Goal: Task Accomplishment & Management: Complete application form

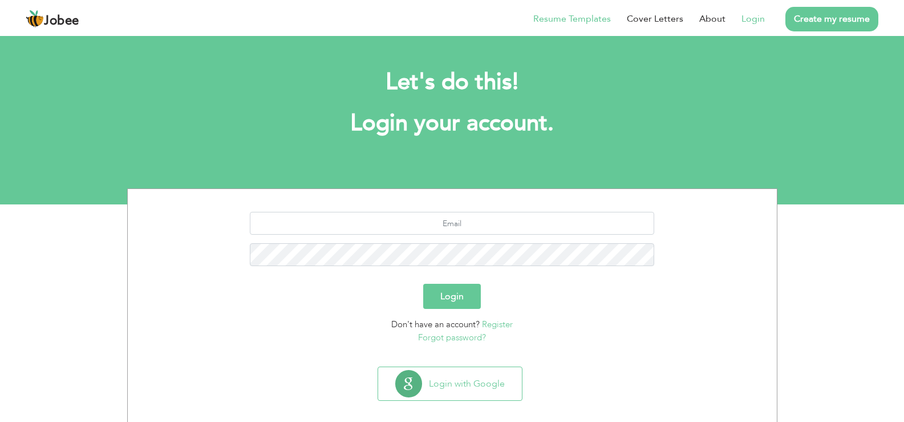
click at [550, 18] on link "Resume Templates" at bounding box center [573, 19] width 78 height 14
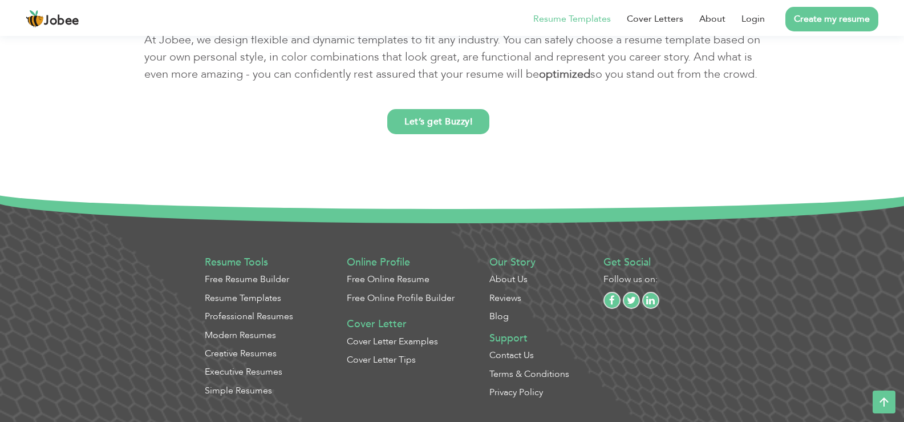
scroll to position [4272, 0]
click at [673, 25] on link "Cover Letters" at bounding box center [655, 19] width 56 height 14
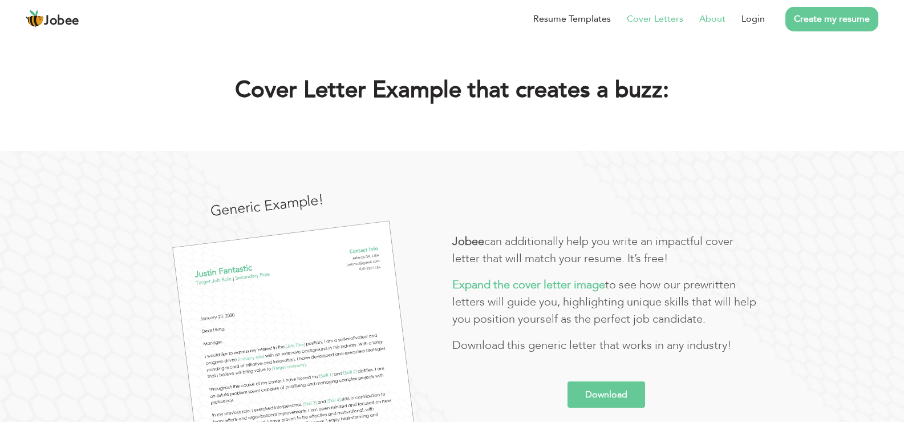
click at [709, 17] on link "About" at bounding box center [713, 19] width 26 height 14
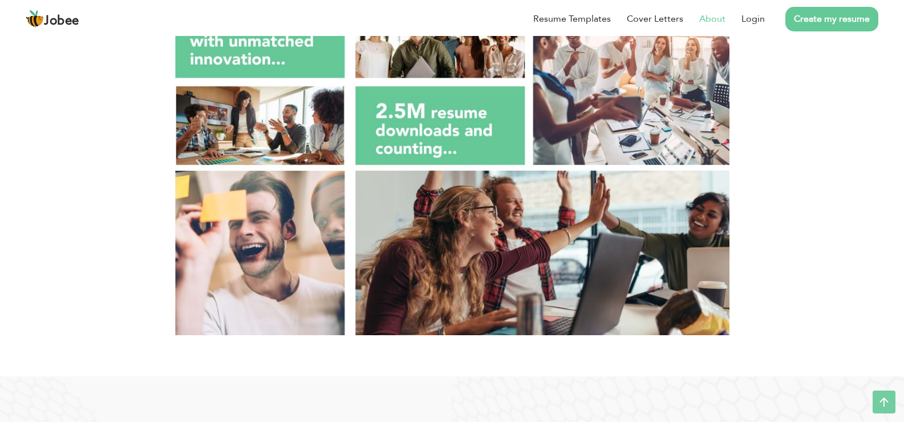
scroll to position [38, 0]
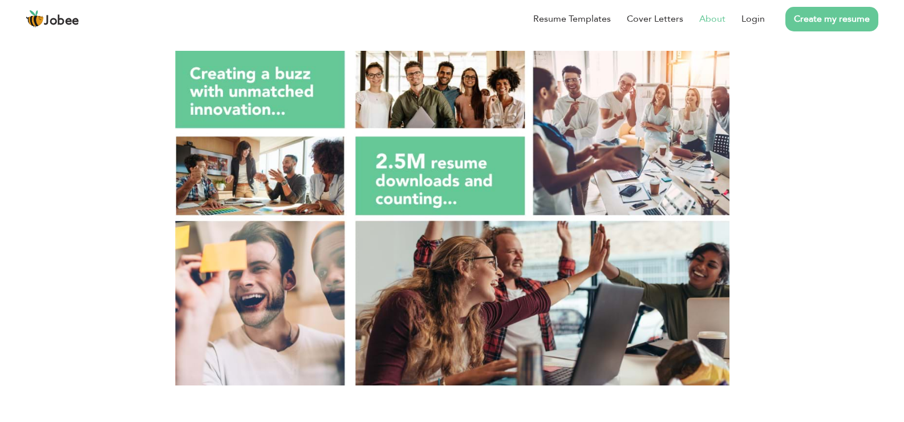
click at [817, 23] on link "Create my resume" at bounding box center [832, 19] width 93 height 25
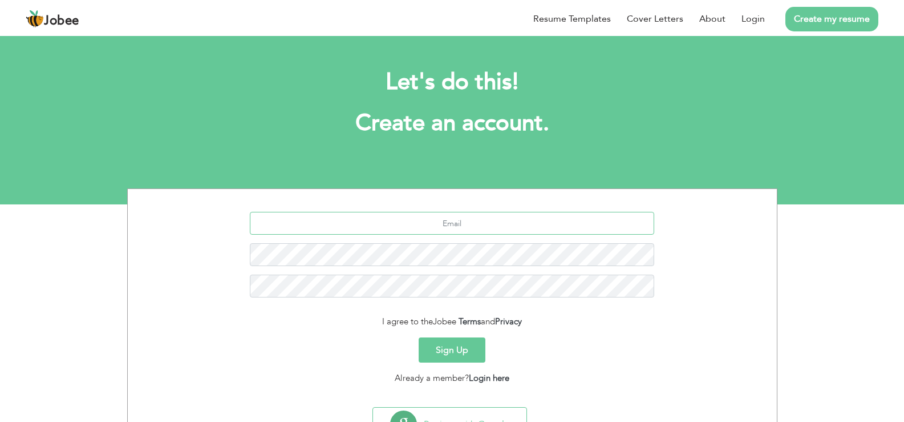
click at [426, 226] on input "text" at bounding box center [452, 223] width 405 height 23
click at [57, 16] on span "Jobee" at bounding box center [61, 21] width 35 height 13
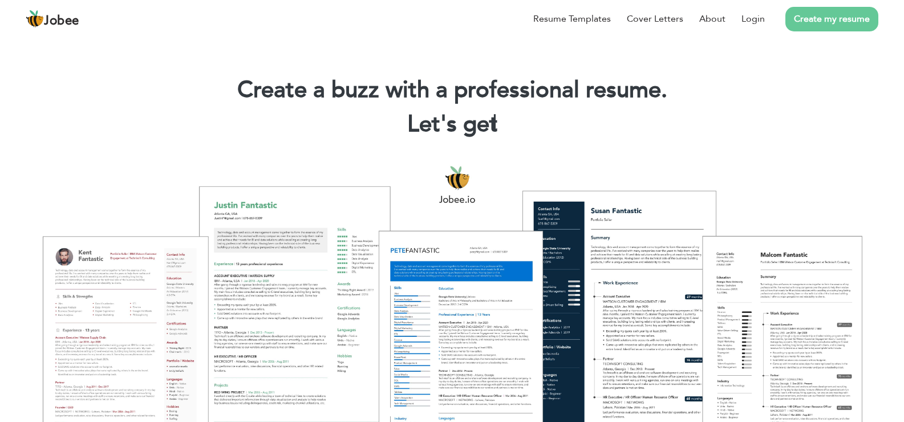
click at [454, 314] on div at bounding box center [452, 305] width 887 height 314
click at [741, 21] on li "Login" at bounding box center [745, 19] width 39 height 30
click at [758, 19] on link "Login" at bounding box center [753, 19] width 23 height 14
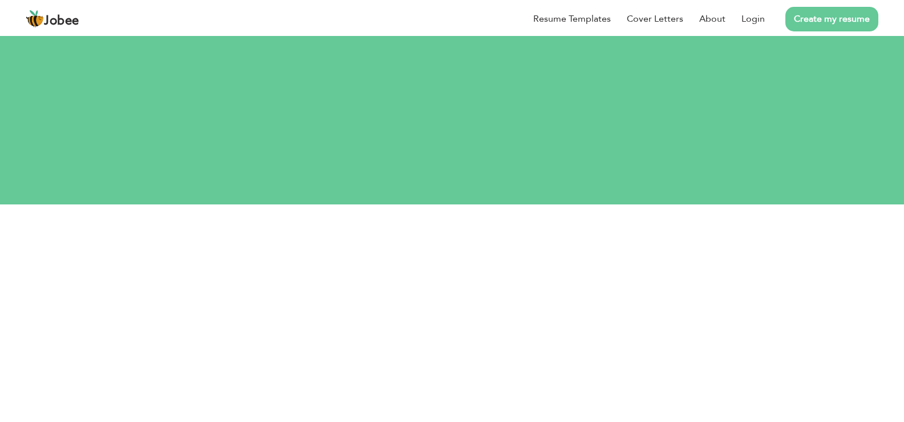
click at [429, 201] on div "Let's do this! Login your account." at bounding box center [452, 165] width 633 height 105
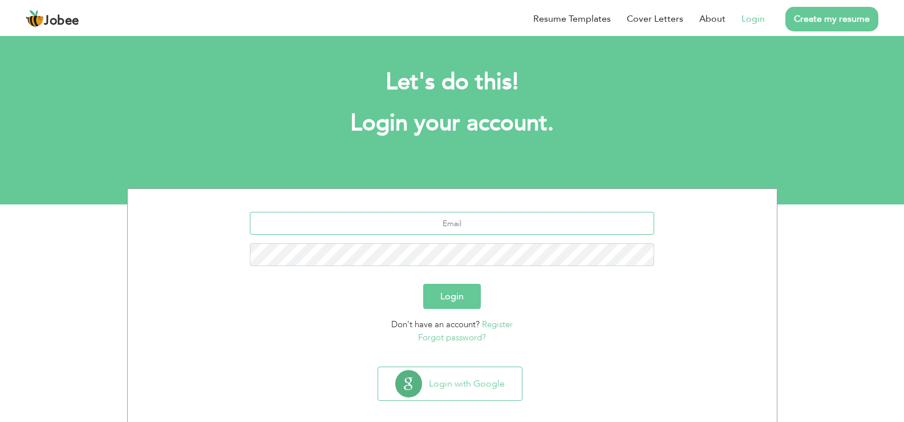
click at [445, 227] on input "text" at bounding box center [452, 223] width 405 height 23
type input "hhkj"
click at [461, 301] on button "Login" at bounding box center [452, 296] width 58 height 25
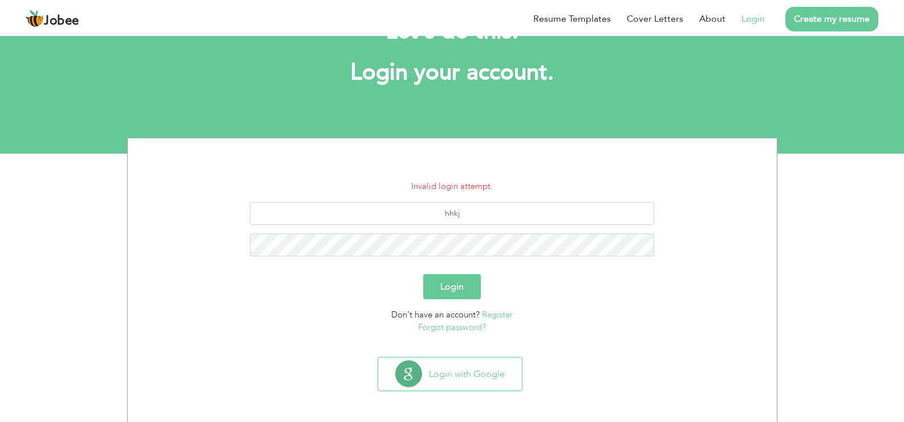
scroll to position [52, 0]
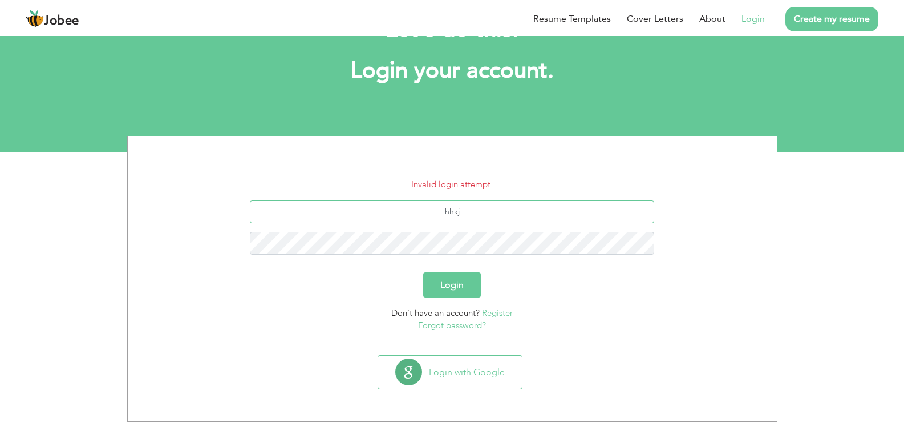
click at [468, 214] on input "hhkj" at bounding box center [452, 211] width 405 height 23
type input "[EMAIL_ADDRESS][DOMAIN_NAME]"
click at [450, 284] on button "Login" at bounding box center [452, 284] width 58 height 25
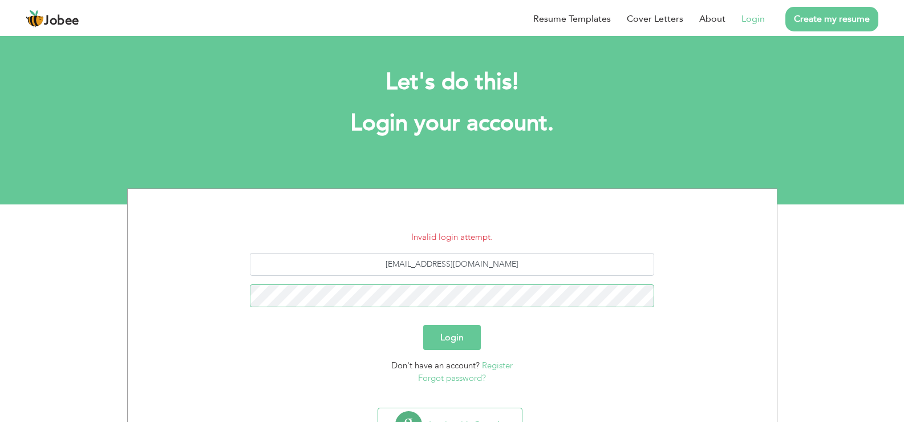
click at [284, 196] on section "Invalid login attempt. [EMAIL_ADDRESS][DOMAIN_NAME] Login Don't have an account…" at bounding box center [452, 296] width 632 height 214
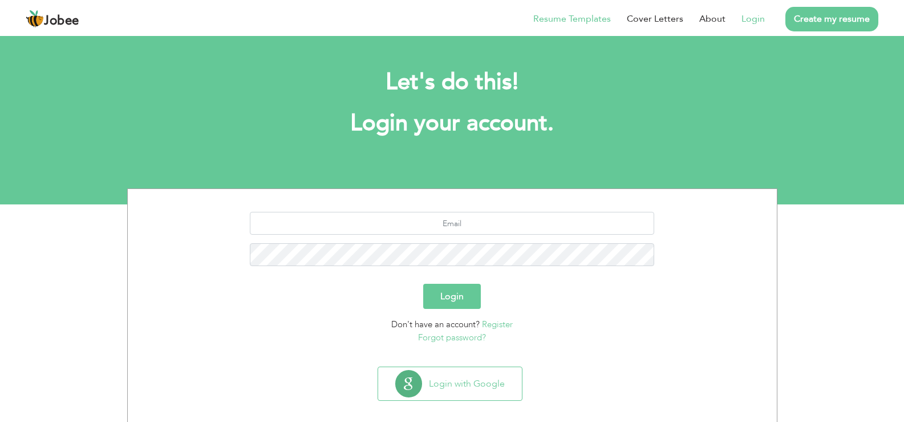
click at [601, 22] on link "Resume Templates" at bounding box center [573, 19] width 78 height 14
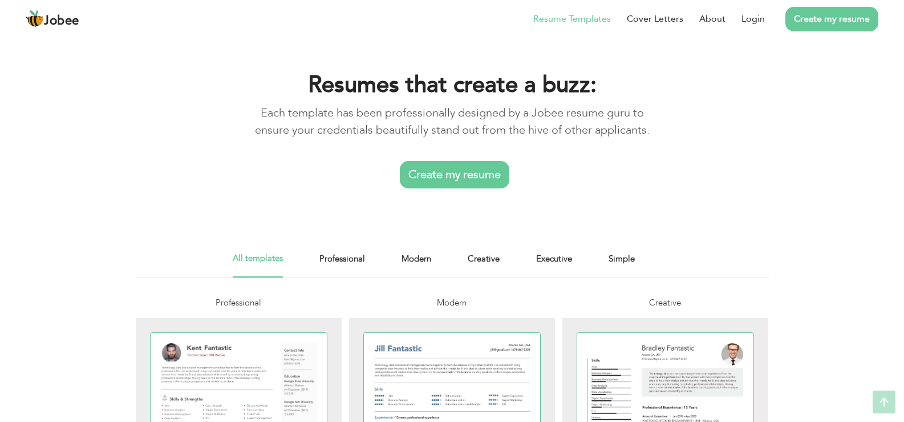
scroll to position [5, 0]
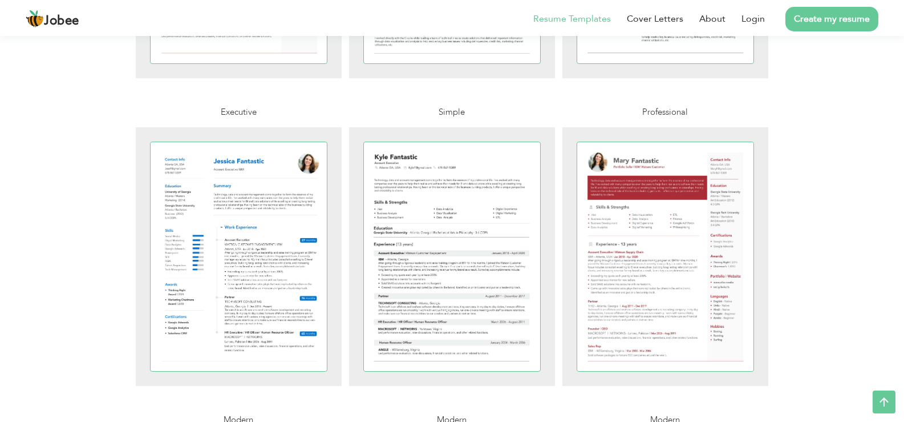
scroll to position [504, 0]
click at [442, 308] on div at bounding box center [452, 256] width 177 height 229
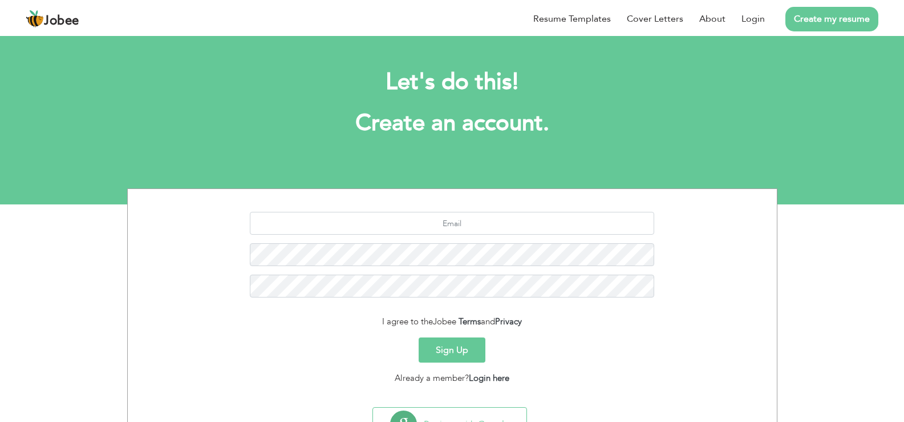
click at [438, 349] on button "Sign Up" at bounding box center [452, 349] width 67 height 25
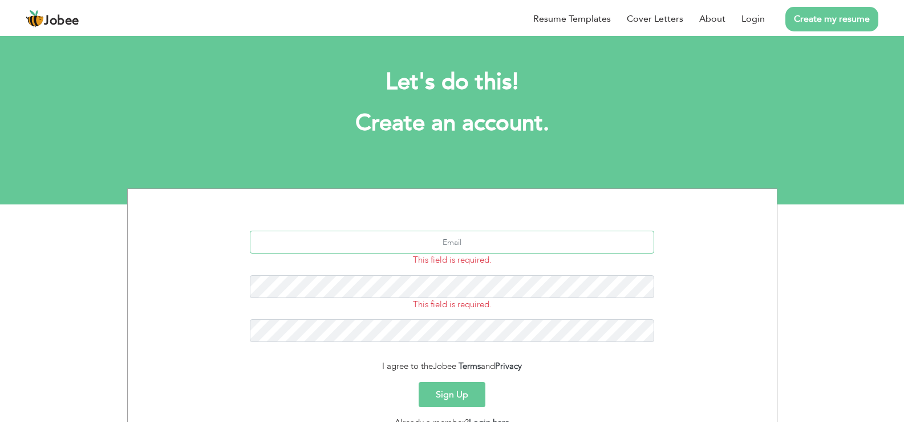
click at [465, 243] on input "text" at bounding box center [452, 242] width 405 height 23
click at [465, 243] on input "daniyaldevsinn" at bounding box center [452, 242] width 405 height 23
click at [450, 243] on input "daniyaldev@gmail.com" at bounding box center [452, 242] width 405 height 23
type input "[EMAIL_ADDRESS][DOMAIN_NAME]"
click at [458, 386] on button "Sign Up" at bounding box center [452, 394] width 67 height 25
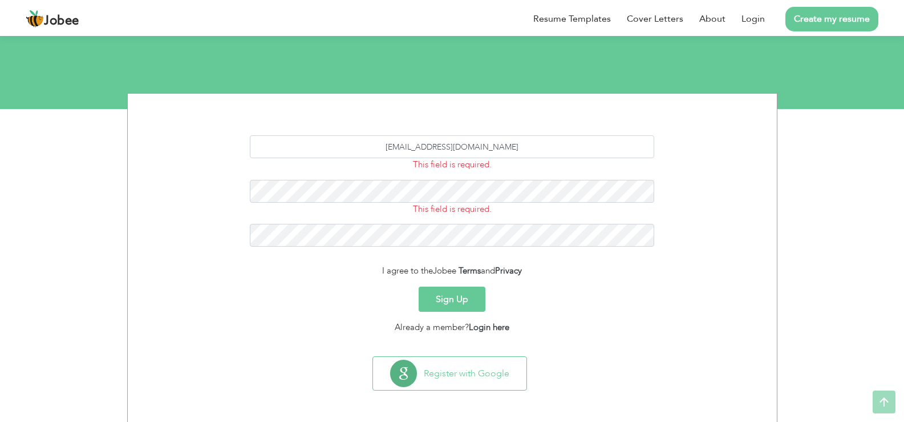
scroll to position [96, 0]
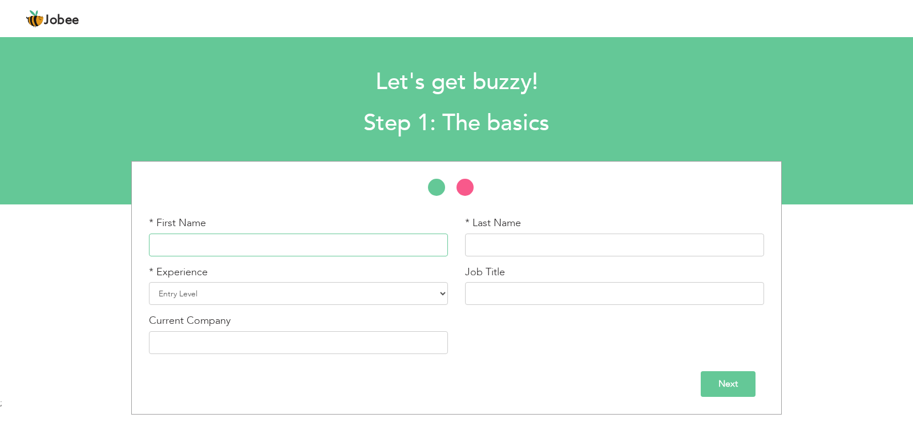
click at [391, 243] on input "text" at bounding box center [298, 244] width 299 height 23
type input "DaniyalSaleem"
type input "[PERSON_NAME]"
click at [260, 297] on select "Entry Level Less than 1 Year 1 Year 2 Years 3 Years 4 Years 5 Years 6 Years 7 Y…" at bounding box center [298, 293] width 299 height 23
click at [671, 75] on h1 "Let's get buzzy!" at bounding box center [457, 82] width 668 height 30
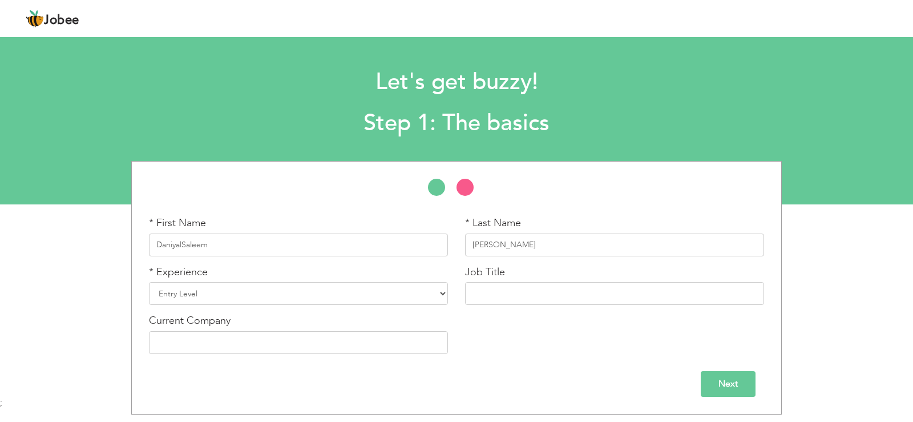
click at [657, 71] on h1 "Let's get buzzy!" at bounding box center [457, 82] width 668 height 30
click at [375, 291] on select "Entry Level Less than 1 Year 1 Year 2 Years 3 Years 4 Years 5 Years 6 Years 7 Y…" at bounding box center [298, 293] width 299 height 23
click at [149, 282] on select "Entry Level Less than 1 Year 1 Year 2 Years 3 Years 4 Years 5 Years 6 Years 7 Y…" at bounding box center [298, 293] width 299 height 23
click at [433, 209] on div "* First Name DaniyalSaleem * Last Name Qureshi * Experience Entry Level Less th…" at bounding box center [456, 261] width 632 height 201
click at [514, 292] on input "text" at bounding box center [614, 293] width 299 height 23
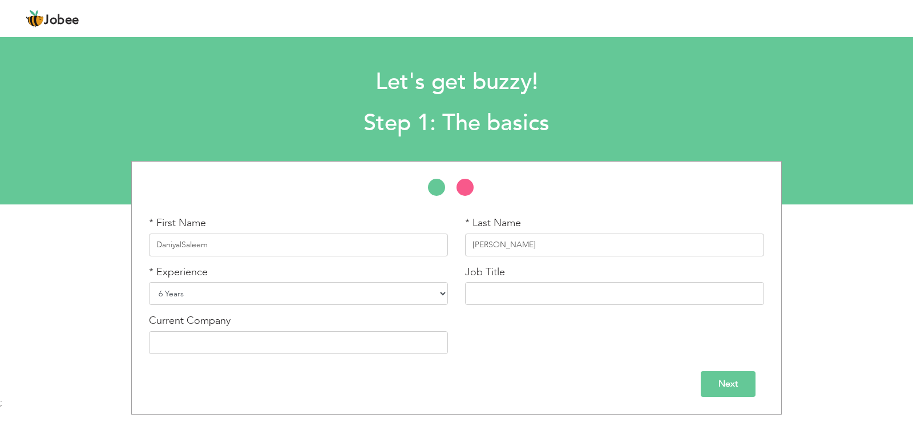
click at [422, 289] on select "Entry Level Less than 1 Year 1 Year 2 Years 3 Years 4 Years 5 Years 6 Years 7 Y…" at bounding box center [298, 293] width 299 height 23
select select "9"
click at [149, 282] on select "Entry Level Less than 1 Year 1 Year 2 Years 3 Years 4 Years 5 Years 6 Years 7 Y…" at bounding box center [298, 293] width 299 height 23
click at [515, 288] on input "text" at bounding box center [614, 293] width 299 height 23
type input "Assistant Manager"
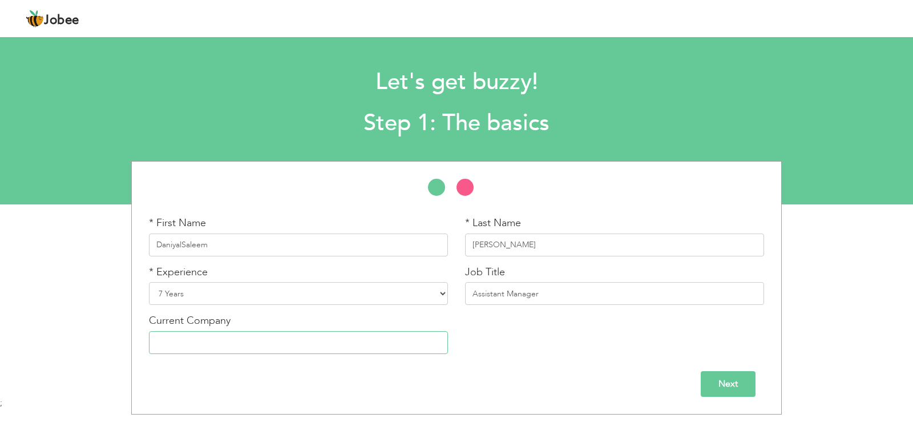
click at [322, 346] on input "text" at bounding box center [298, 342] width 299 height 23
type input "Generation Pvt LTD"
click at [728, 382] on input "Next" at bounding box center [728, 384] width 55 height 26
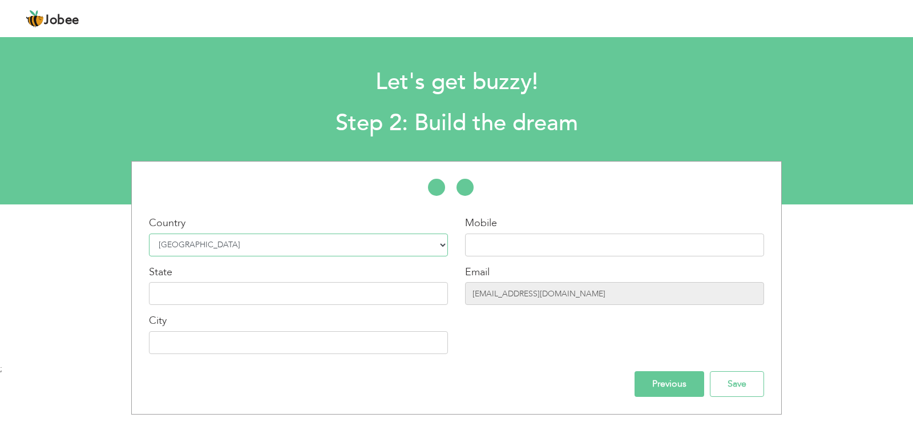
click at [362, 246] on select "Select Country Afghanistan Albania Algeria American Samoa Andorra Angola Anguil…" at bounding box center [298, 244] width 299 height 23
click at [533, 241] on input "text" at bounding box center [614, 244] width 299 height 23
click at [402, 294] on input "text" at bounding box center [298, 293] width 299 height 23
click at [546, 248] on input "text" at bounding box center [614, 244] width 299 height 23
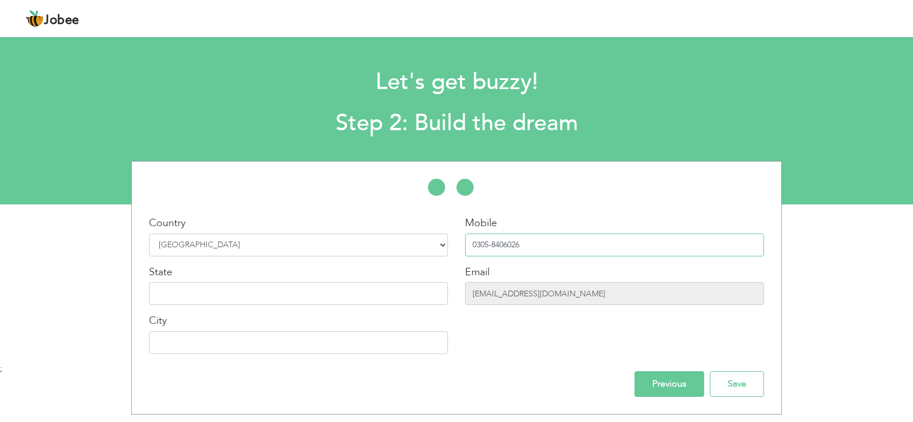
type input "0305-8406026"
click at [391, 301] on input "text" at bounding box center [298, 293] width 299 height 23
click at [350, 346] on input "text" at bounding box center [298, 342] width 299 height 23
type input "Lahore"
click at [754, 382] on input "Save" at bounding box center [737, 384] width 54 height 26
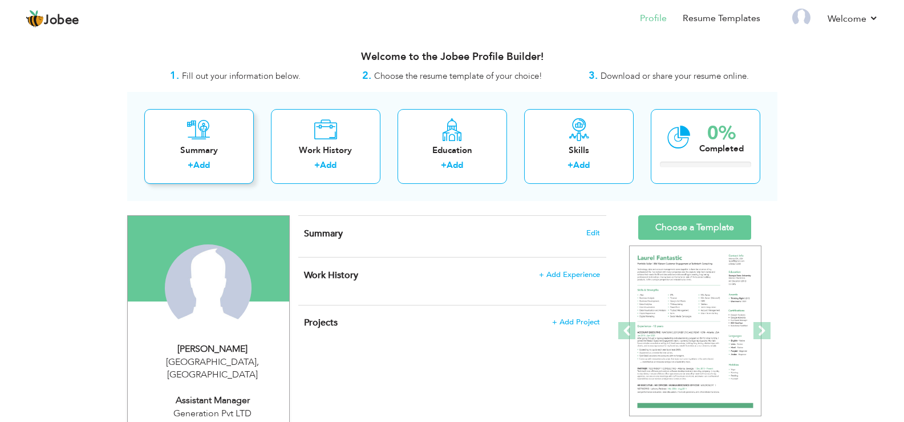
click at [193, 169] on label "+" at bounding box center [191, 165] width 6 height 12
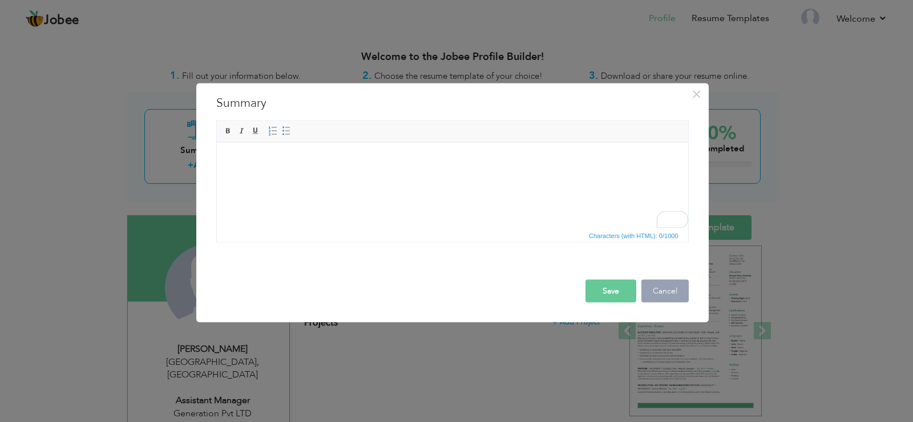
click at [659, 293] on button "Cancel" at bounding box center [664, 290] width 47 height 23
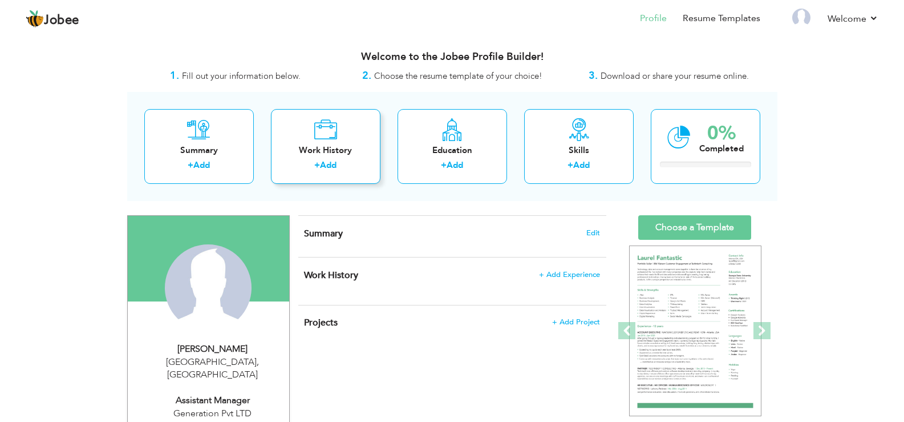
drag, startPoint x: 411, startPoint y: 189, endPoint x: 336, endPoint y: 164, distance: 79.8
click at [336, 164] on div "Welcome to the Jobee Profile Builder! 1. Fill out your information below. 2. Ch…" at bounding box center [452, 423] width 651 height 766
click at [336, 164] on link "Add" at bounding box center [328, 164] width 17 height 11
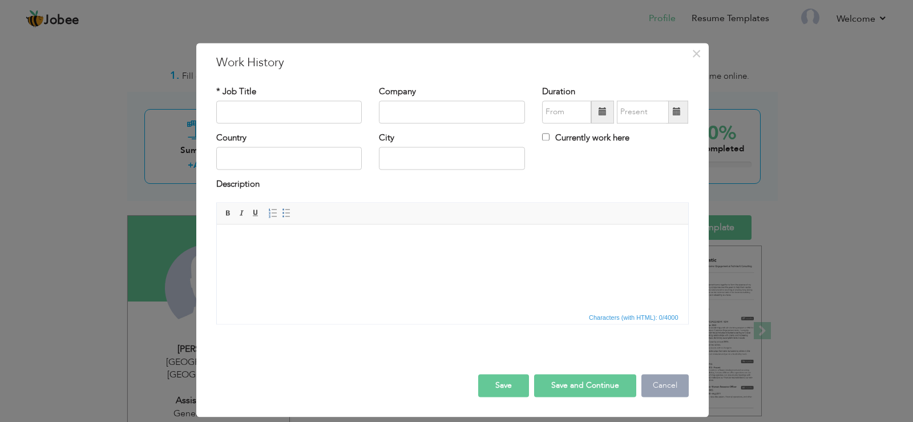
click at [676, 394] on button "Cancel" at bounding box center [664, 385] width 47 height 23
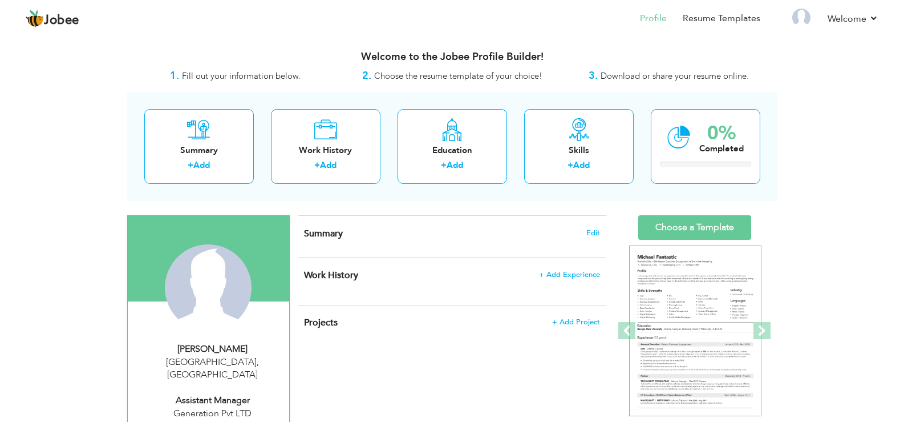
click at [560, 224] on div "Summary Edit" at bounding box center [452, 236] width 308 height 41
click at [209, 132] on icon at bounding box center [198, 129] width 23 height 23
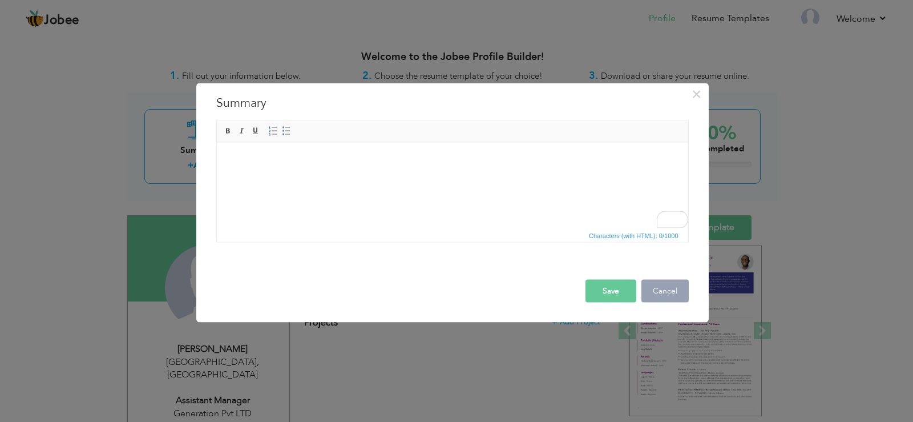
click at [668, 294] on button "Cancel" at bounding box center [664, 290] width 47 height 23
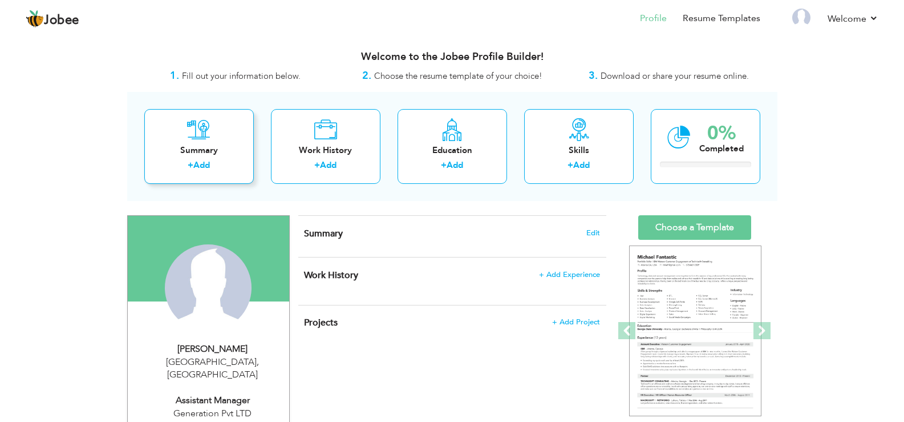
click at [183, 146] on div "Summary" at bounding box center [199, 150] width 91 height 12
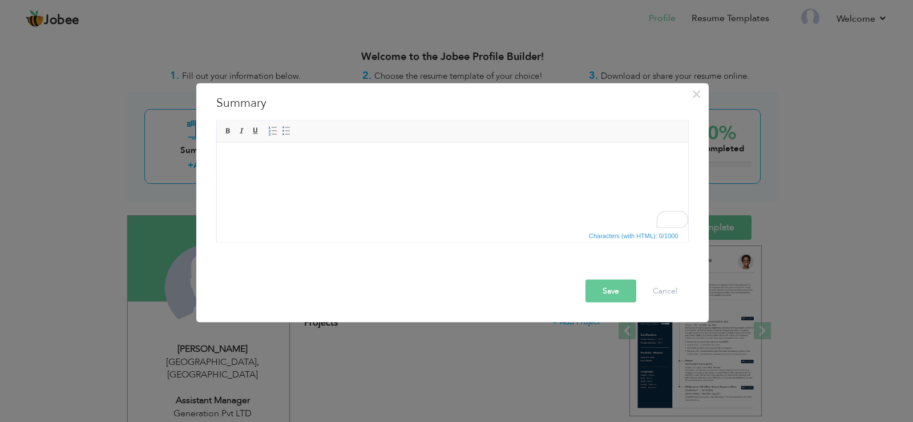
click at [327, 177] on html at bounding box center [451, 159] width 471 height 35
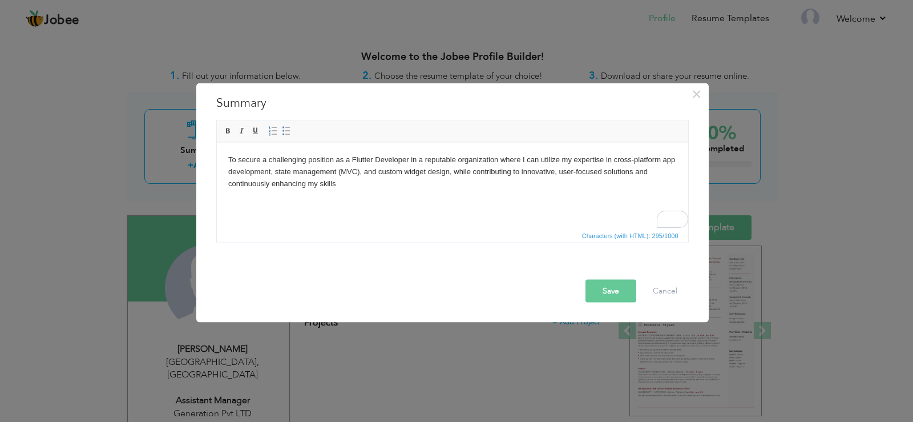
click at [620, 290] on button "Save" at bounding box center [610, 290] width 51 height 23
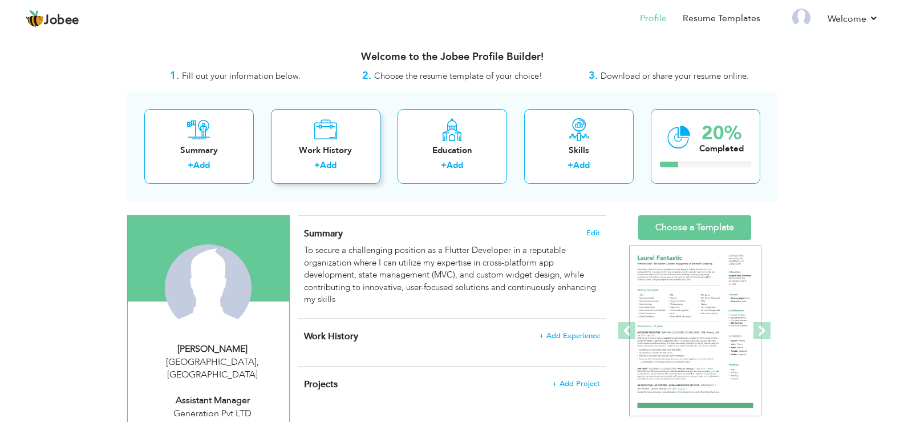
click at [324, 162] on link "Add" at bounding box center [328, 164] width 17 height 11
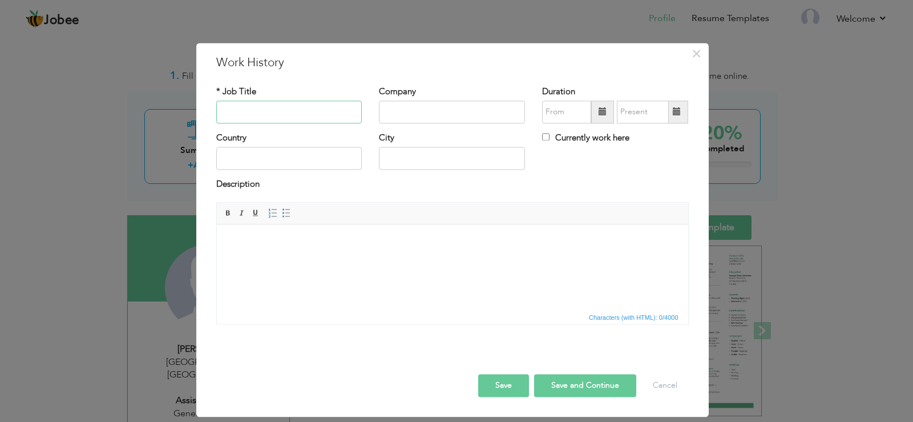
click at [309, 116] on input "text" at bounding box center [289, 111] width 146 height 23
paste input "FLUTTER DEVELOPER (TRAINEE)"
type input "FLUTTER DEVELOPER (TRAINEE)"
click at [407, 110] on input "text" at bounding box center [452, 111] width 146 height 23
type input "Devsinn Tecnologies"
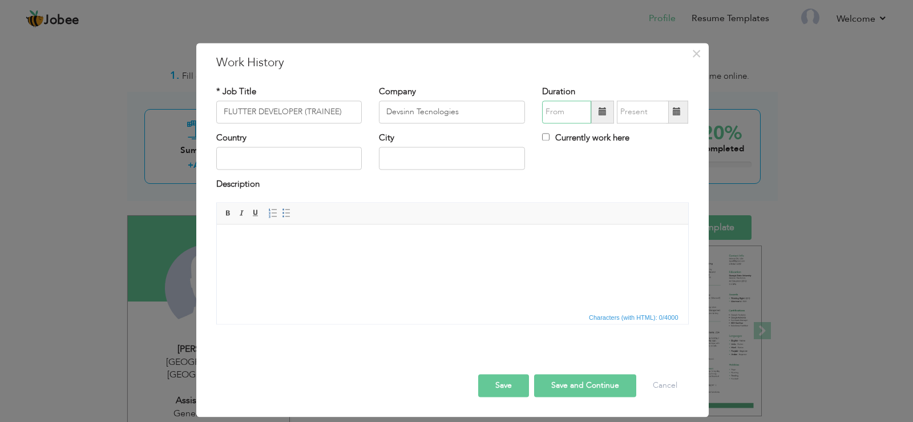
type input "09/2025"
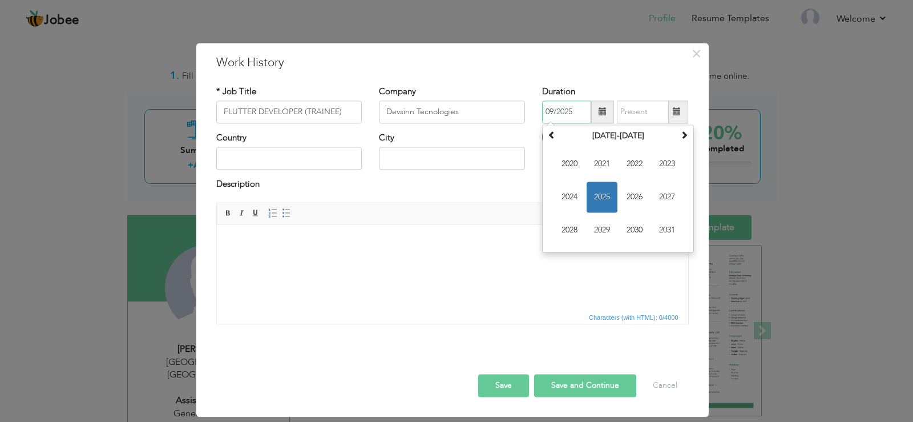
click at [560, 118] on input "09/2025" at bounding box center [566, 111] width 49 height 23
click at [607, 189] on span "2025" at bounding box center [602, 196] width 31 height 31
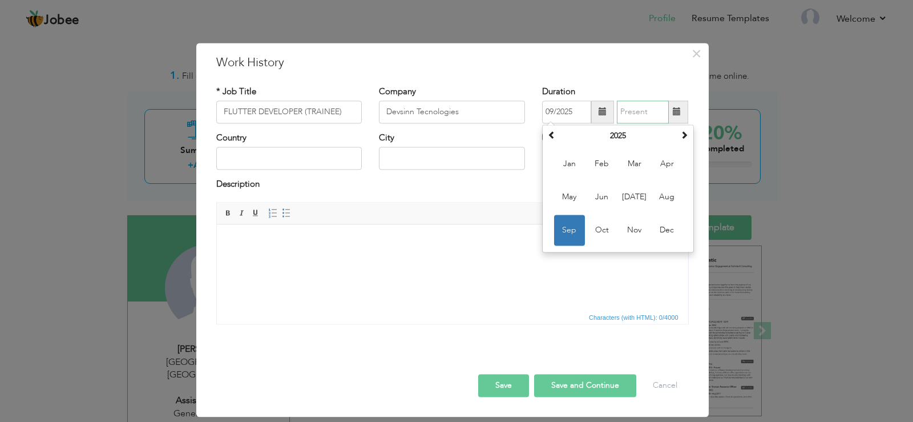
click at [635, 114] on input "text" at bounding box center [643, 111] width 52 height 23
type input "09/2025"
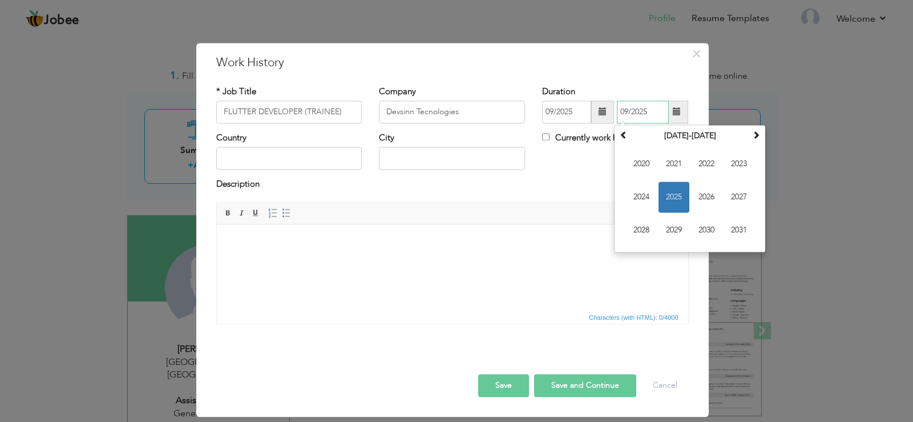
click at [673, 190] on span "2025" at bounding box center [674, 196] width 31 height 31
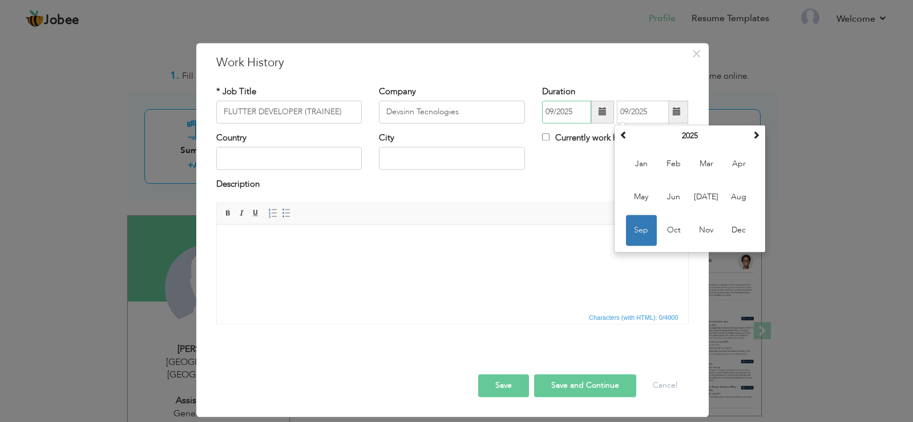
click at [564, 117] on input "09/2025" at bounding box center [566, 111] width 49 height 23
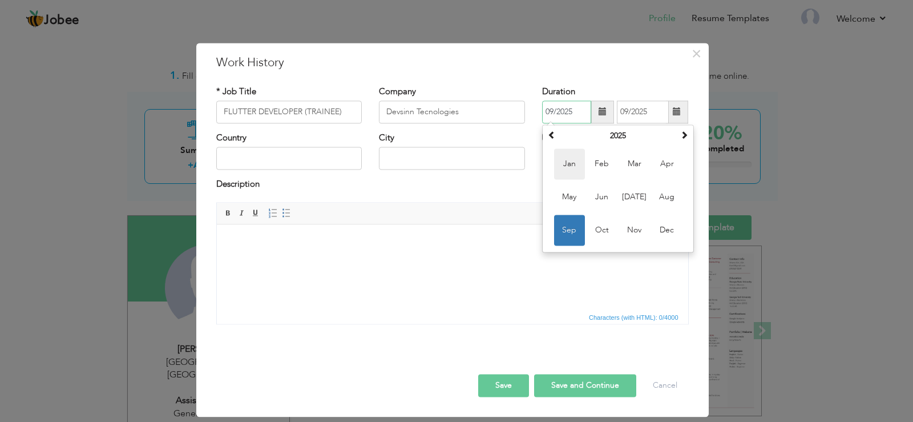
click at [579, 167] on span "Jan" at bounding box center [569, 163] width 31 height 31
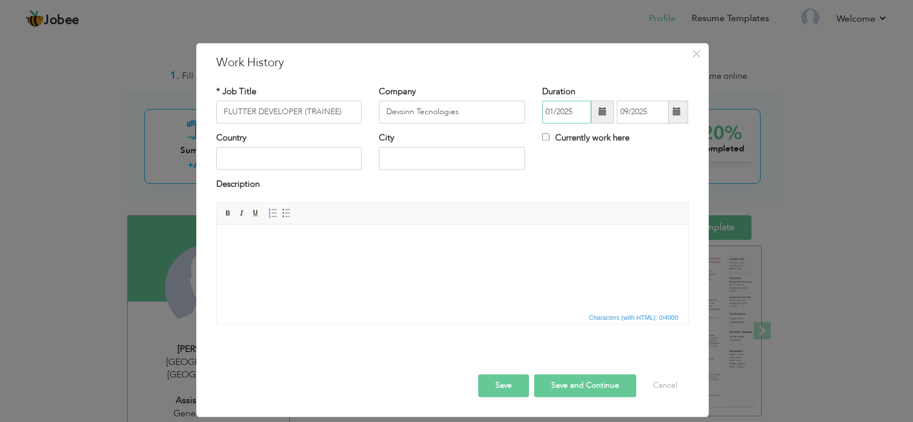
click at [583, 121] on input "01/2025" at bounding box center [566, 111] width 49 height 23
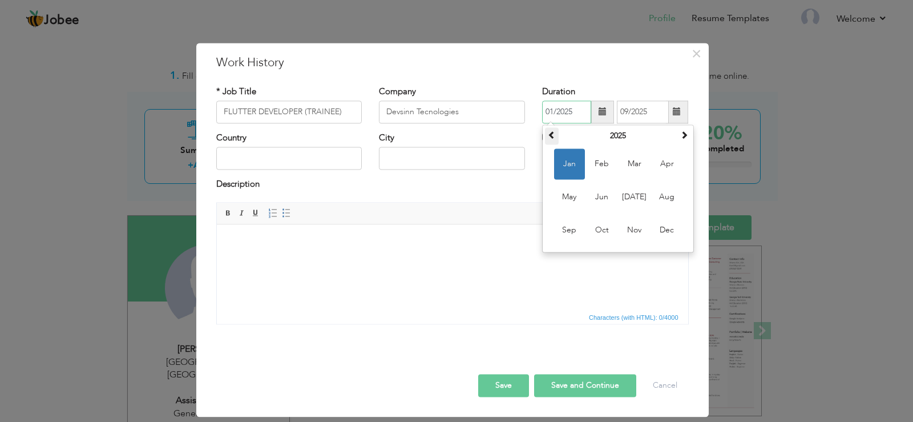
click at [558, 139] on th at bounding box center [552, 135] width 14 height 17
click at [598, 232] on span "Oct" at bounding box center [602, 230] width 31 height 31
type input "10/2024"
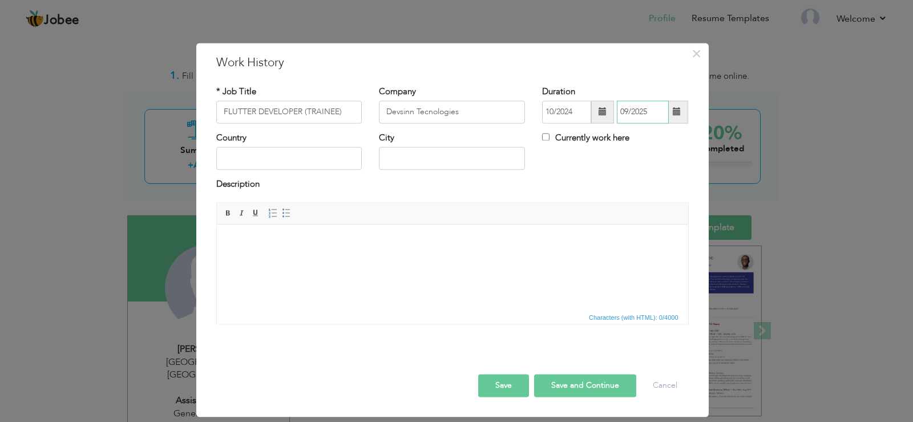
click at [657, 105] on input "09/2025" at bounding box center [643, 111] width 52 height 23
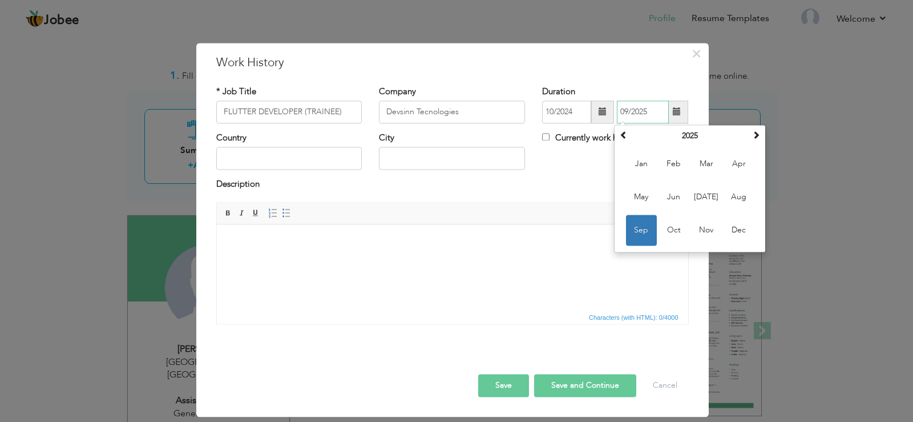
click at [652, 233] on span "Sep" at bounding box center [641, 230] width 31 height 31
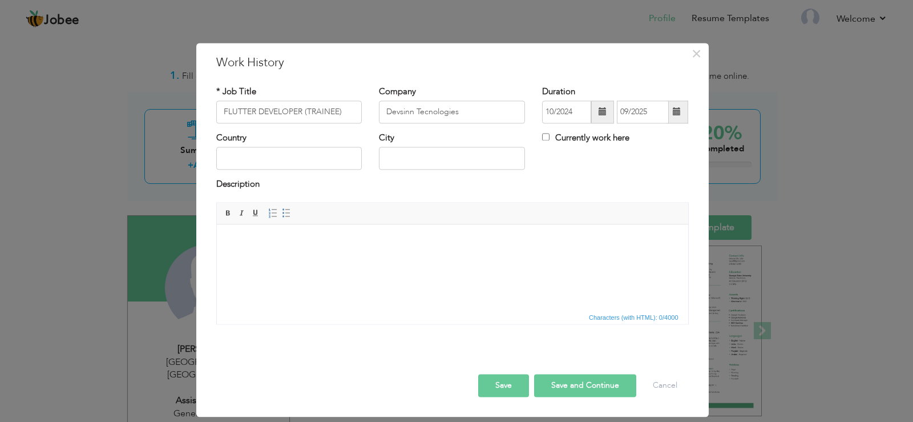
click at [546, 132] on label "Currently work here" at bounding box center [585, 138] width 87 height 12
click at [546, 133] on input "Currently work here" at bounding box center [545, 136] width 7 height 7
checkbox input "true"
click at [261, 166] on input "text" at bounding box center [289, 158] width 146 height 23
type input "[GEOGRAPHIC_DATA]"
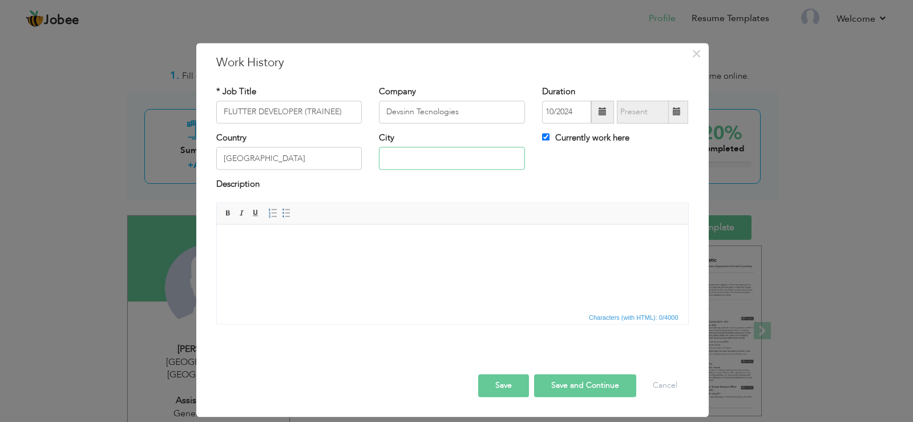
type input "[GEOGRAPHIC_DATA]"
click at [276, 259] on html at bounding box center [451, 241] width 471 height 35
click at [287, 213] on span at bounding box center [286, 212] width 9 height 9
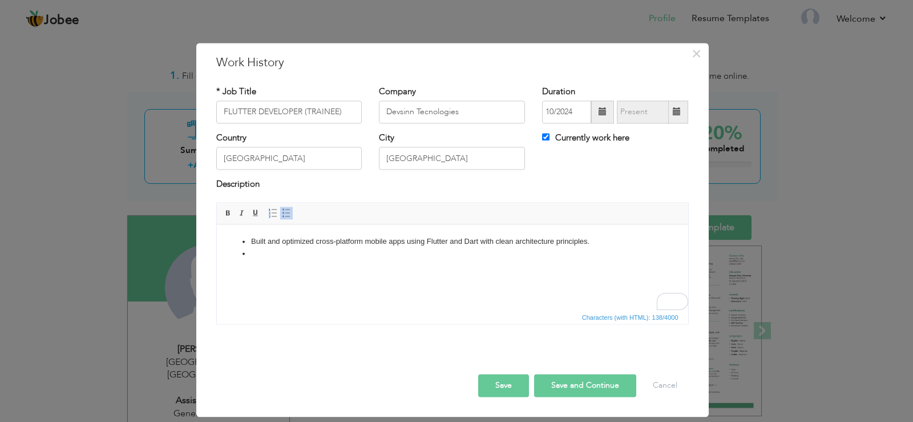
paste body "To enrich screen reader interactions, please activate Accessibility in Grammarl…"
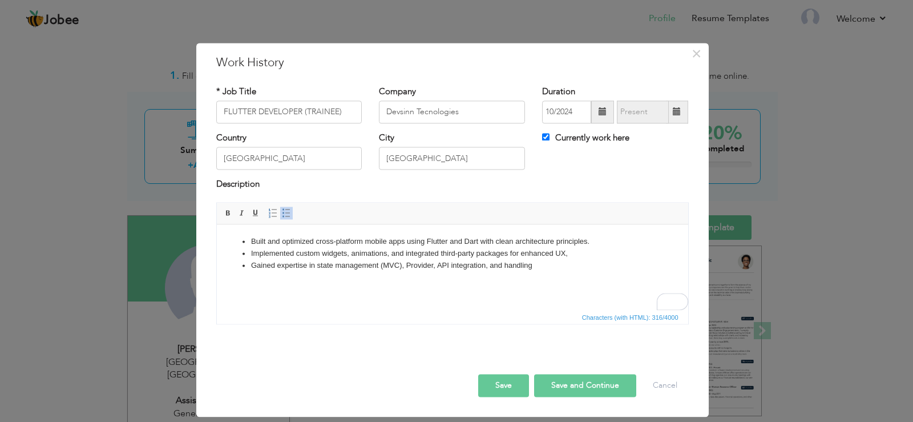
click at [494, 380] on button "Save" at bounding box center [503, 385] width 51 height 23
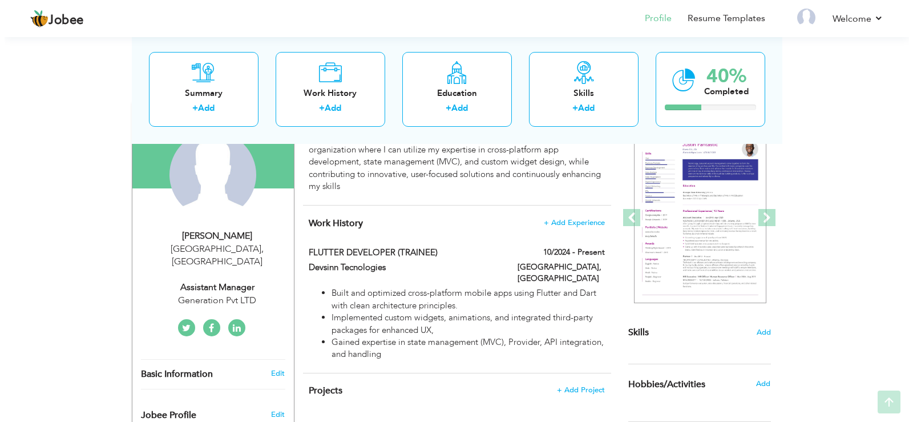
scroll to position [114, 0]
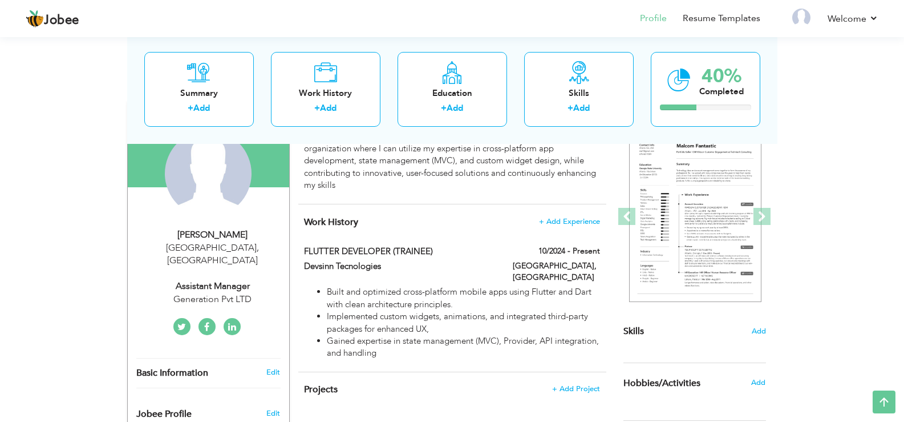
click at [206, 280] on div "Assistant Manager" at bounding box center [212, 286] width 153 height 13
type input "DaniyalSaleem"
type input "Qureshi"
type input "0305-8406026"
select select "number:166"
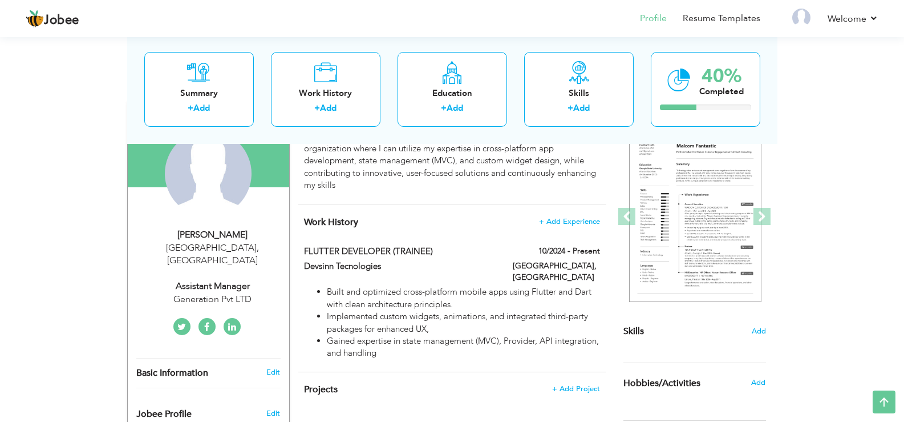
type input "[GEOGRAPHIC_DATA]"
select select "number:9"
type input "Generation Pvt LTD"
type input "Assistant Manager"
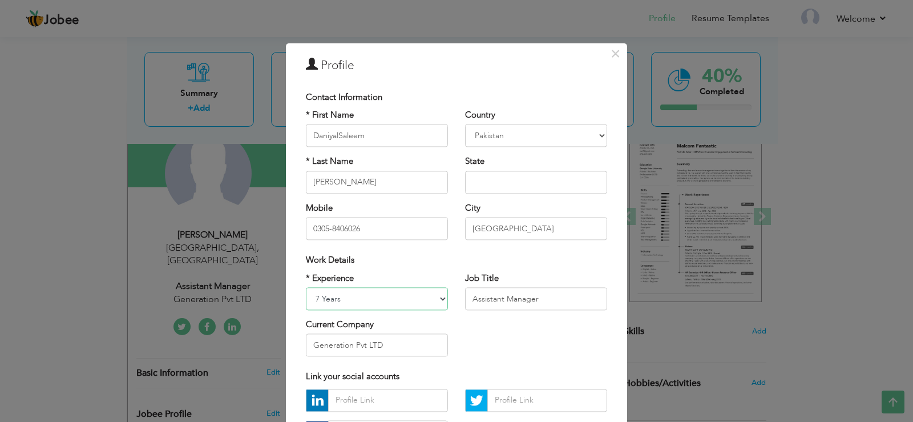
click at [418, 304] on select "Entry Level Less than 1 Year 1 Year 2 Years 3 Years 4 Years 5 Years 6 Years 7 Y…" at bounding box center [377, 298] width 142 height 23
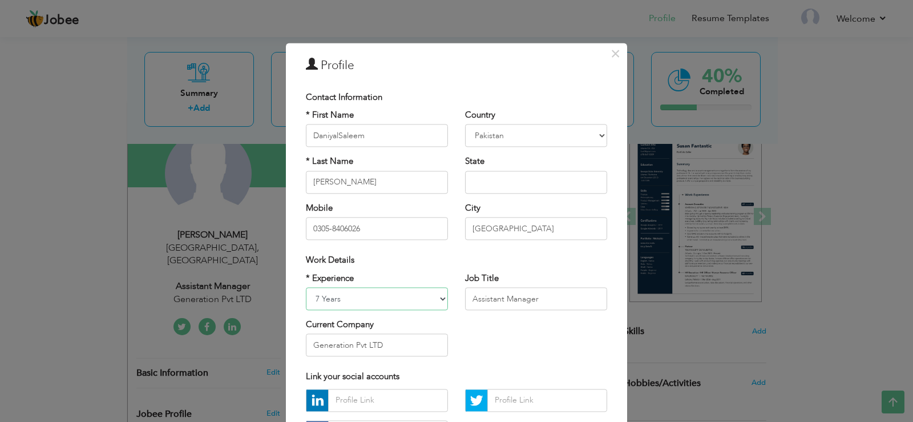
select select "number:3"
click at [306, 287] on select "Entry Level Less than 1 Year 1 Year 2 Years 3 Years 4 Years 5 Years 6 Years 7 Y…" at bounding box center [377, 298] width 142 height 23
drag, startPoint x: 542, startPoint y: 303, endPoint x: 299, endPoint y: 306, distance: 242.5
click at [299, 306] on div "* Experience Entry Level Less than 1 Year 1 Year 2 Years 3 Years 4 Years 5 Year…" at bounding box center [456, 318] width 318 height 93
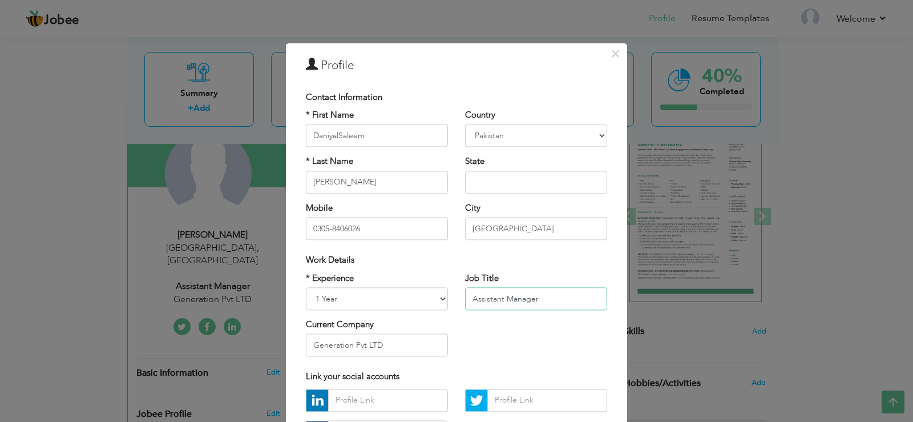
paste input "FLUTTER DEVELOPER"
type input "FLUTTER DEVELOPER"
click at [336, 139] on input "DaniyalSaleem" at bounding box center [377, 135] width 142 height 23
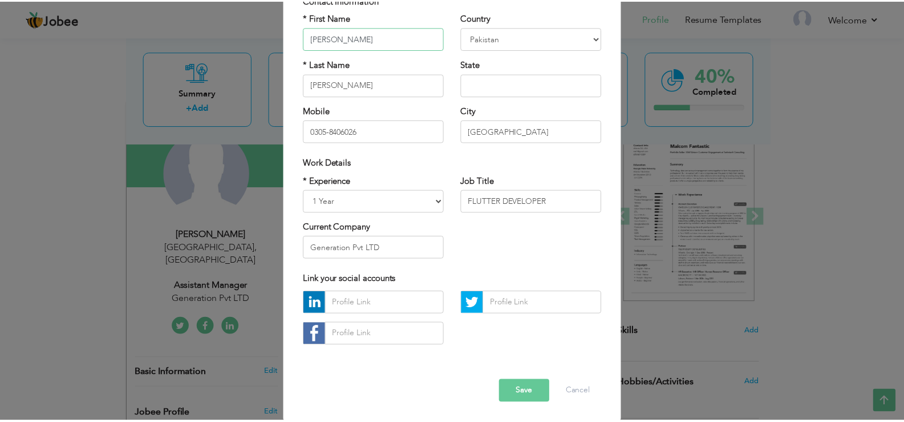
scroll to position [99, 0]
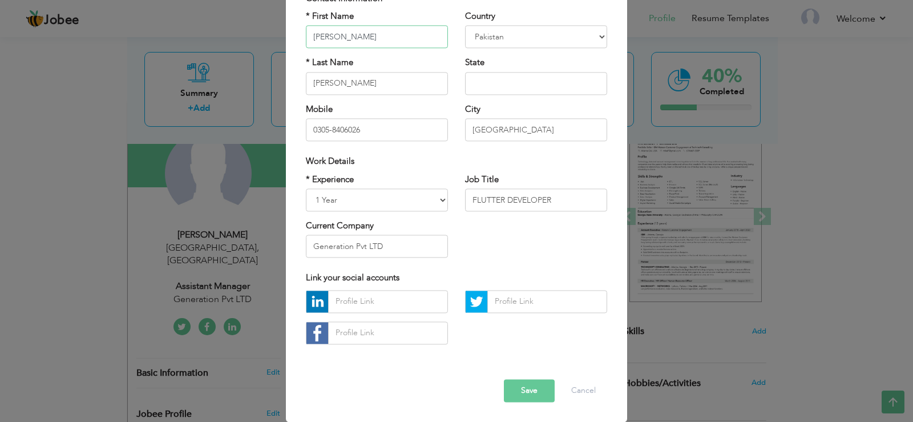
type input "Daniyal Saleem"
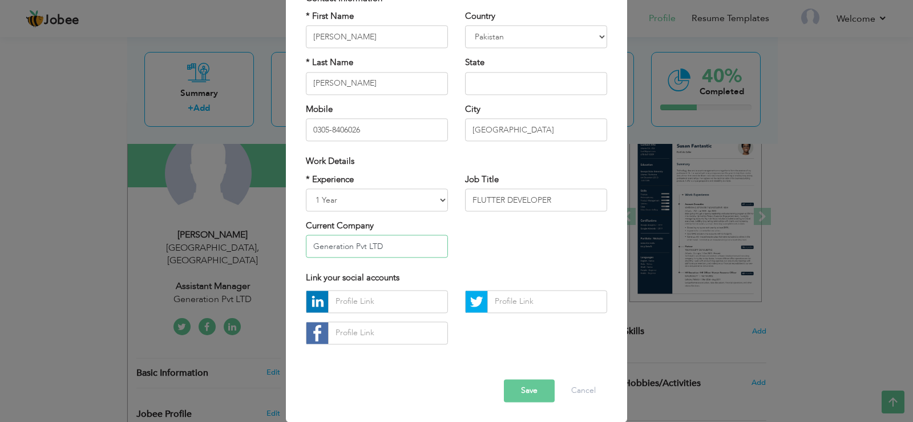
drag, startPoint x: 410, startPoint y: 241, endPoint x: 228, endPoint y: 251, distance: 181.7
click at [228, 251] on div "× Profile Contact Information * First Name Daniyal Saleem * Last Name" at bounding box center [456, 211] width 913 height 422
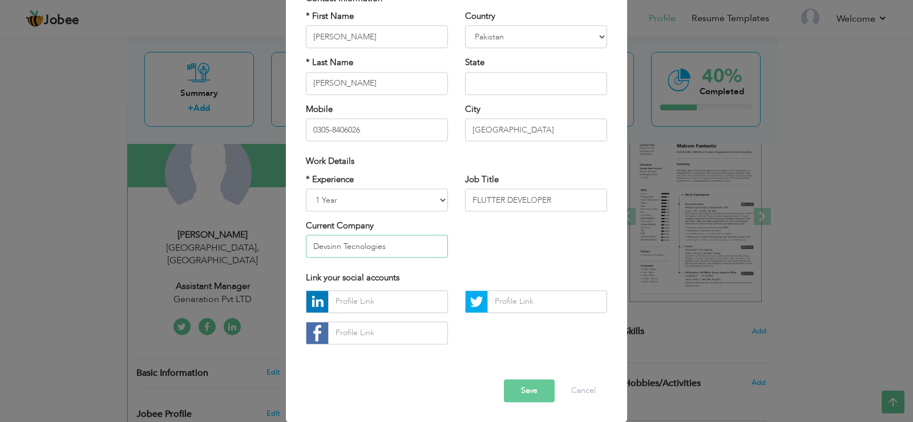
type input "Devsinn Tecnologies"
click at [544, 390] on button "Save" at bounding box center [529, 390] width 51 height 23
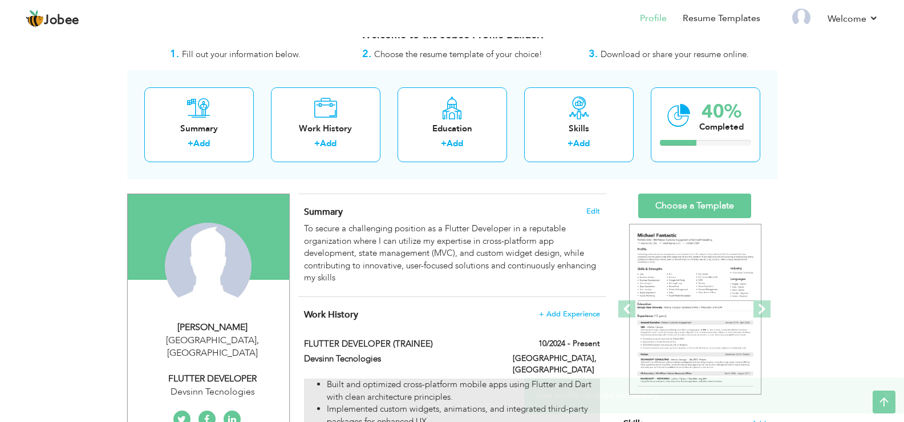
scroll to position [0, 0]
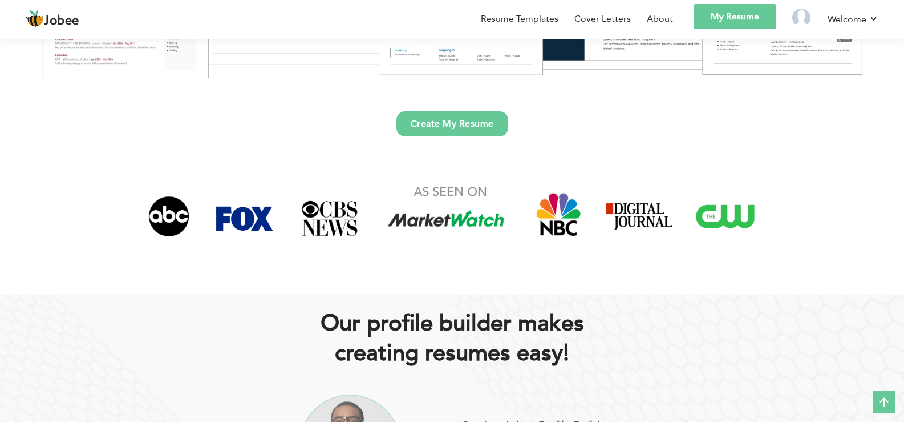
scroll to position [342, 0]
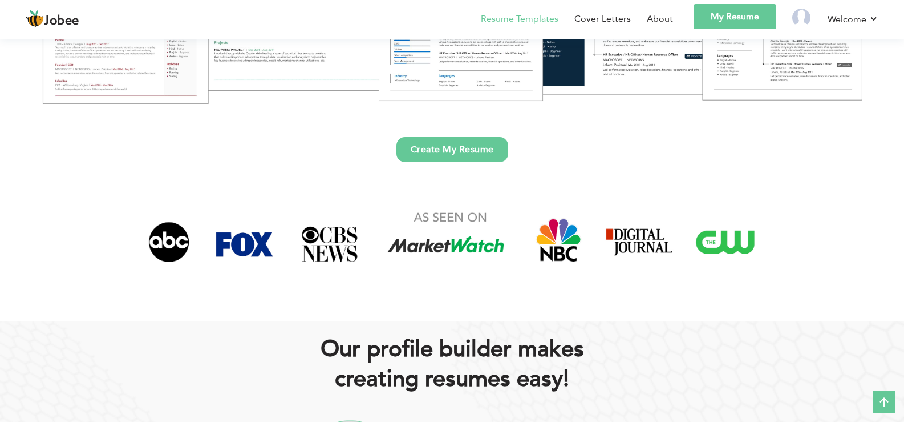
click at [512, 21] on link "Resume Templates" at bounding box center [520, 19] width 78 height 14
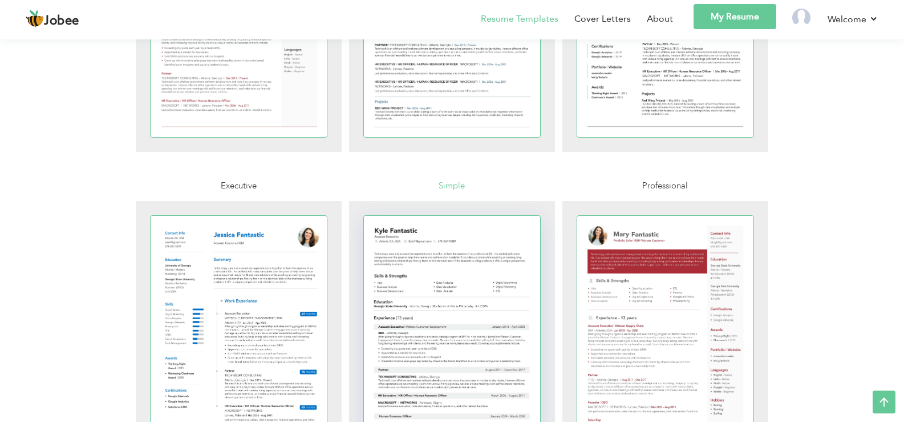
scroll to position [457, 0]
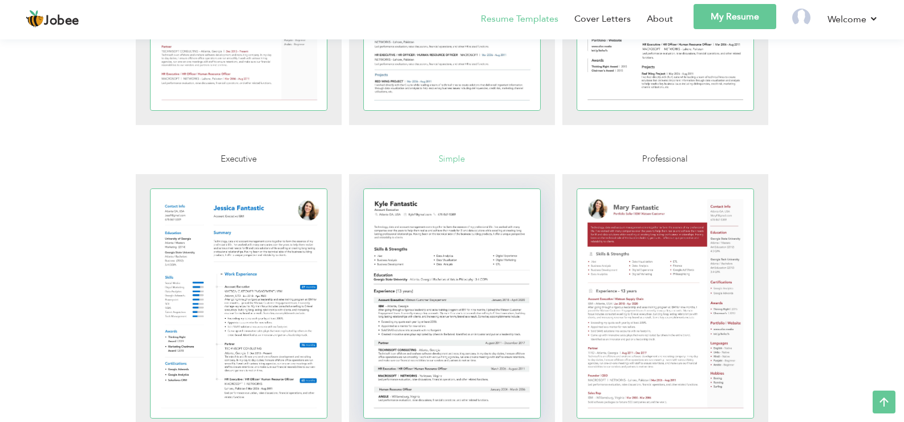
click at [442, 266] on div at bounding box center [452, 303] width 177 height 229
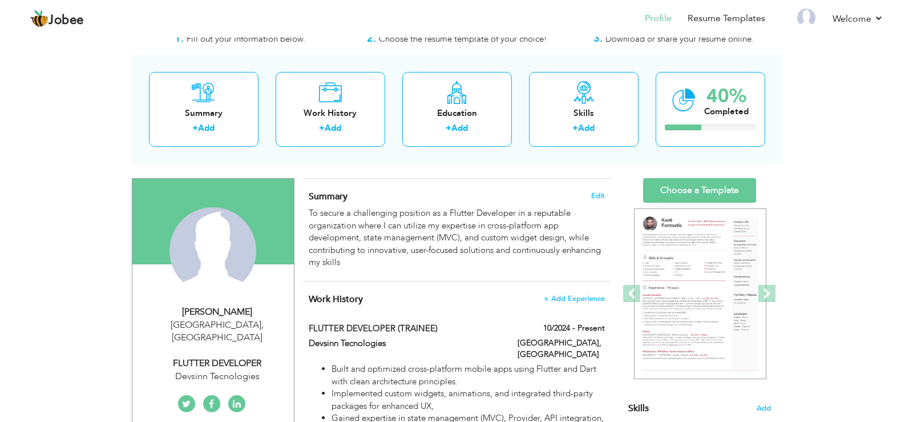
scroll to position [57, 0]
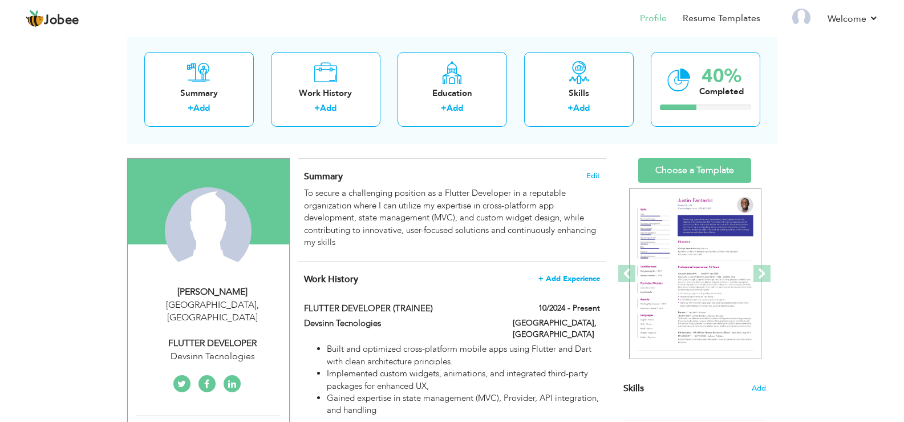
click at [557, 276] on span "+ Add Experience" at bounding box center [570, 278] width 62 height 8
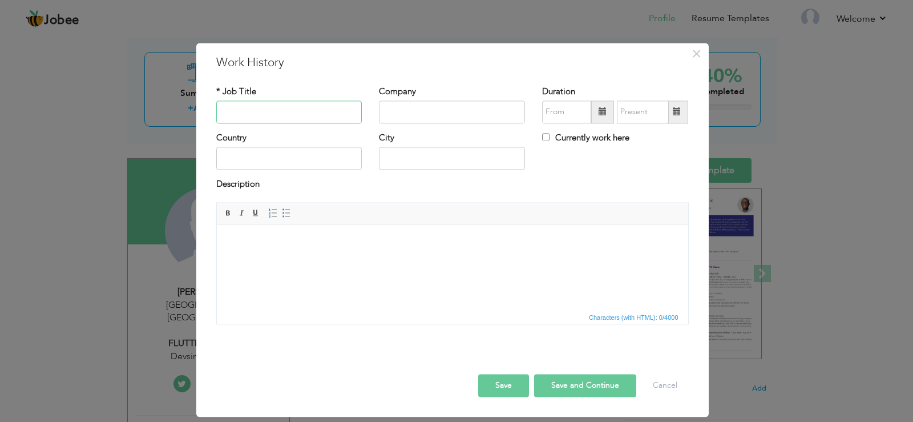
click at [313, 120] on input "text" at bounding box center [289, 111] width 146 height 23
paste input "ASSISTANT MANAGER – INDUSTRIAL ENGINEERING & IT SUPPORT"
drag, startPoint x: 316, startPoint y: 113, endPoint x: 402, endPoint y: 115, distance: 86.8
click at [402, 115] on div "* Job Title ASSISTANT MANAGER – INDUSTRIAL ENGINEERING & IT SUPPORT Company Dur…" at bounding box center [453, 109] width 490 height 46
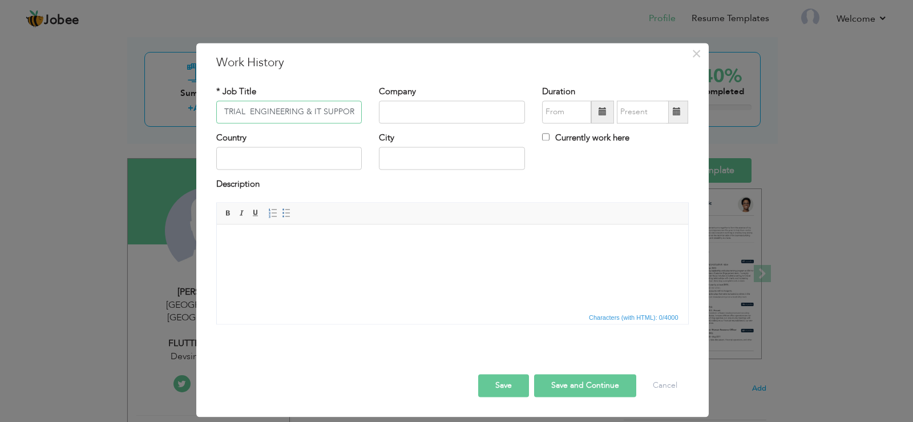
type input "ASSISTANT MANAGER – INDUSTRIAL ENGINEERING & IT SUPPORT"
click at [194, 114] on div "× Work History * Job Title ASSISTANT MANAGER – INDUSTRIAL ENGINEERING & IT SUPP…" at bounding box center [456, 211] width 913 height 422
drag, startPoint x: 291, startPoint y: 110, endPoint x: 203, endPoint y: 118, distance: 88.8
click at [203, 118] on div "× Work History * Job Title ASSISTANT MANAGER – INDUSTRIAL ENGINEERING & IT SUPP…" at bounding box center [452, 230] width 512 height 374
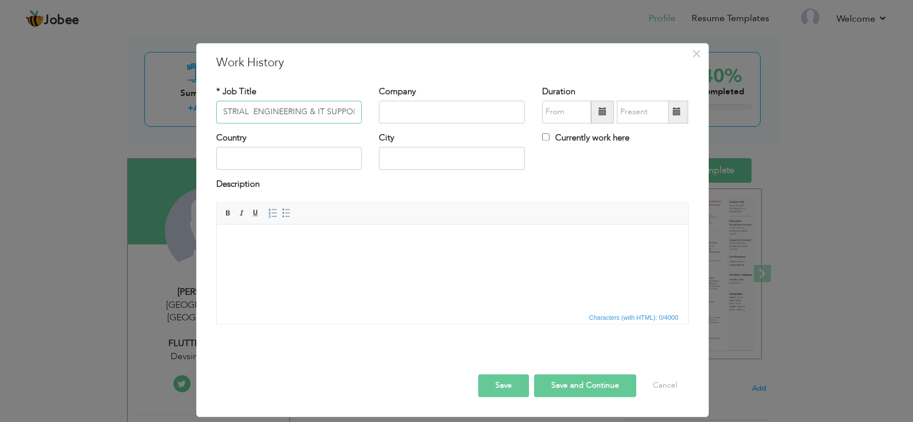
scroll to position [0, 117]
click at [383, 100] on input "text" at bounding box center [452, 111] width 146 height 23
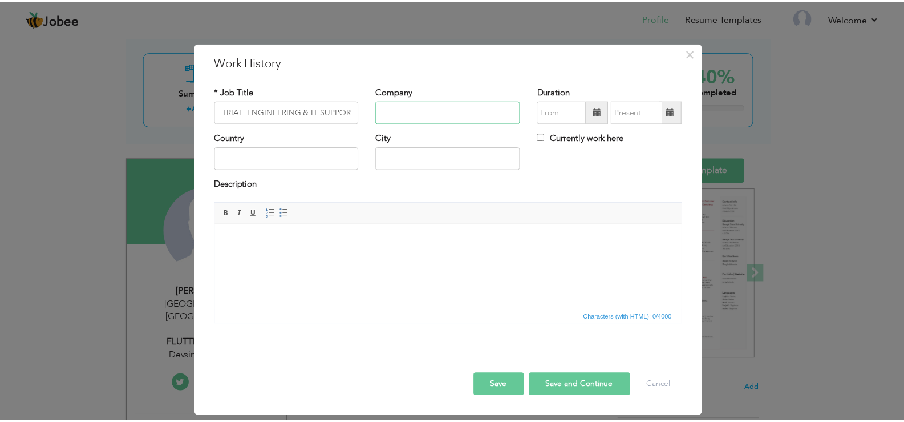
scroll to position [0, 0]
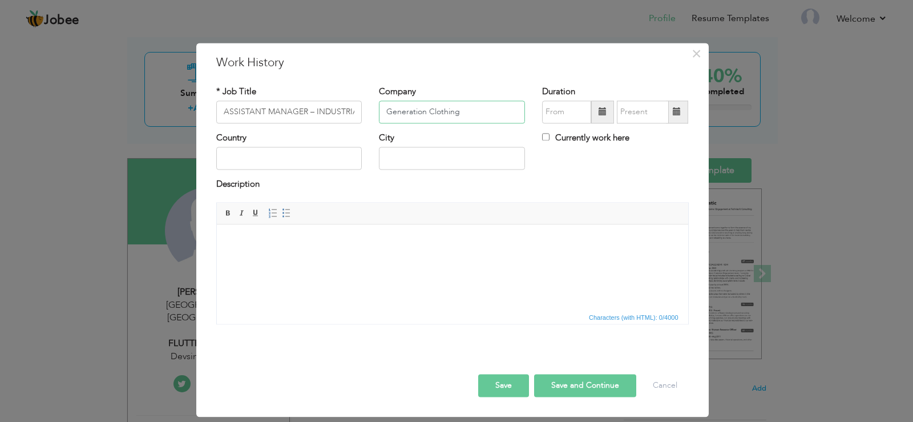
type input "Generation Clothing"
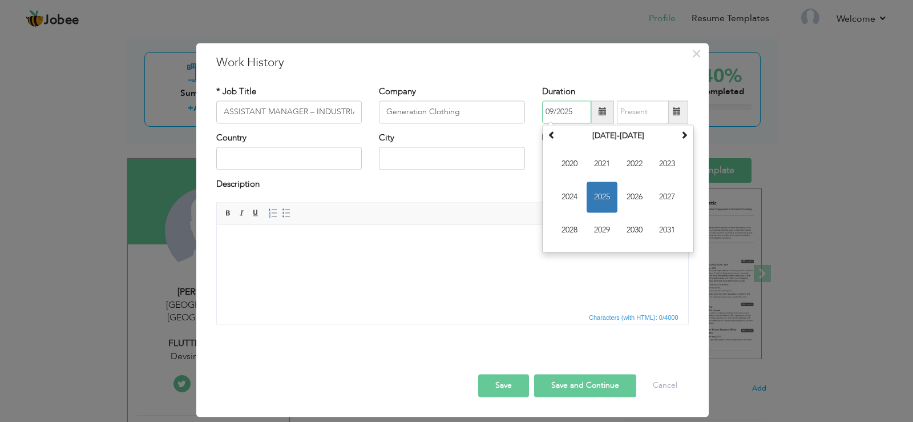
click at [563, 123] on input "09/2025" at bounding box center [566, 111] width 49 height 23
click at [605, 168] on span "2021" at bounding box center [602, 163] width 31 height 31
drag, startPoint x: 600, startPoint y: 229, endPoint x: 384, endPoint y: 4, distance: 312.0
click at [600, 229] on span "Oct" at bounding box center [602, 230] width 31 height 31
type input "10/2021"
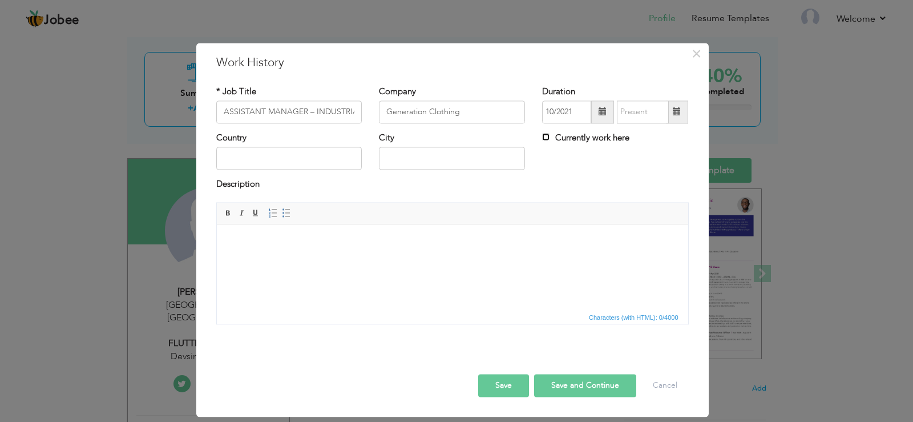
click at [547, 138] on input "Currently work here" at bounding box center [545, 136] width 7 height 7
checkbox input "true"
click at [256, 151] on input "text" at bounding box center [289, 158] width 146 height 23
type input "[GEOGRAPHIC_DATA]"
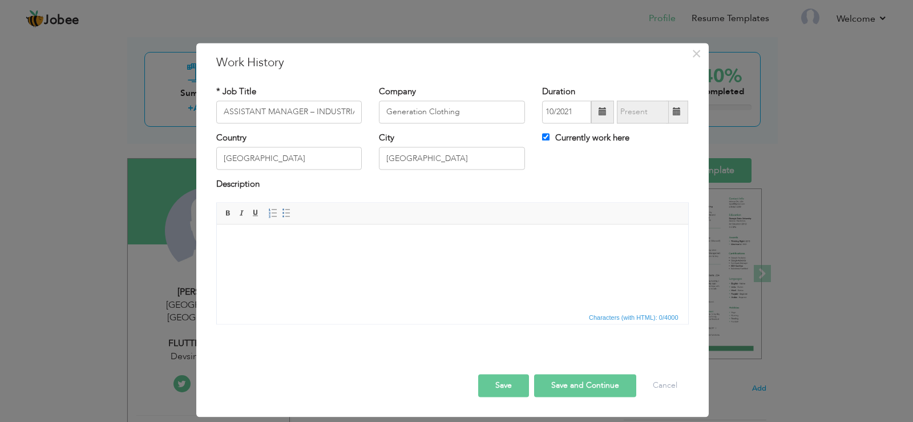
click at [411, 259] on html at bounding box center [451, 241] width 471 height 35
click at [284, 218] on link "Insert/Remove Bulleted List" at bounding box center [286, 213] width 13 height 13
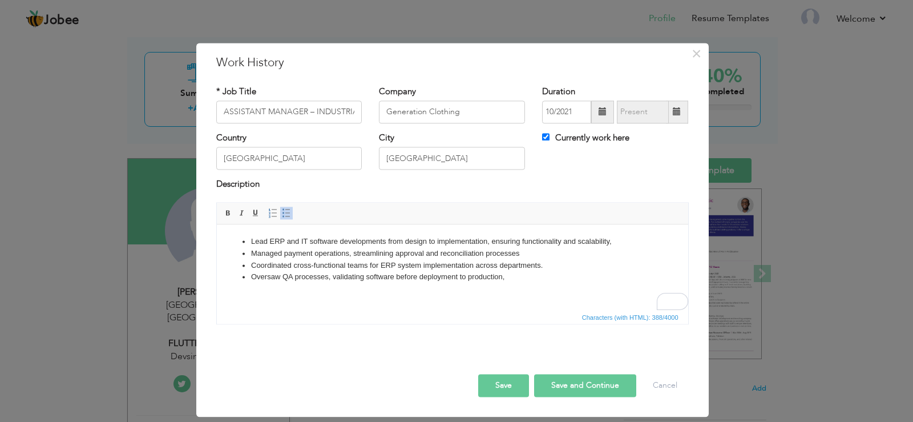
click at [532, 252] on li "Managed payment operations, streamlining approval and reconciliation processes" at bounding box center [452, 254] width 403 height 12
click at [501, 388] on button "Save" at bounding box center [503, 385] width 51 height 23
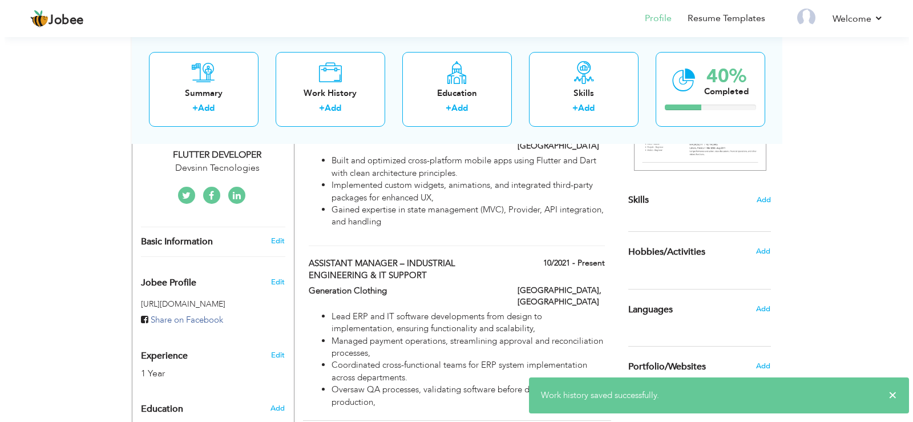
scroll to position [171, 0]
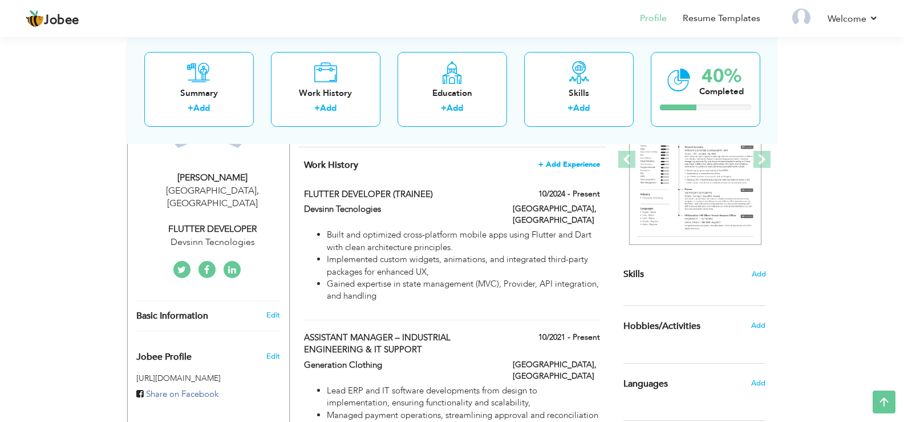
click at [568, 164] on span "+ Add Experience" at bounding box center [570, 164] width 62 height 8
checkbox input "false"
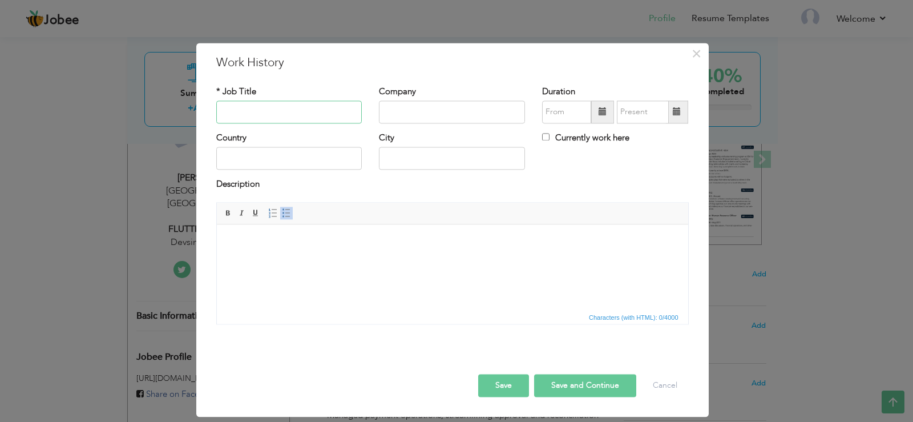
paste input "I.E OFFICER – INDUSTRIAL ENGINEERING"
type input "I.E OFFICER – INDUSTRIAL ENGINEERING"
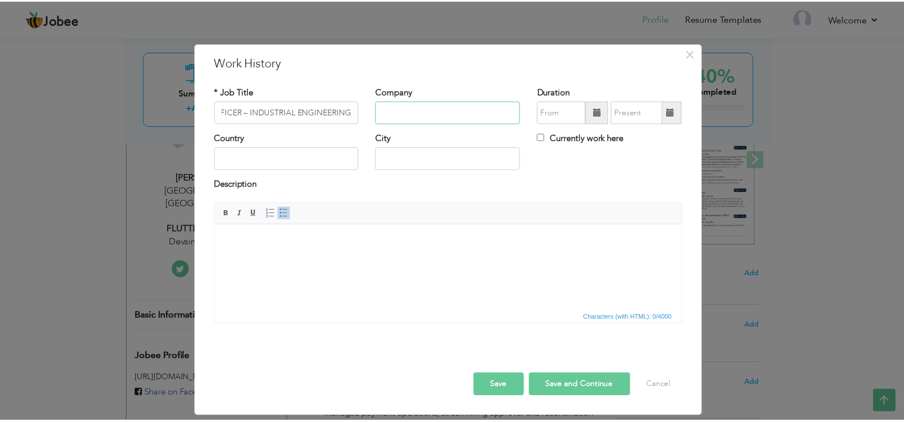
scroll to position [0, 0]
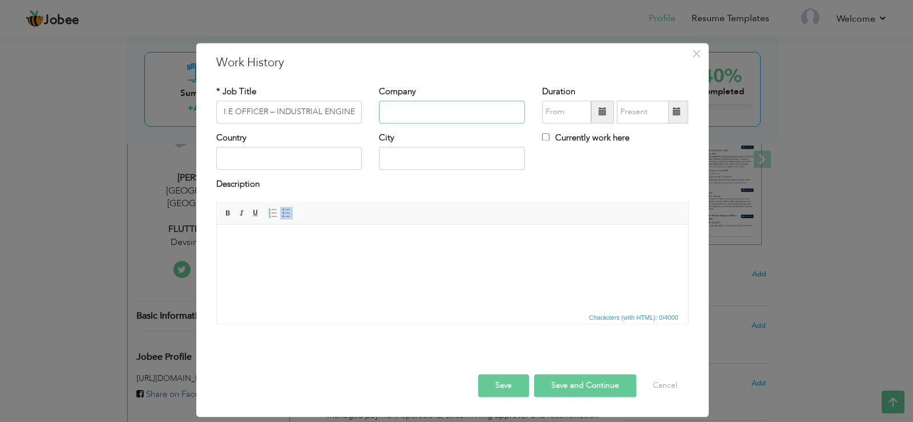
click at [451, 115] on input "text" at bounding box center [452, 111] width 146 height 23
type input "Nishat Apparel Unit 2"
click at [560, 107] on input "text" at bounding box center [566, 111] width 49 height 23
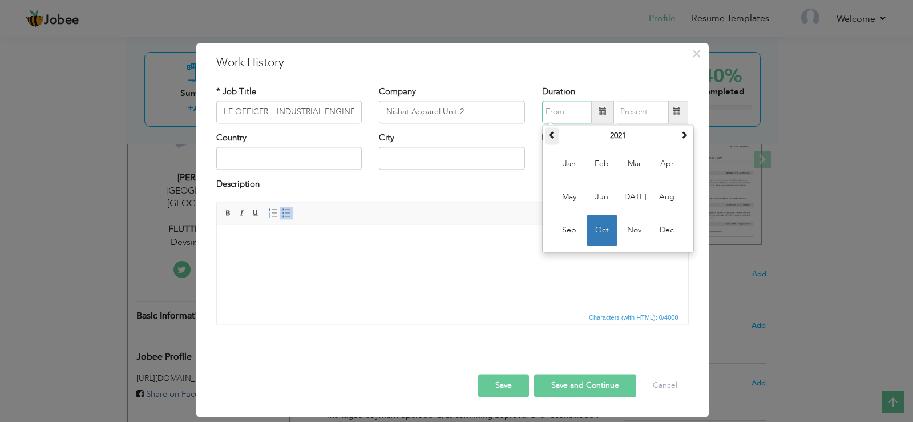
click at [547, 143] on th at bounding box center [552, 135] width 14 height 17
click at [551, 131] on span at bounding box center [552, 135] width 8 height 8
click at [552, 136] on span at bounding box center [552, 135] width 8 height 8
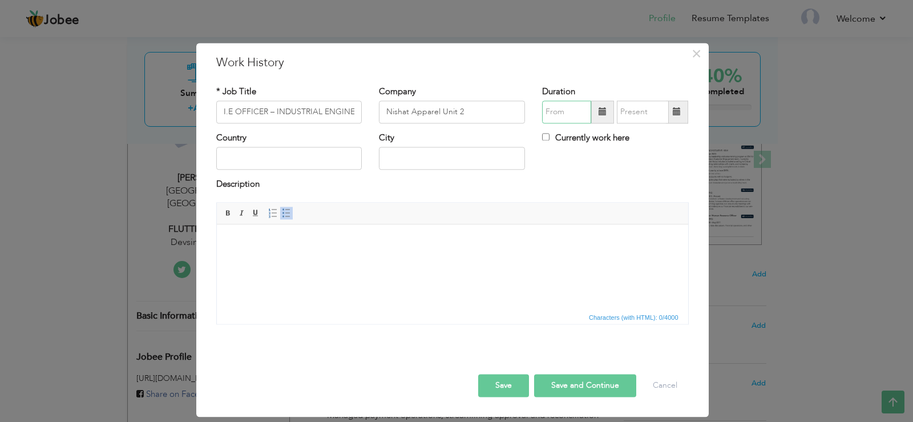
click at [586, 114] on input "text" at bounding box center [566, 111] width 49 height 23
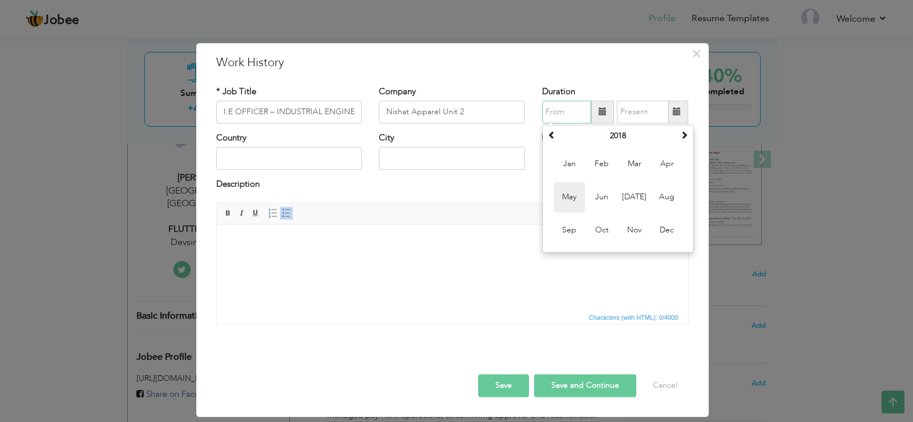
click at [581, 201] on span "May" at bounding box center [569, 196] width 31 height 31
type input "05/2018"
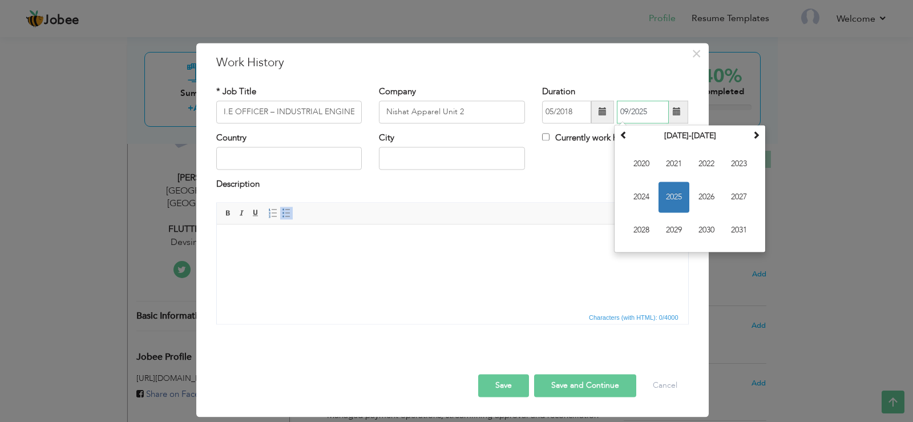
click at [664, 108] on input "09/2025" at bounding box center [643, 111] width 52 height 23
click at [673, 164] on span "2021" at bounding box center [674, 163] width 31 height 31
click at [639, 224] on span "Sep" at bounding box center [641, 230] width 31 height 31
type input "09/2021"
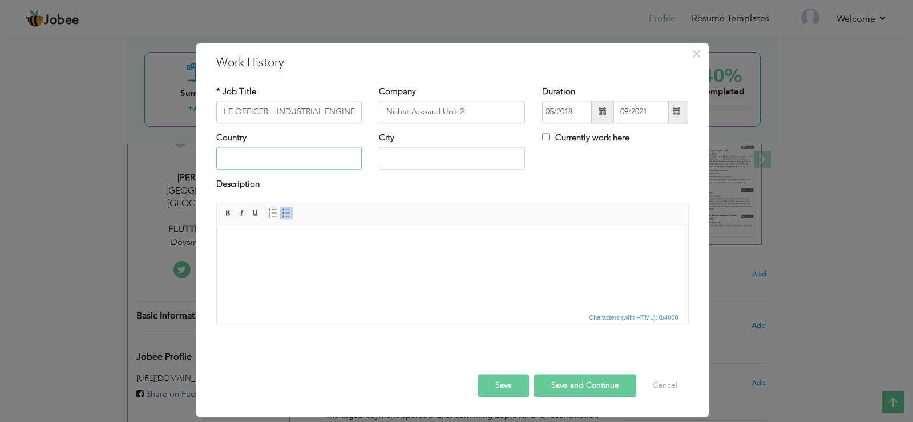
click at [285, 162] on input "text" at bounding box center [289, 158] width 146 height 23
type input "[GEOGRAPHIC_DATA]"
click at [304, 227] on html at bounding box center [451, 241] width 471 height 35
click at [288, 205] on span "Editor toolbars Basic Styles Bold Italic Underline Paragraph Insert/Remove Numb…" at bounding box center [452, 214] width 471 height 22
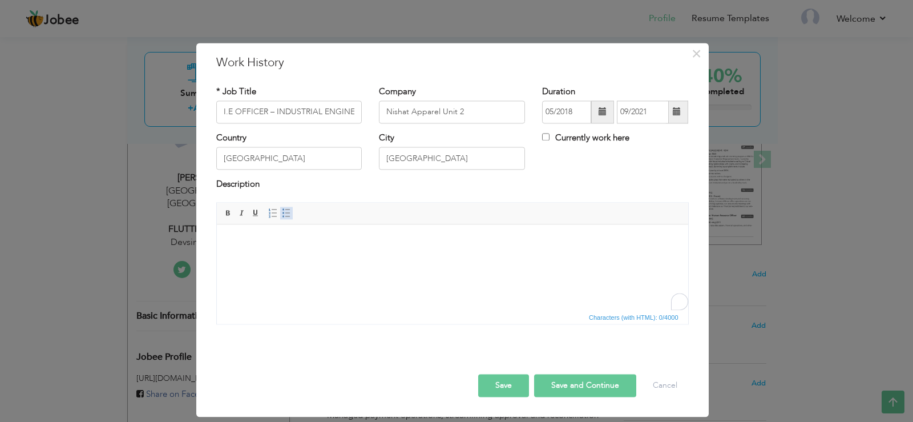
click at [287, 216] on span at bounding box center [286, 212] width 9 height 9
paste body "To enrich screen reader interactions, please activate Accessibility in Grammarl…"
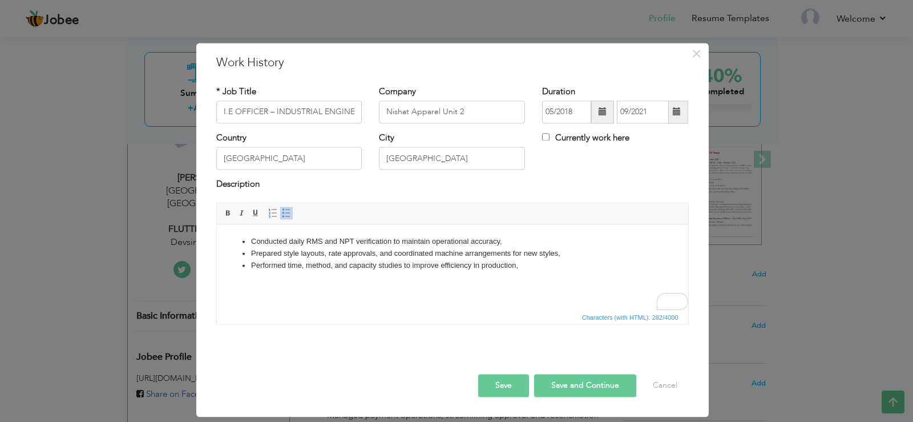
click at [501, 388] on button "Save" at bounding box center [503, 385] width 51 height 23
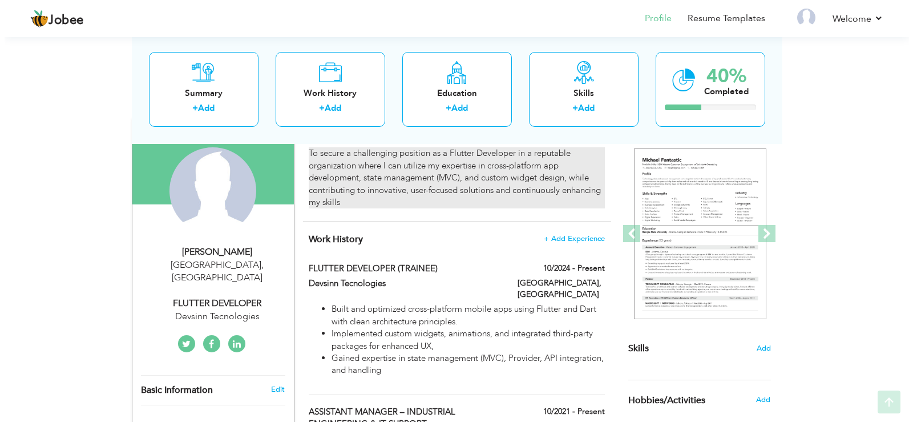
scroll to position [114, 0]
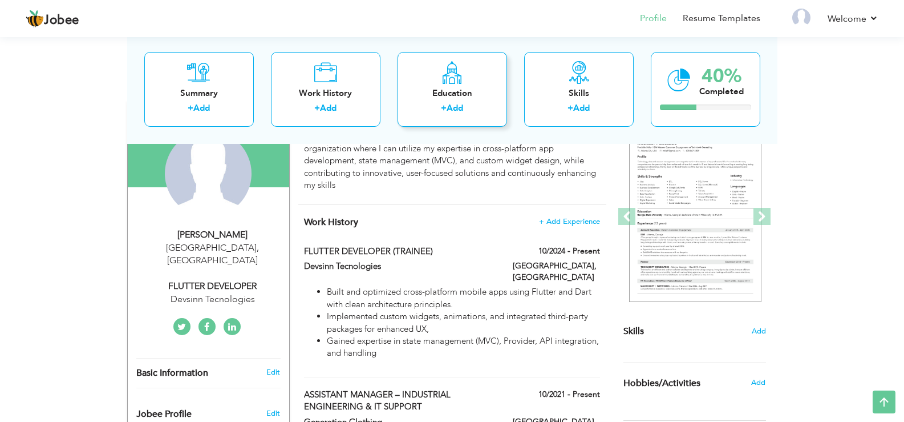
click at [462, 68] on icon at bounding box center [452, 71] width 22 height 23
radio input "true"
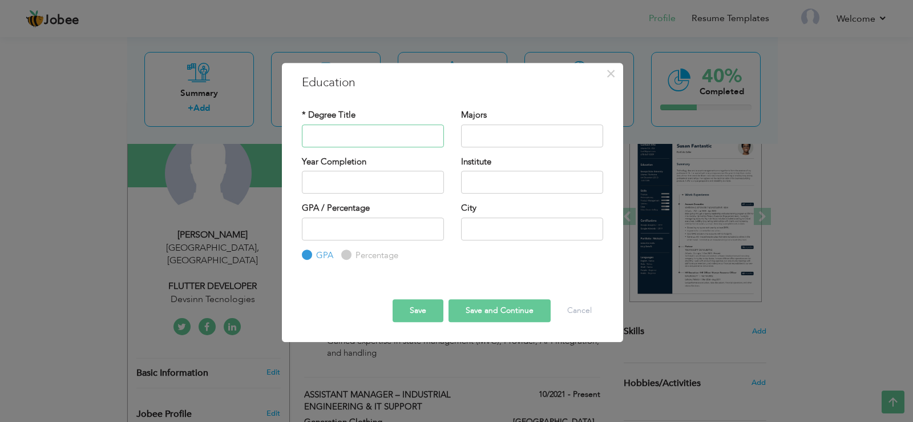
click at [346, 132] on input "text" at bounding box center [373, 135] width 142 height 23
paste input "ASSOCIATE DEGREE IN ARTS (B.A.)"
type input "ASSOCIATE DEGREE IN ARTS (B.A.)"
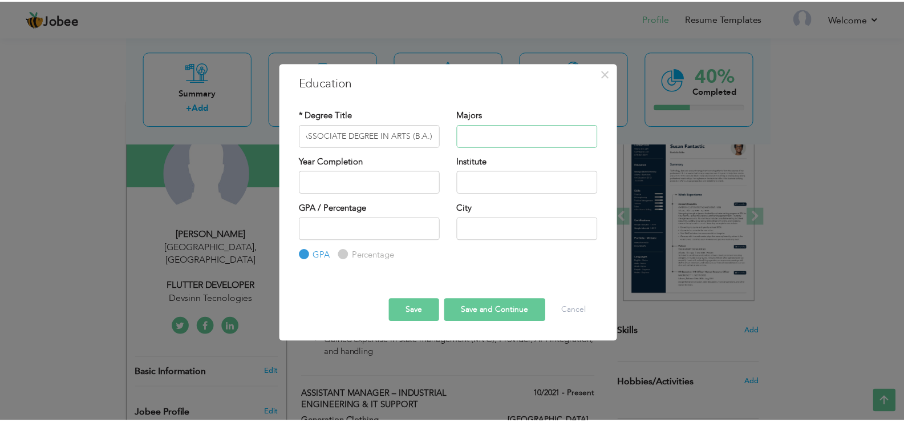
scroll to position [0, 0]
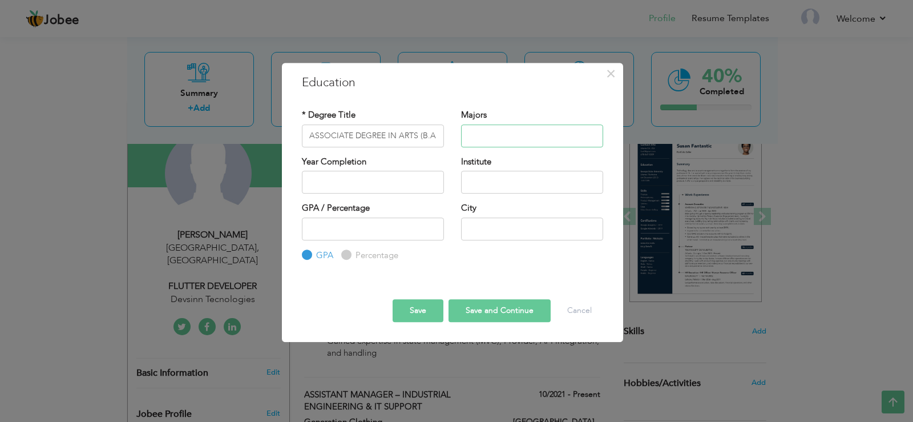
click at [515, 136] on input "text" at bounding box center [532, 135] width 142 height 23
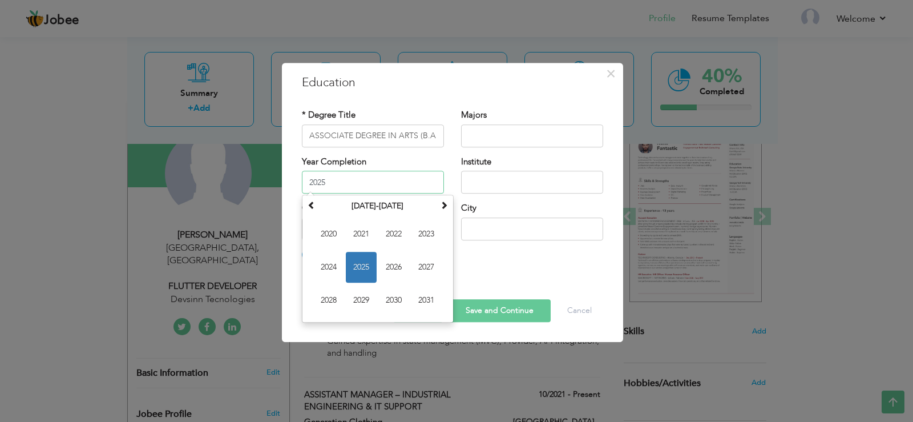
click at [372, 180] on input "2025" at bounding box center [373, 182] width 142 height 23
click at [338, 233] on span "2020" at bounding box center [328, 234] width 31 height 31
type input "2020"
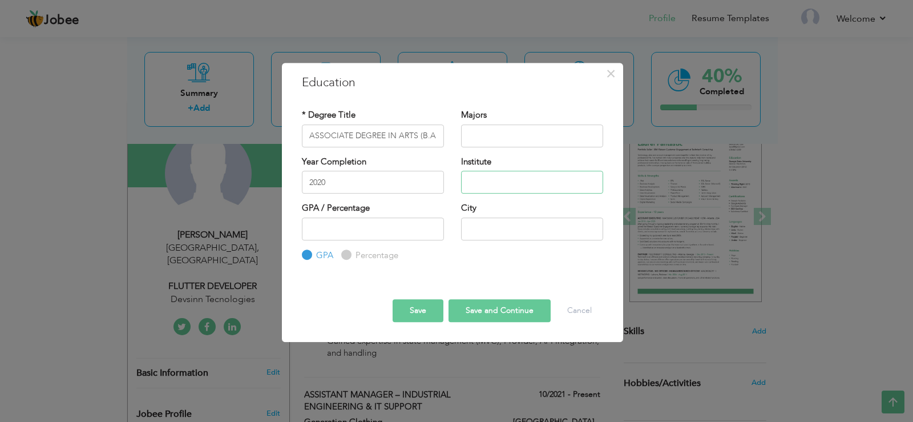
click at [495, 177] on input "text" at bounding box center [532, 182] width 142 height 23
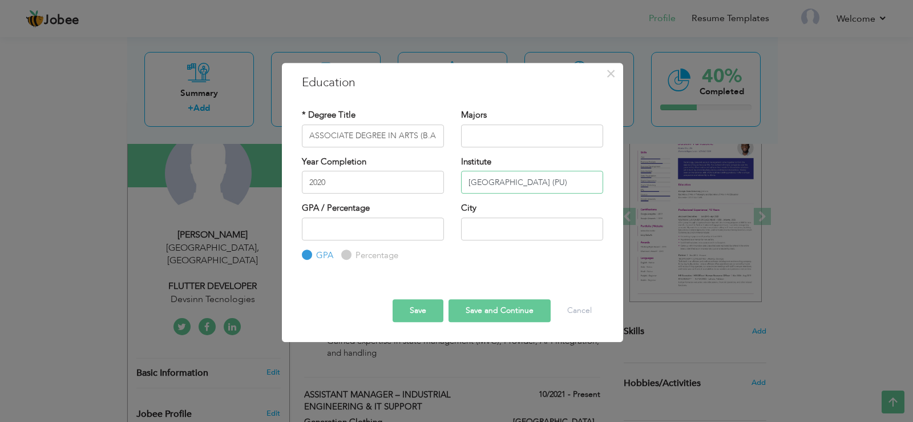
type input "University of Punjab (PU)"
click at [326, 236] on input "number" at bounding box center [373, 228] width 142 height 23
click at [457, 229] on div "City" at bounding box center [532, 225] width 159 height 46
click at [495, 227] on input "text" at bounding box center [532, 228] width 142 height 23
type input "[GEOGRAPHIC_DATA]"
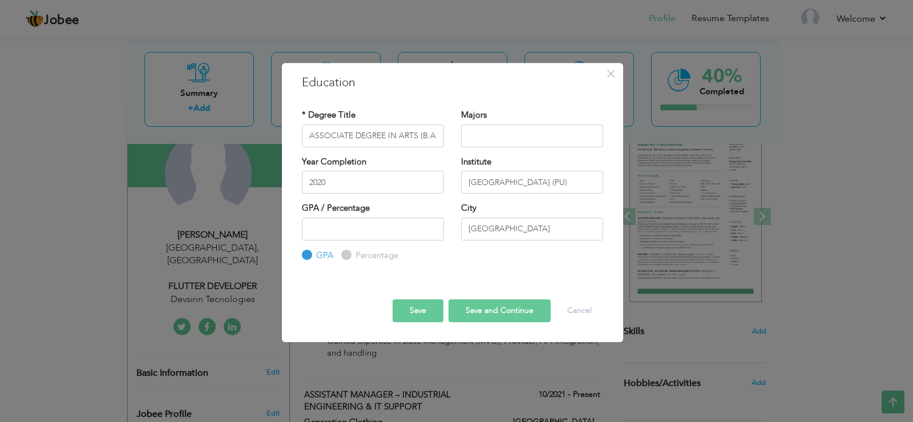
click at [345, 260] on div "Percentage" at bounding box center [369, 255] width 57 height 13
click at [349, 259] on div "Percentage" at bounding box center [369, 255] width 57 height 13
click at [329, 251] on div "GPA Percentage" at bounding box center [373, 239] width 142 height 45
click at [354, 248] on div "GPA Percentage" at bounding box center [373, 239] width 142 height 45
click at [353, 252] on label "Percentage" at bounding box center [376, 255] width 46 height 12
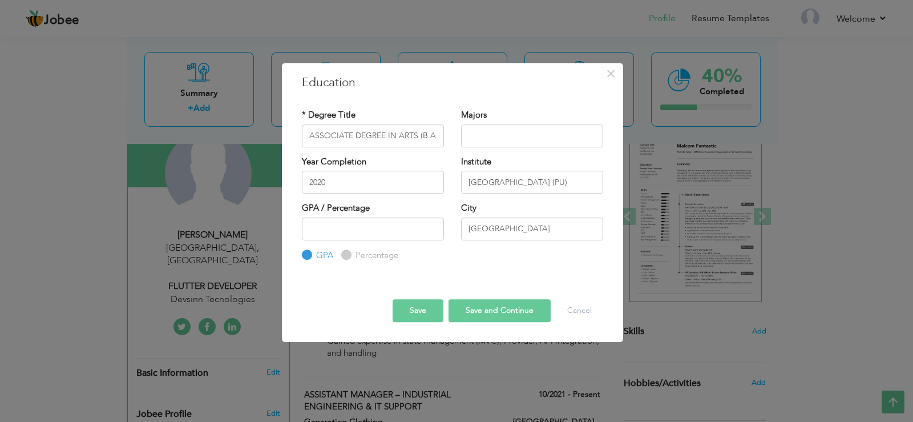
click at [349, 252] on input "Percentage" at bounding box center [344, 254] width 7 height 7
radio input "true"
click at [353, 252] on label "Percentage" at bounding box center [376, 255] width 46 height 12
click at [349, 252] on input "Percentage" at bounding box center [344, 254] width 7 height 7
click at [354, 233] on input "number" at bounding box center [373, 228] width 142 height 23
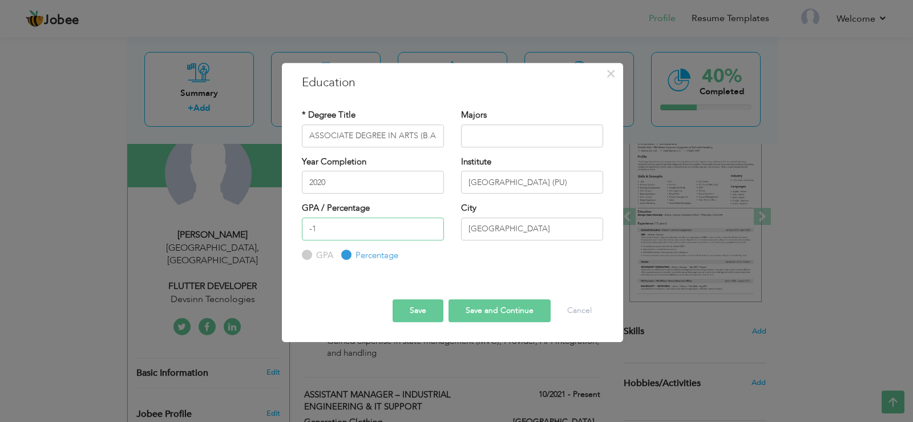
click at [435, 229] on input "-1" at bounding box center [373, 228] width 142 height 23
click at [435, 229] on input "-2" at bounding box center [373, 228] width 142 height 23
click at [430, 224] on input "-1" at bounding box center [373, 228] width 142 height 23
click at [432, 224] on input "0" at bounding box center [373, 228] width 142 height 23
click at [432, 224] on input "1" at bounding box center [373, 228] width 142 height 23
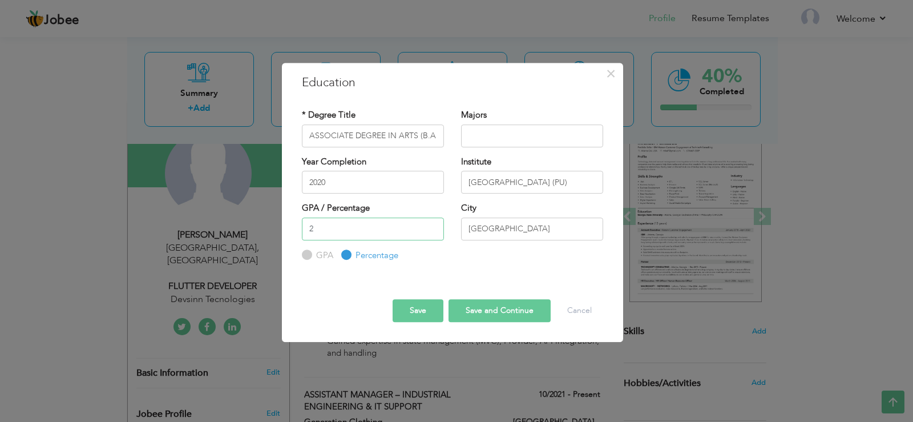
click at [432, 224] on input "2" at bounding box center [373, 228] width 142 height 23
click at [432, 224] on input "3" at bounding box center [373, 228] width 142 height 23
click at [432, 224] on input "4" at bounding box center [373, 228] width 142 height 23
click at [432, 224] on input "5" at bounding box center [373, 228] width 142 height 23
click at [432, 224] on input "6" at bounding box center [373, 228] width 142 height 23
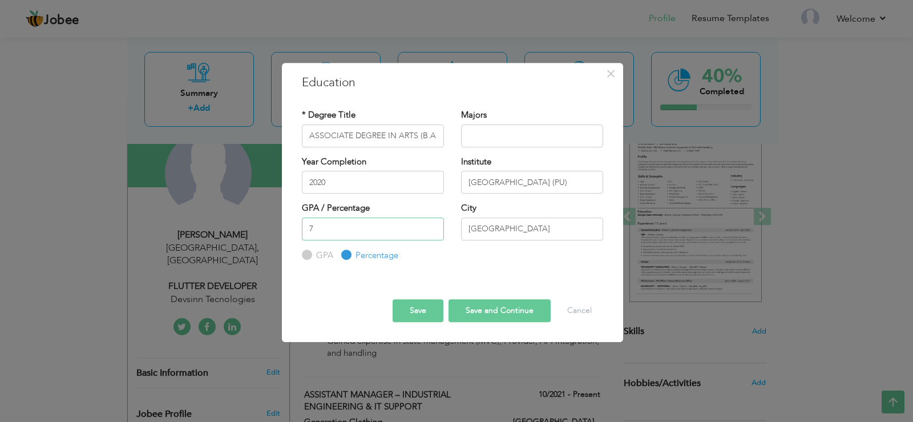
click at [432, 224] on input "7" at bounding box center [373, 228] width 142 height 23
click at [432, 224] on input "8" at bounding box center [373, 228] width 142 height 23
click at [432, 224] on input "9" at bounding box center [373, 228] width 142 height 23
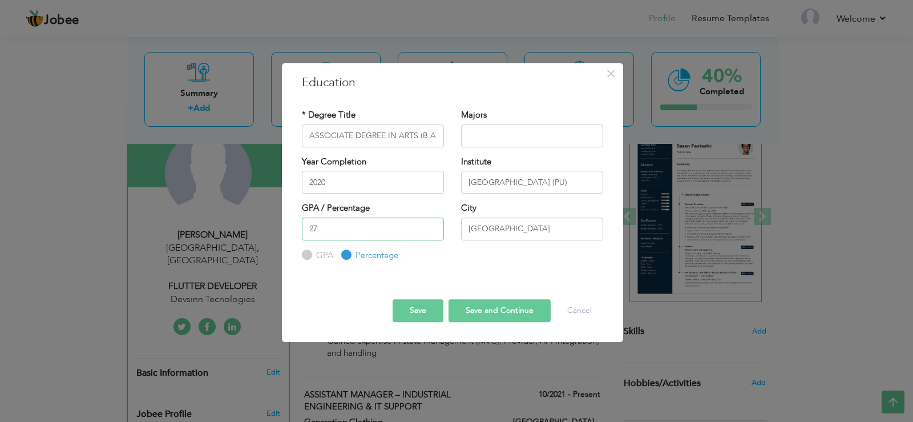
click at [432, 224] on input "27" at bounding box center [373, 228] width 142 height 23
click at [432, 224] on input "28" at bounding box center [373, 228] width 142 height 23
click at [432, 224] on input "29" at bounding box center [373, 228] width 142 height 23
click at [432, 224] on input "66" at bounding box center [373, 228] width 142 height 23
click at [432, 223] on input "67" at bounding box center [373, 228] width 142 height 23
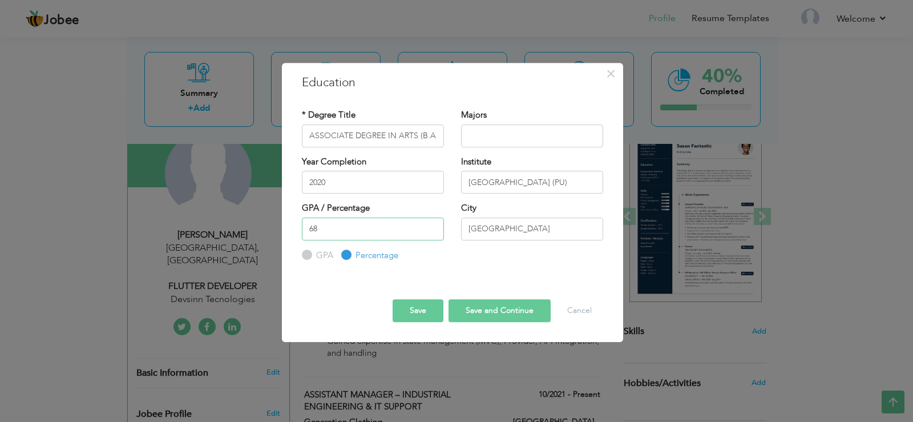
click at [432, 223] on input "68" at bounding box center [373, 228] width 142 height 23
click at [432, 223] on input "77" at bounding box center [373, 228] width 142 height 23
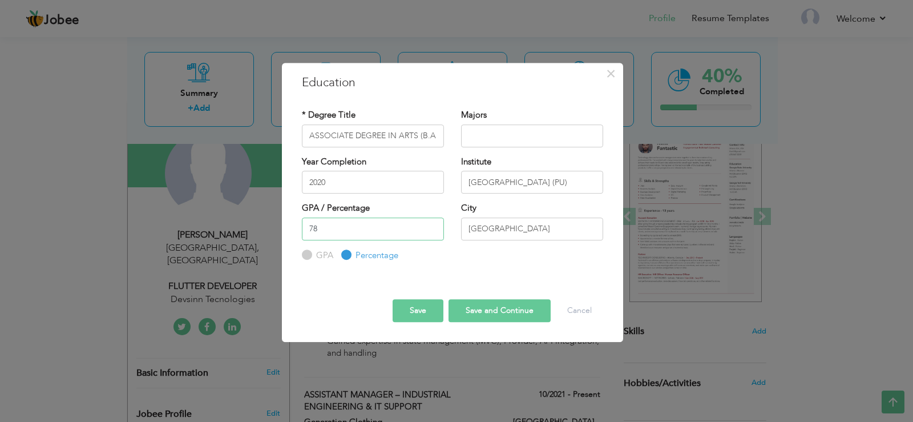
click at [434, 224] on input "78" at bounding box center [373, 228] width 142 height 23
click at [434, 224] on input "79" at bounding box center [373, 228] width 142 height 23
type input "80"
click at [434, 224] on input "80" at bounding box center [373, 228] width 142 height 23
click at [424, 309] on button "Save" at bounding box center [418, 310] width 51 height 23
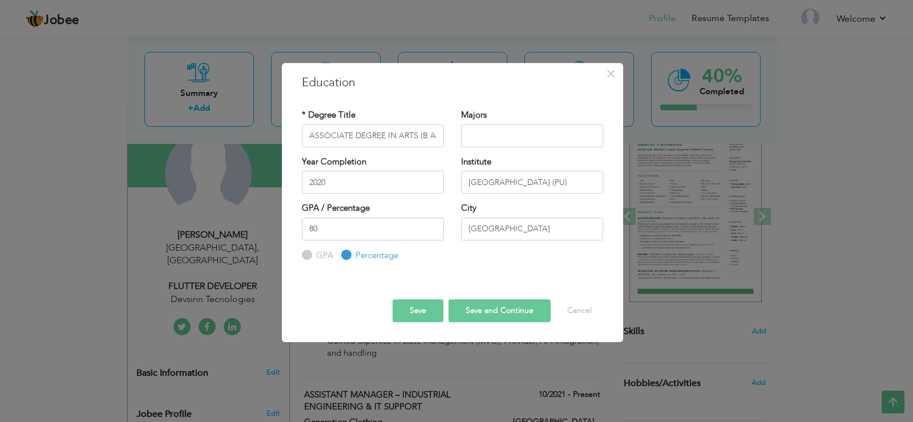
click at [416, 310] on button "Save" at bounding box center [418, 310] width 51 height 23
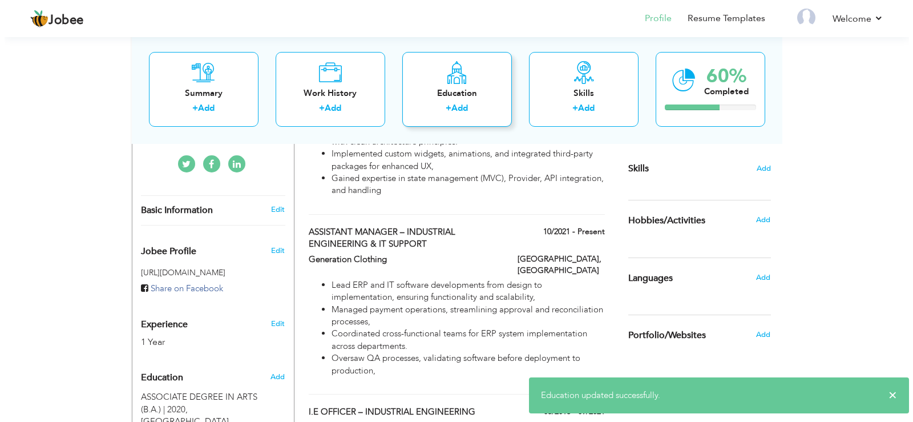
scroll to position [276, 0]
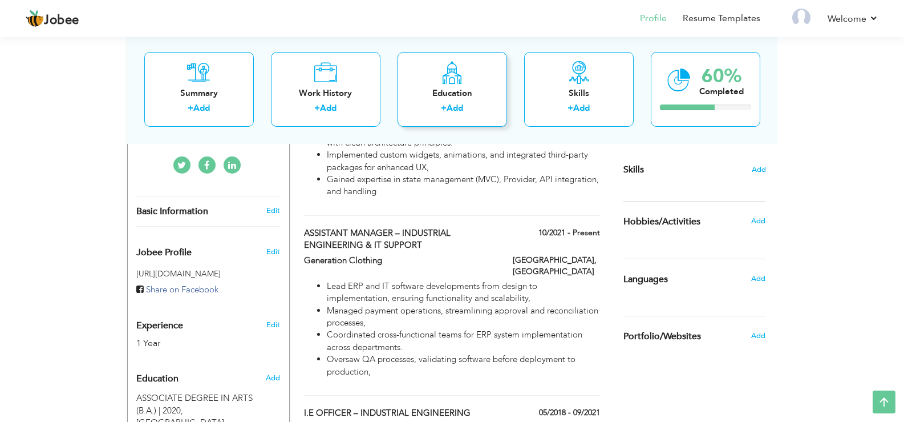
click at [453, 105] on link "Add" at bounding box center [455, 107] width 17 height 11
radio input "true"
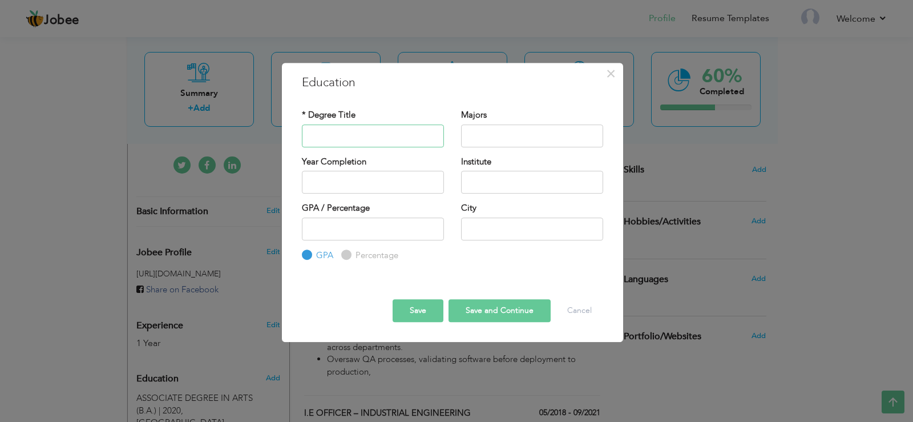
click at [358, 135] on input "text" at bounding box center [373, 135] width 142 height 23
paste input "FSC PRE.ENGINEERING"
type input "FSC PRE.ENGINEERING"
click at [525, 135] on input "text" at bounding box center [532, 135] width 142 height 23
click at [388, 185] on input "text" at bounding box center [373, 182] width 142 height 23
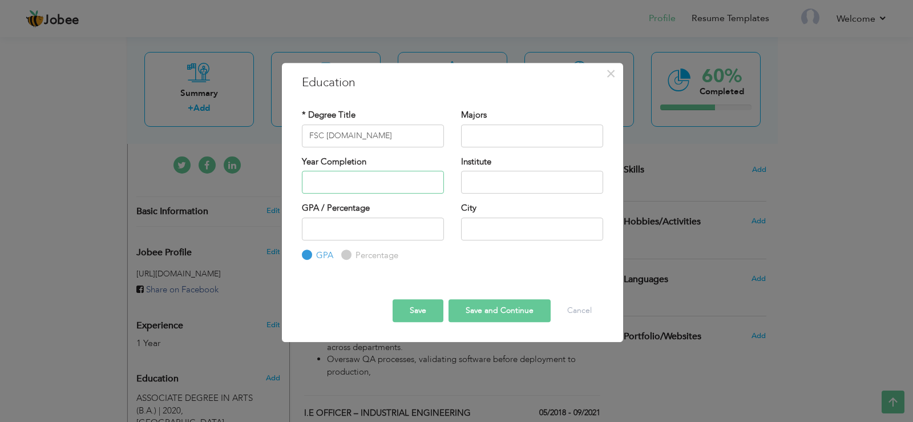
click at [360, 176] on input "text" at bounding box center [373, 182] width 142 height 23
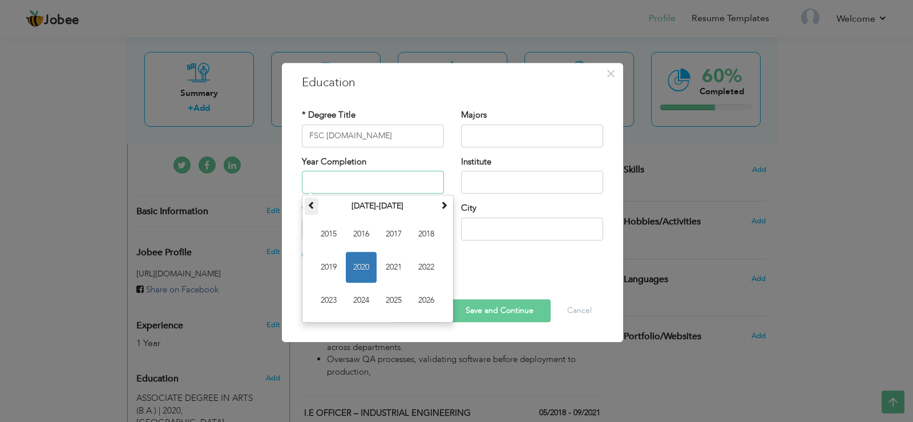
click at [312, 207] on span at bounding box center [312, 205] width 8 height 8
click at [444, 203] on span at bounding box center [444, 205] width 8 height 8
click at [398, 237] on span "2017" at bounding box center [393, 234] width 31 height 31
type input "2017"
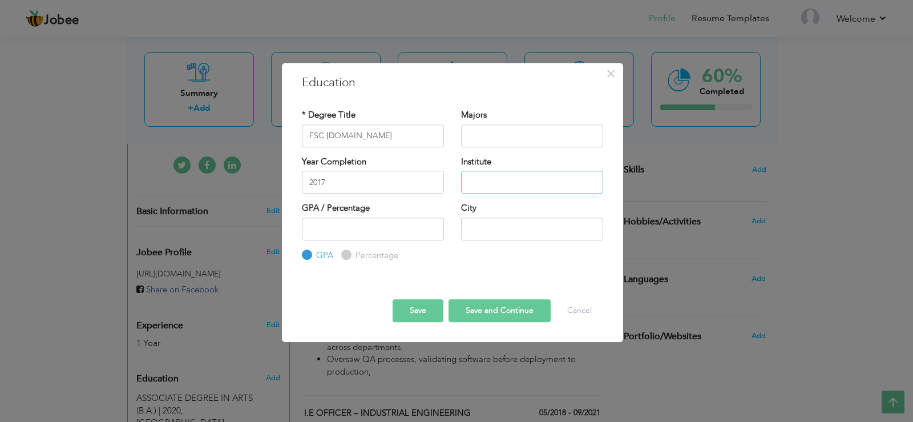
click at [506, 185] on input "text" at bounding box center [532, 182] width 142 height 23
click at [521, 181] on input "text" at bounding box center [532, 182] width 142 height 23
click at [491, 183] on input "Govt, Islamia Colledge Civil Lines" at bounding box center [532, 182] width 142 height 23
click at [486, 181] on input "Govt Islamia Colledge Civil Lines" at bounding box center [532, 182] width 142 height 23
click at [595, 175] on input "Govt. Islamia Colledge Civil Lines" at bounding box center [532, 182] width 142 height 23
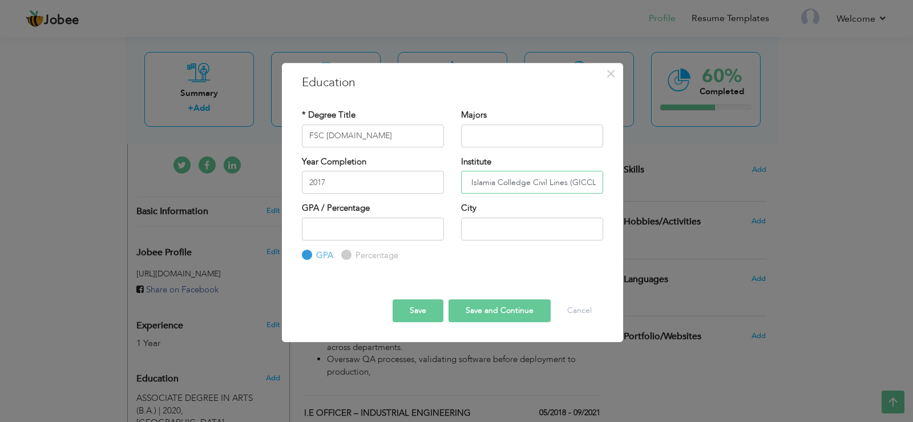
scroll to position [0, 21]
type input "Govt. Islamia Colledge Civil Lines (GICCL)"
click at [485, 231] on input "text" at bounding box center [532, 228] width 142 height 23
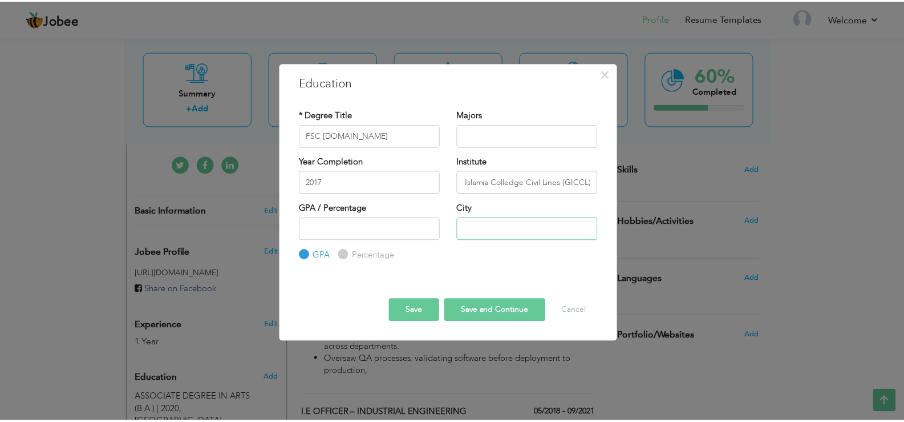
scroll to position [0, 0]
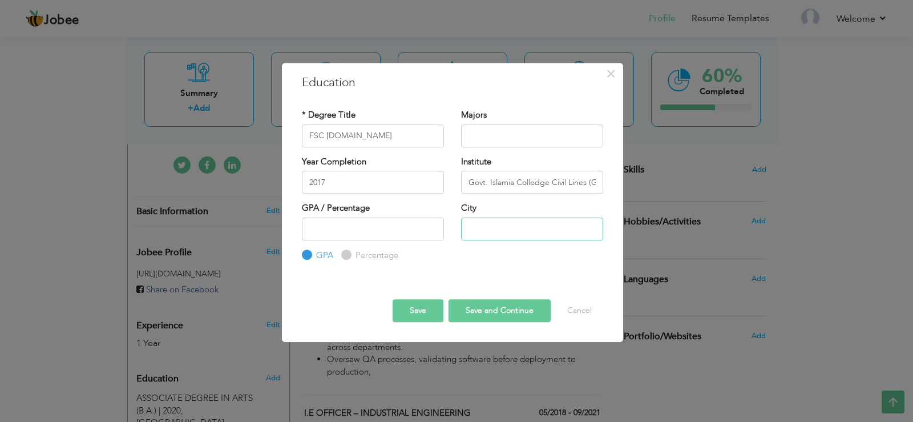
type input "[GEOGRAPHIC_DATA]"
click at [366, 259] on label "Percentage" at bounding box center [376, 255] width 46 height 12
click at [349, 259] on input "Percentage" at bounding box center [344, 254] width 7 height 7
radio input "true"
click at [389, 230] on input "number" at bounding box center [373, 228] width 142 height 23
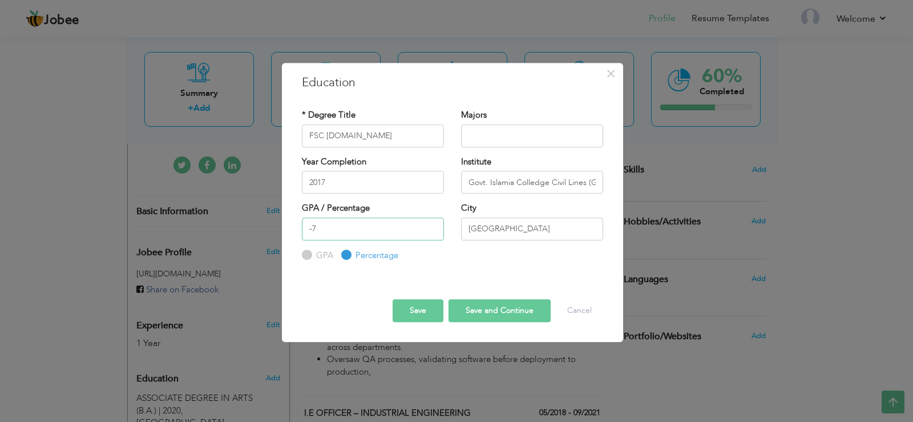
click at [432, 233] on input "-7" at bounding box center [373, 228] width 142 height 23
click at [434, 228] on input "56" at bounding box center [373, 228] width 142 height 23
click at [434, 228] on input "57" at bounding box center [373, 228] width 142 height 23
click at [434, 228] on input "58" at bounding box center [373, 228] width 142 height 23
click at [434, 228] on input "59" at bounding box center [373, 228] width 142 height 23
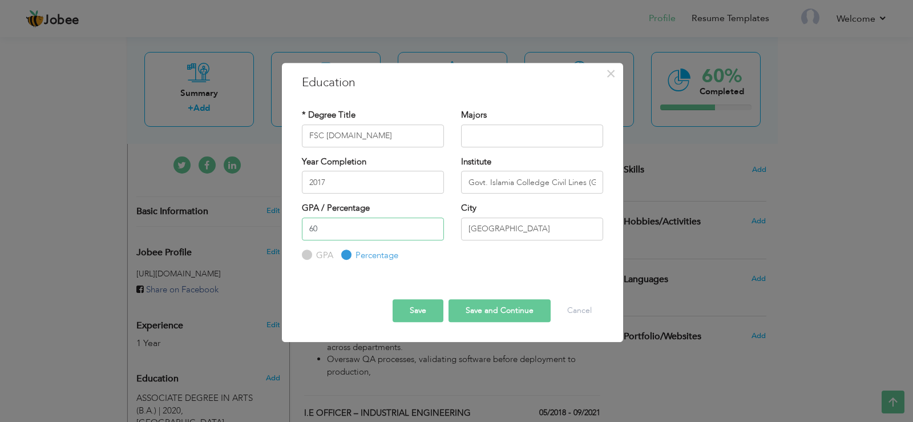
click at [434, 228] on input "60" at bounding box center [373, 228] width 142 height 23
click at [434, 228] on input "61" at bounding box center [373, 228] width 142 height 23
click at [434, 228] on input "74" at bounding box center [373, 228] width 142 height 23
click at [434, 228] on input "75" at bounding box center [373, 228] width 142 height 23
click at [434, 228] on input "76" at bounding box center [373, 228] width 142 height 23
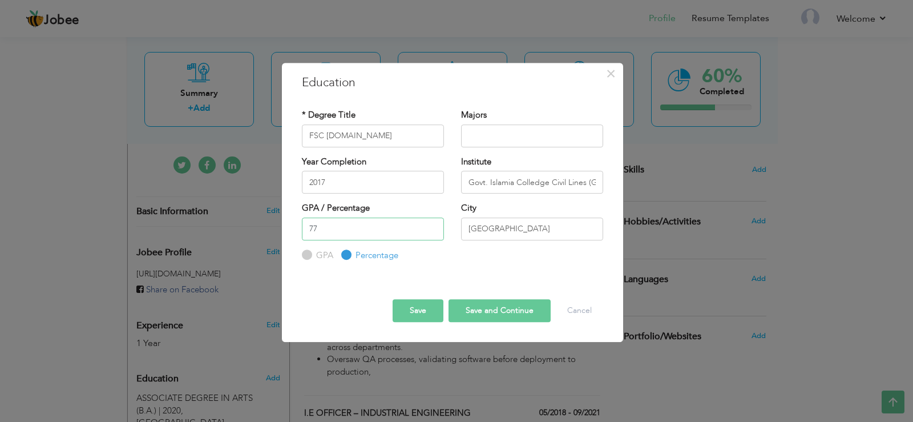
click at [433, 224] on input "77" at bounding box center [373, 228] width 142 height 23
type input "78"
click at [433, 224] on input "78" at bounding box center [373, 228] width 142 height 23
click at [441, 310] on button "Save" at bounding box center [418, 310] width 51 height 23
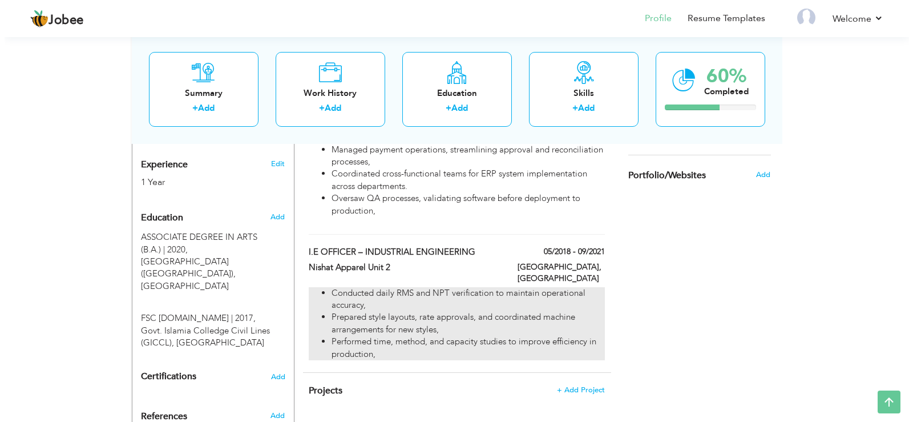
scroll to position [457, 0]
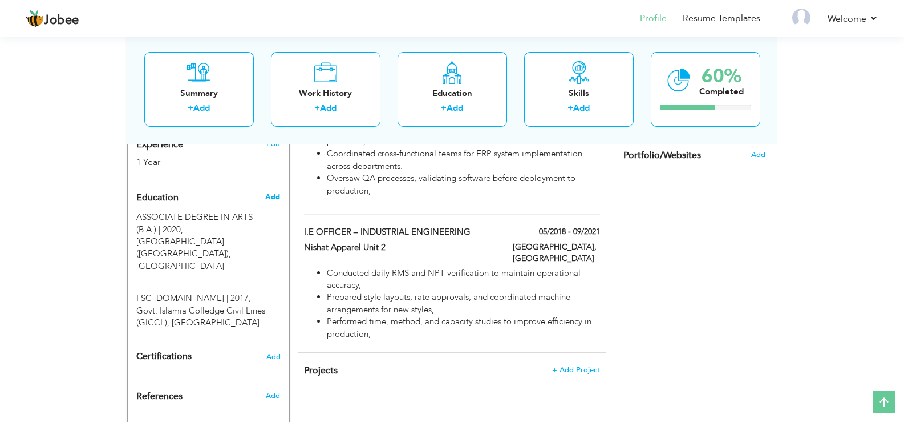
click at [276, 192] on span "Add" at bounding box center [272, 197] width 15 height 10
radio input "true"
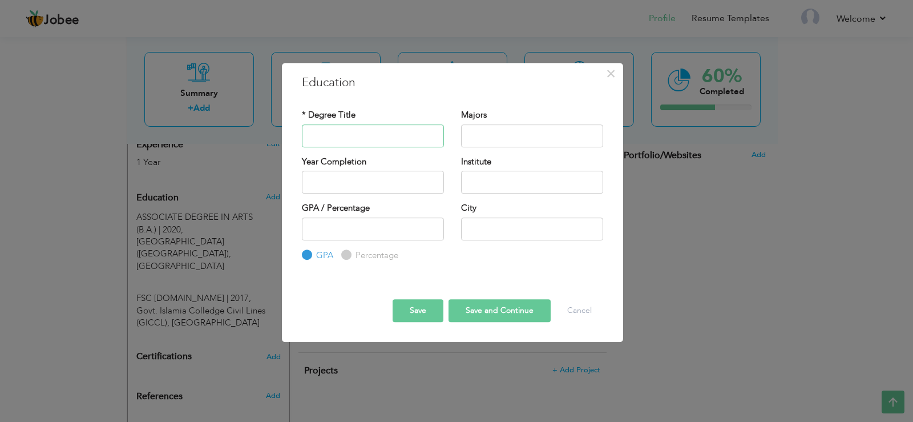
click at [377, 139] on input "text" at bounding box center [373, 135] width 142 height 23
click at [360, 120] on div "* Degree Title" at bounding box center [373, 128] width 142 height 38
click at [362, 143] on input "text" at bounding box center [373, 135] width 142 height 23
paste input "MATRIC IN COMPUTER SCIENCE"
type input "MATRIC IN COMPUTER SCIENCE"
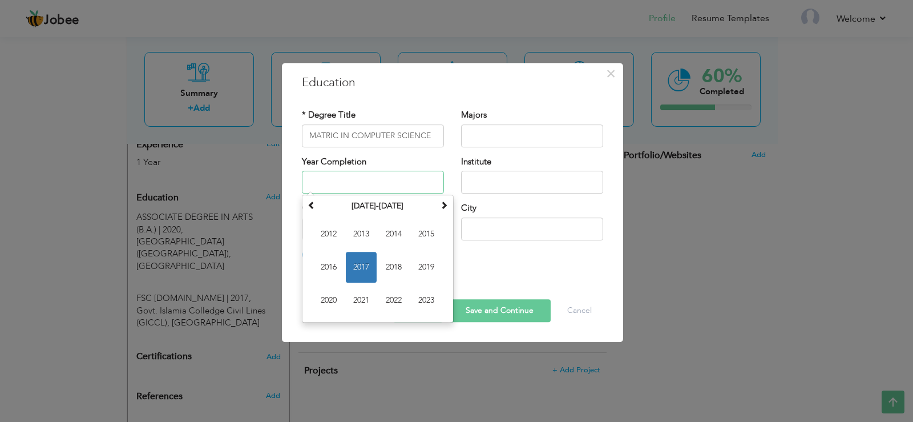
click at [429, 177] on input "text" at bounding box center [373, 182] width 142 height 23
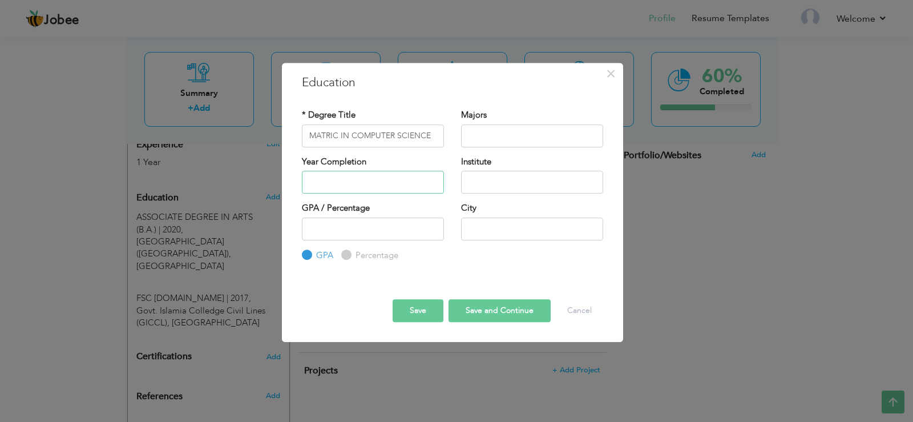
click at [381, 181] on input "text" at bounding box center [373, 182] width 142 height 23
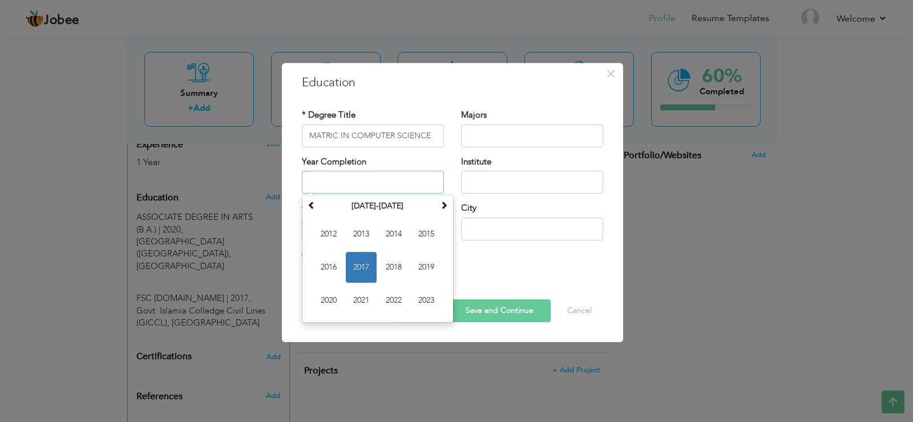
click at [353, 258] on span "2017" at bounding box center [361, 267] width 31 height 31
type input "2017"
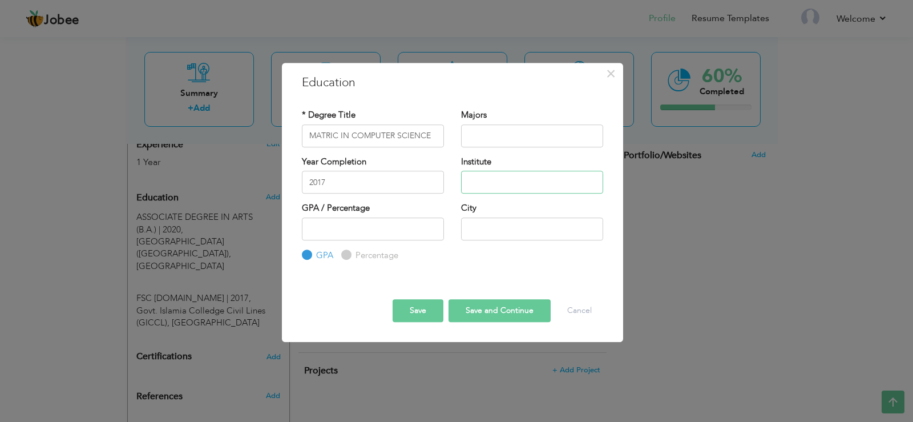
click at [499, 178] on input "text" at bounding box center [532, 182] width 142 height 23
type input "Govt. Central Model School Lower Mall Lahore"
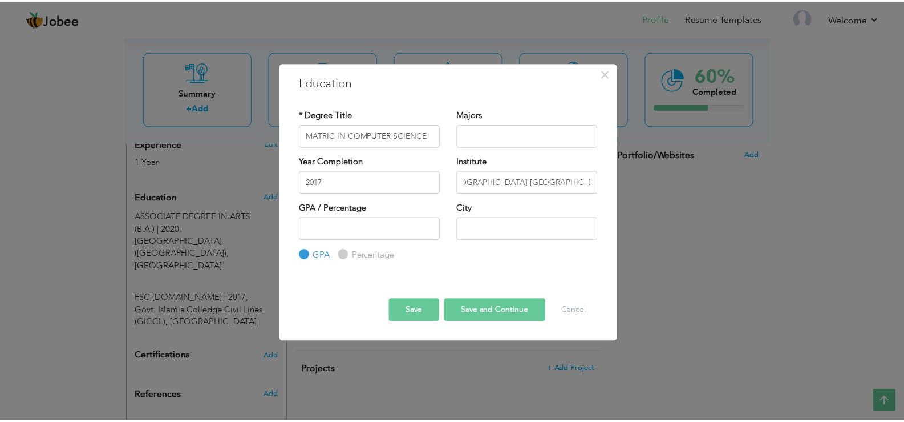
scroll to position [0, 0]
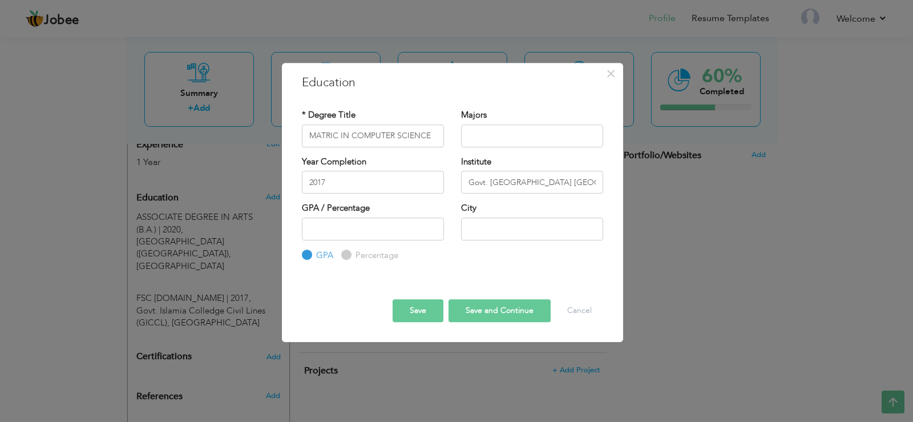
click at [329, 213] on label "GPA / Percentage" at bounding box center [336, 208] width 68 height 12
click at [337, 233] on input "number" at bounding box center [373, 228] width 142 height 23
click at [434, 228] on input "57" at bounding box center [373, 228] width 142 height 23
click at [434, 228] on input "68" at bounding box center [373, 228] width 142 height 23
click at [434, 228] on input "81" at bounding box center [373, 228] width 142 height 23
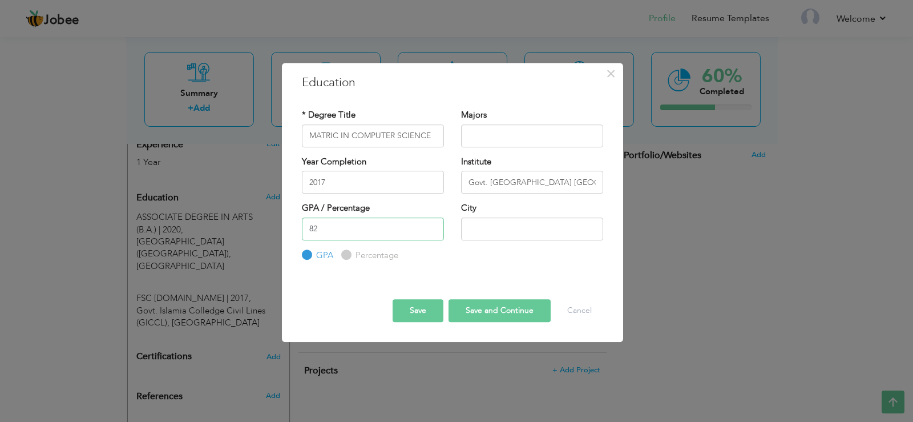
click at [434, 228] on input "82" at bounding box center [373, 228] width 142 height 23
click at [434, 228] on input "83" at bounding box center [373, 228] width 142 height 23
click at [434, 228] on input "84" at bounding box center [373, 228] width 142 height 23
click at [434, 228] on input "85" at bounding box center [373, 228] width 142 height 23
type input "86"
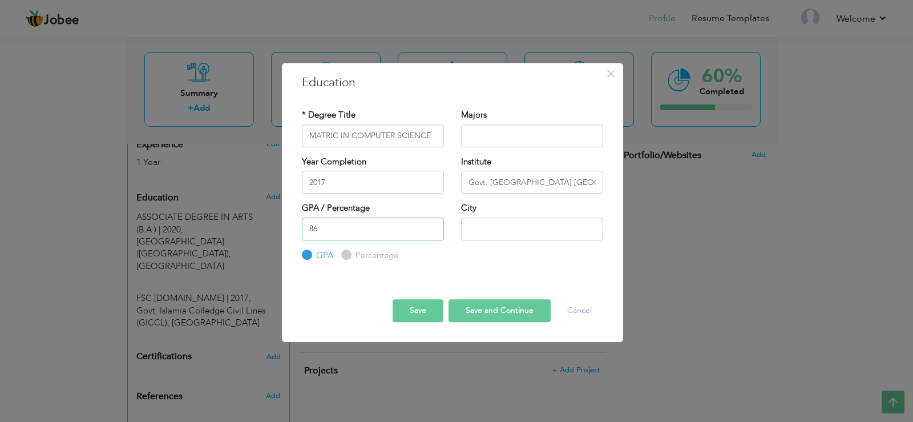
click at [434, 228] on input "86" at bounding box center [373, 228] width 142 height 23
click at [480, 232] on input "text" at bounding box center [532, 228] width 142 height 23
type input "[GEOGRAPHIC_DATA]"
click at [353, 252] on label "Percentage" at bounding box center [376, 255] width 46 height 12
click at [349, 252] on input "Percentage" at bounding box center [344, 254] width 7 height 7
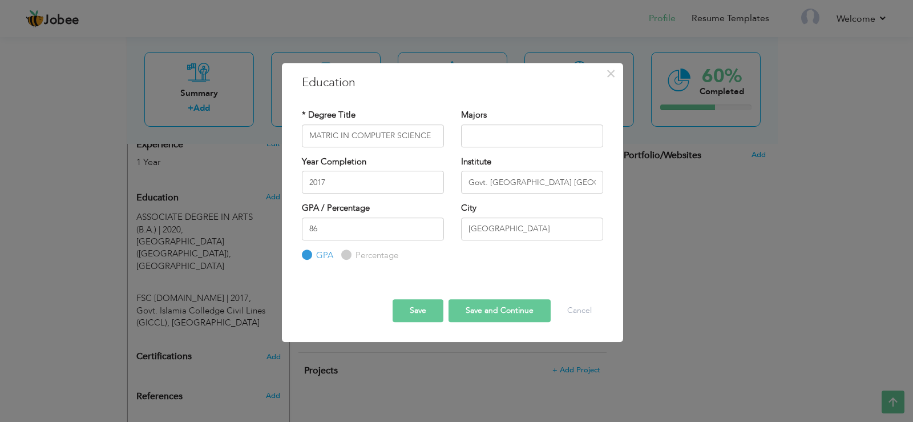
radio input "true"
click at [407, 304] on button "Save" at bounding box center [418, 310] width 51 height 23
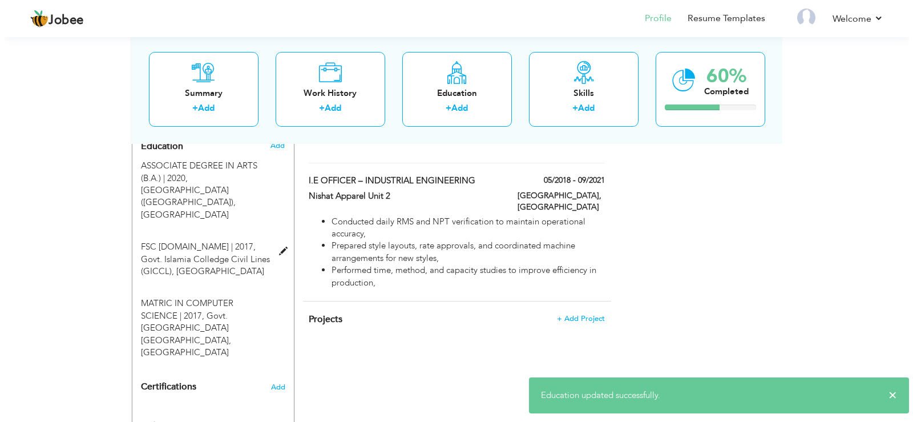
scroll to position [480, 0]
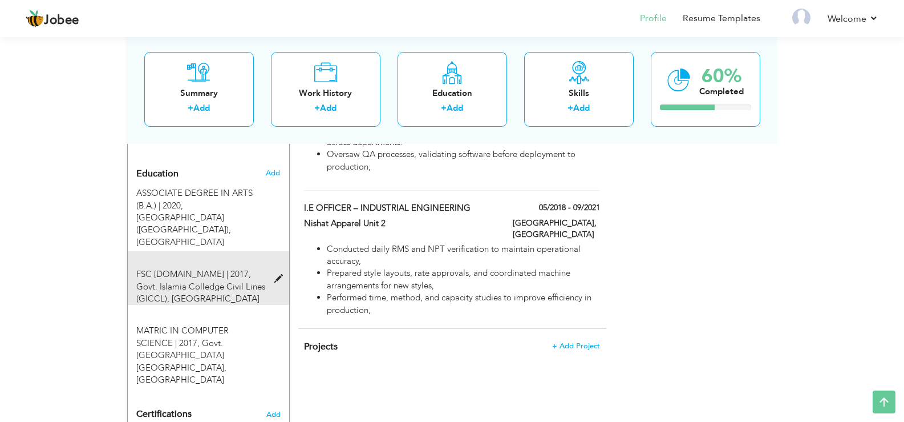
click at [280, 274] on span at bounding box center [281, 278] width 14 height 9
type input "FSC PRE.ENGINEERING"
type input "Govt. Islamia Colledge Civil Lines (GICCL)"
type input "78"
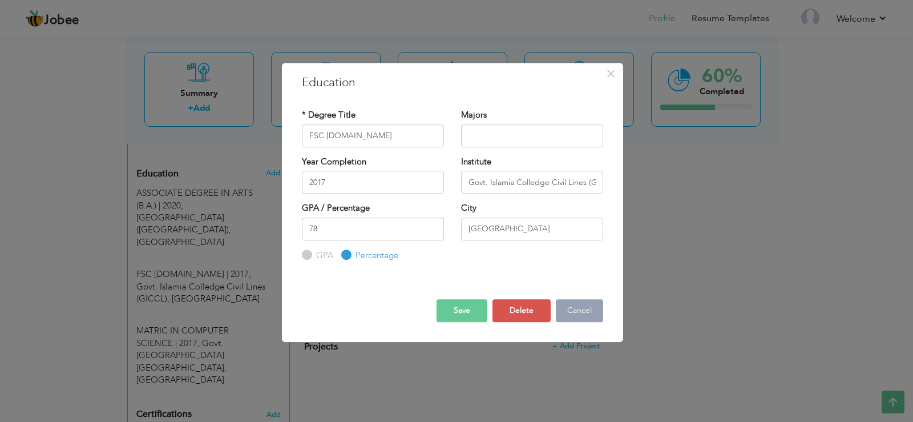
click at [580, 309] on button "Cancel" at bounding box center [579, 310] width 47 height 23
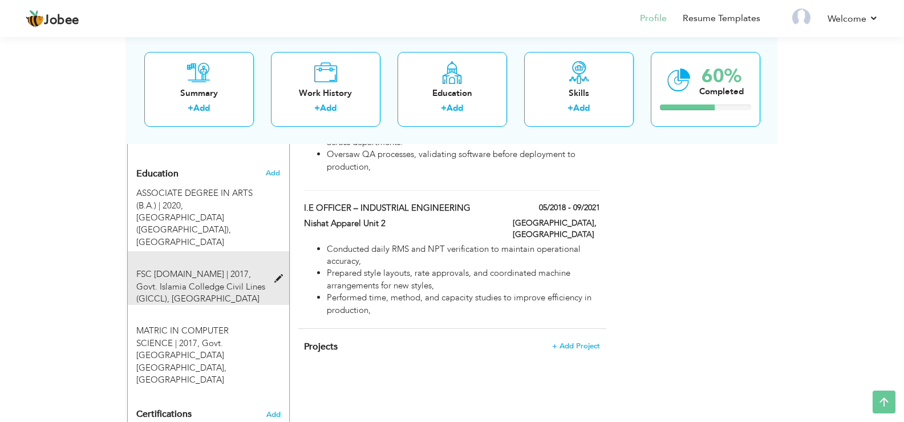
click at [280, 274] on span at bounding box center [281, 278] width 14 height 9
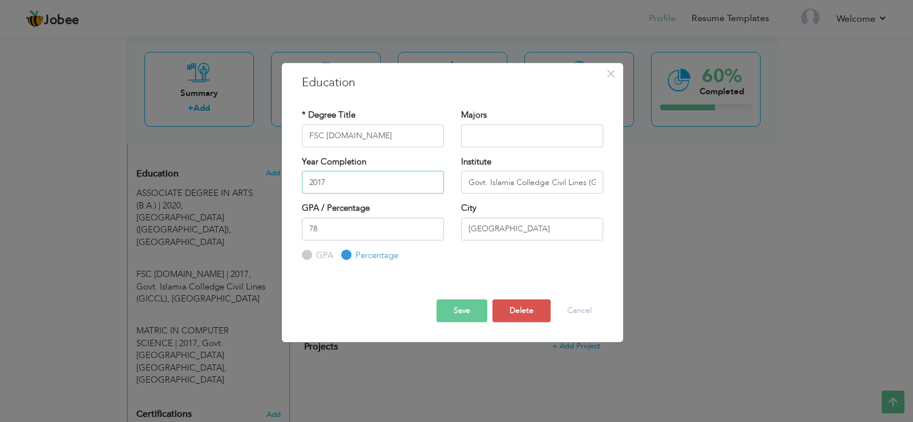
click at [383, 180] on input "2017" at bounding box center [373, 182] width 142 height 23
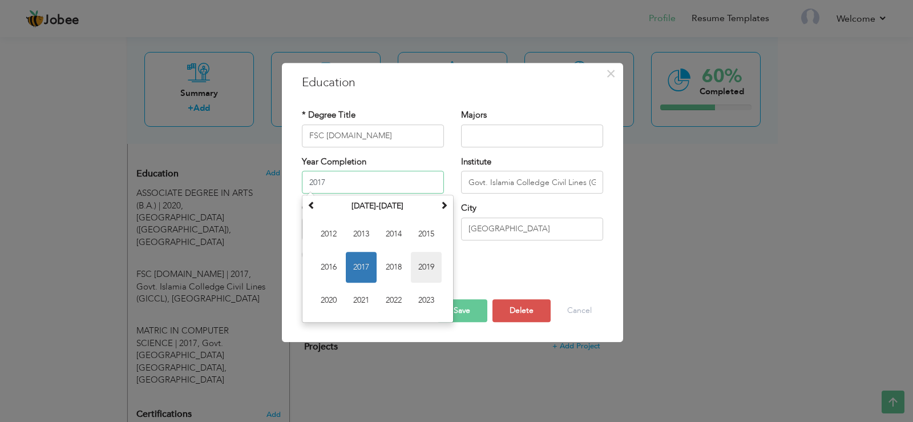
click at [422, 269] on span "2019" at bounding box center [426, 267] width 31 height 31
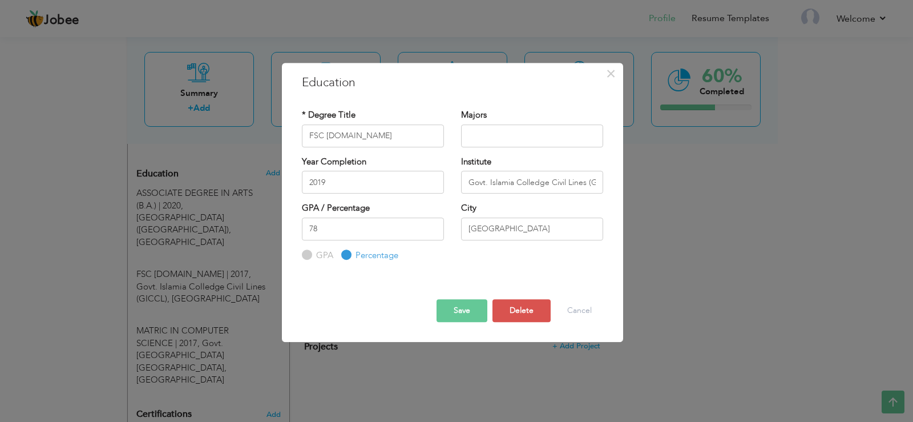
drag, startPoint x: 475, startPoint y: 324, endPoint x: 475, endPoint y: 316, distance: 7.4
click at [475, 322] on div "Save Save and Continue Delete Cancel" at bounding box center [452, 300] width 318 height 60
click at [474, 299] on button "Save" at bounding box center [462, 310] width 51 height 23
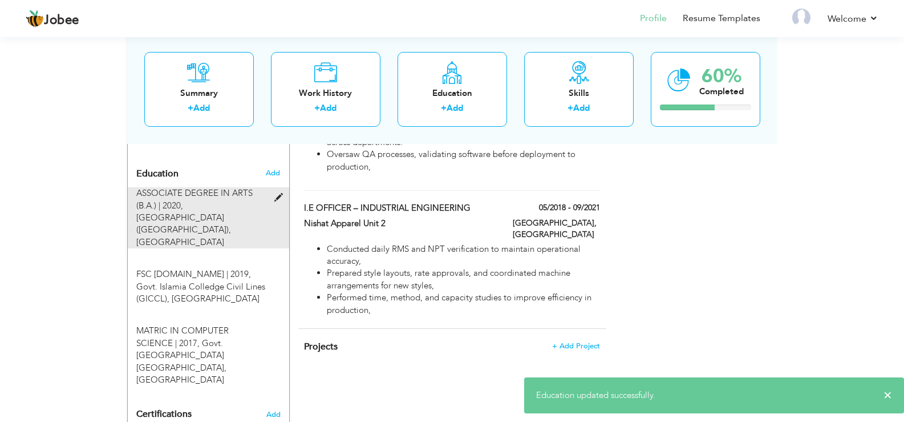
click at [282, 193] on span at bounding box center [281, 197] width 14 height 9
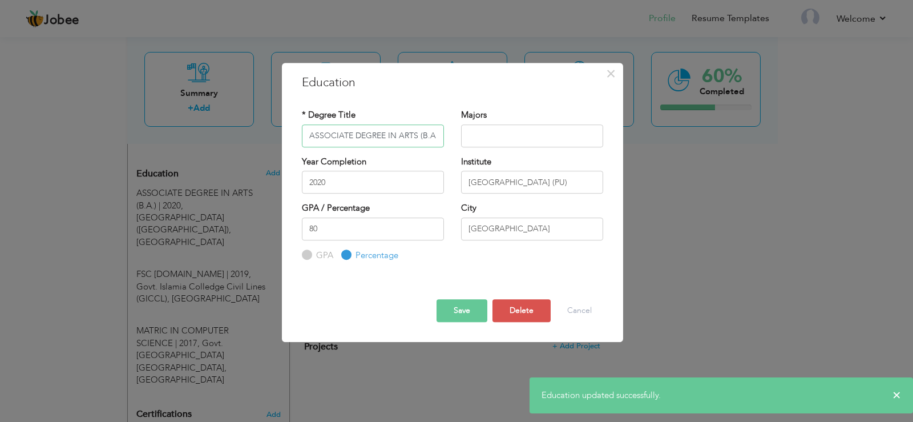
scroll to position [0, 2]
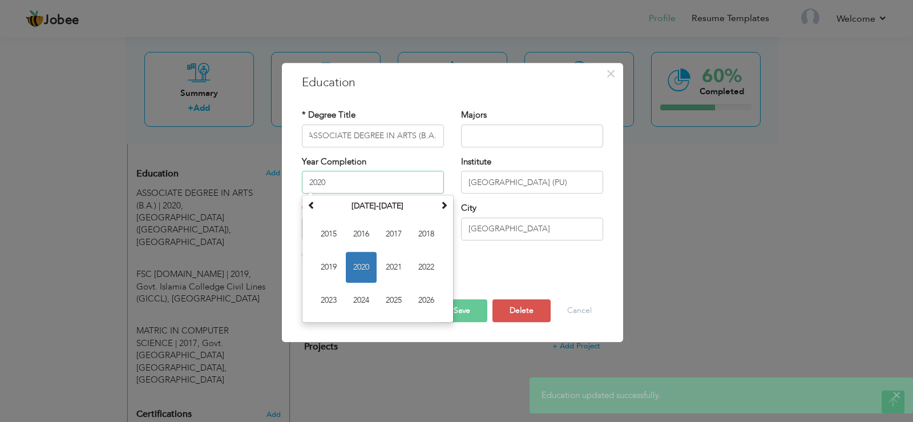
click at [362, 185] on input "2020" at bounding box center [373, 182] width 142 height 23
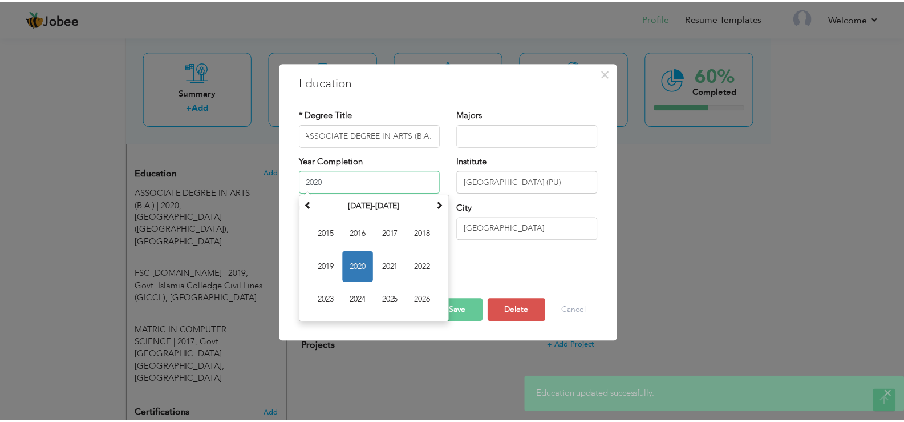
scroll to position [0, 0]
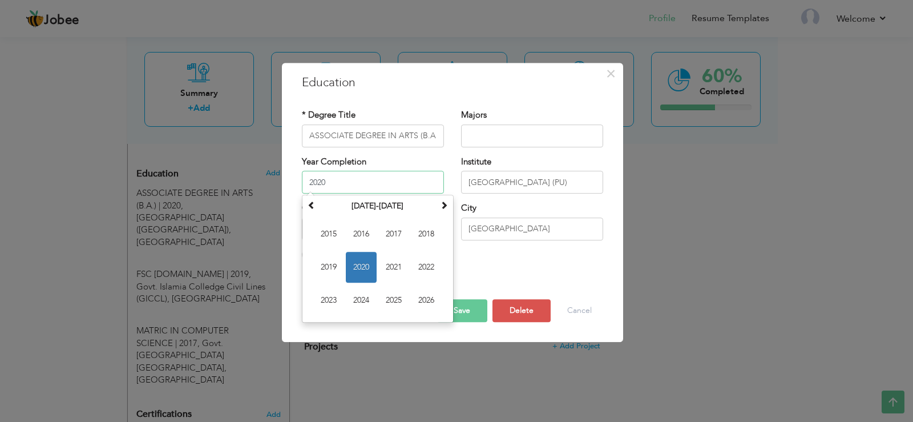
click at [435, 265] on span "2022" at bounding box center [426, 267] width 31 height 31
type input "2022"
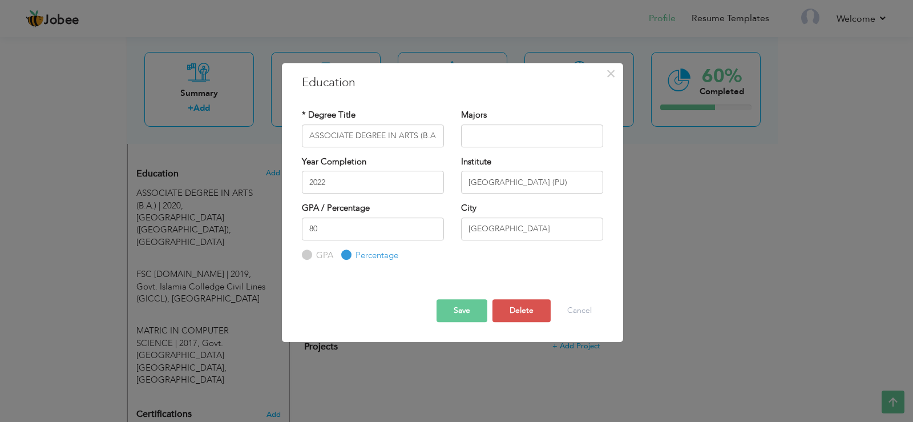
click at [457, 309] on button "Save" at bounding box center [462, 310] width 51 height 23
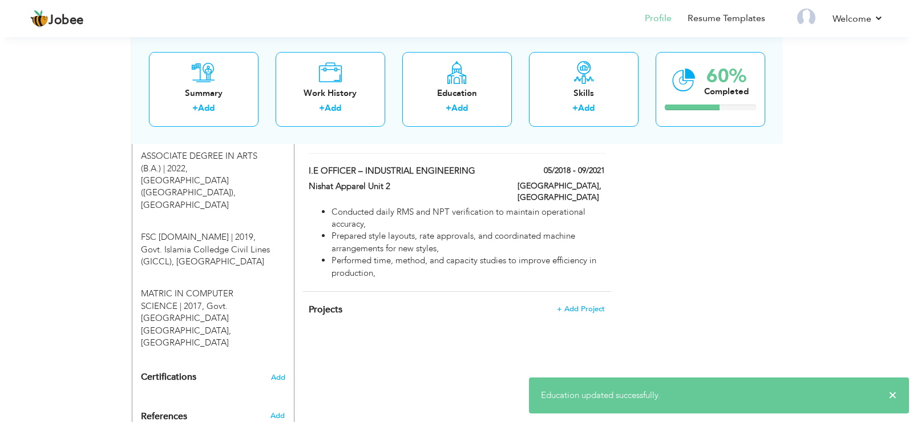
scroll to position [538, 0]
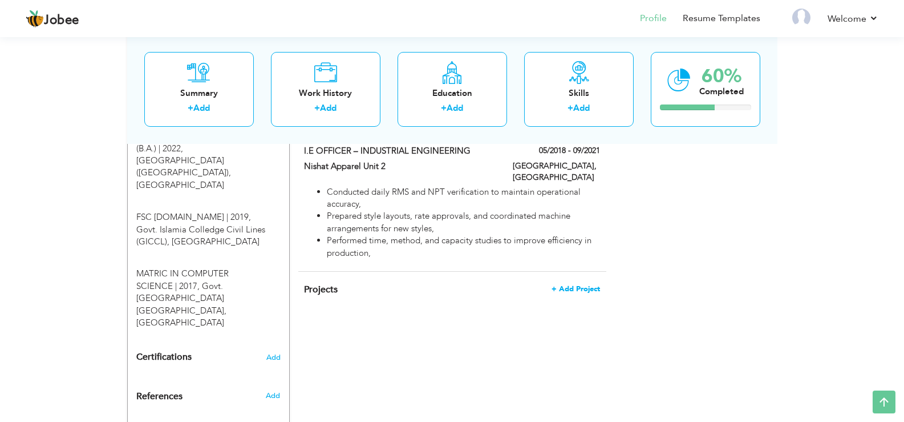
click at [569, 285] on span "+ Add Project" at bounding box center [576, 289] width 49 height 8
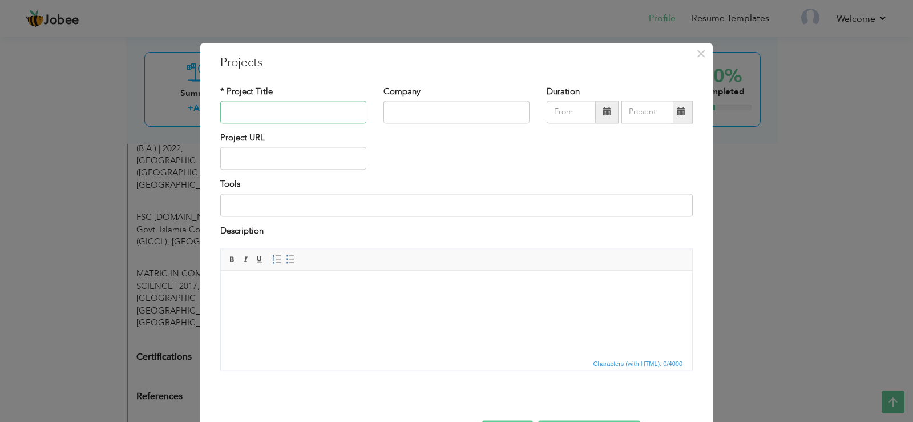
click at [281, 102] on input "text" at bounding box center [293, 111] width 146 height 23
paste input "PORTFOLIO APP (WEB & IOS)"
type input "PORTFOLIO APP (WEB & IOS)"
click at [426, 110] on input "text" at bounding box center [456, 111] width 146 height 23
click at [336, 161] on input "text" at bounding box center [293, 158] width 146 height 23
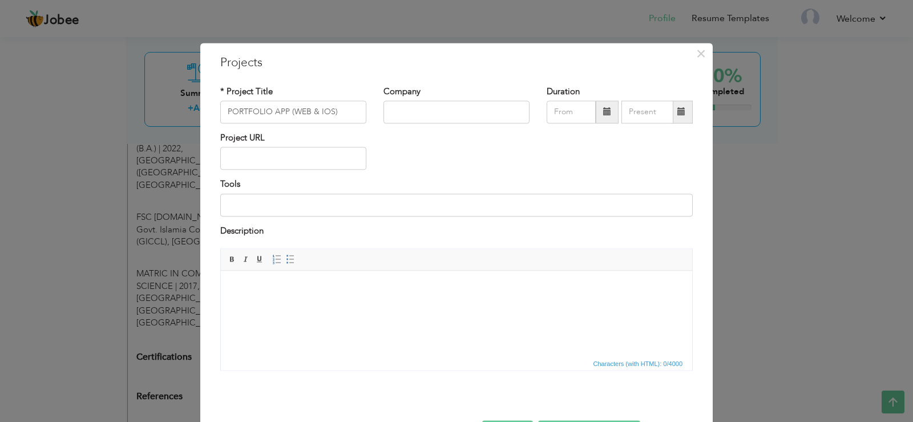
click at [464, 99] on div "Company" at bounding box center [456, 105] width 146 height 38
click at [457, 114] on input "text" at bounding box center [456, 111] width 146 height 23
type input "Devsinn Technologies"
click at [596, 110] on span at bounding box center [607, 111] width 23 height 23
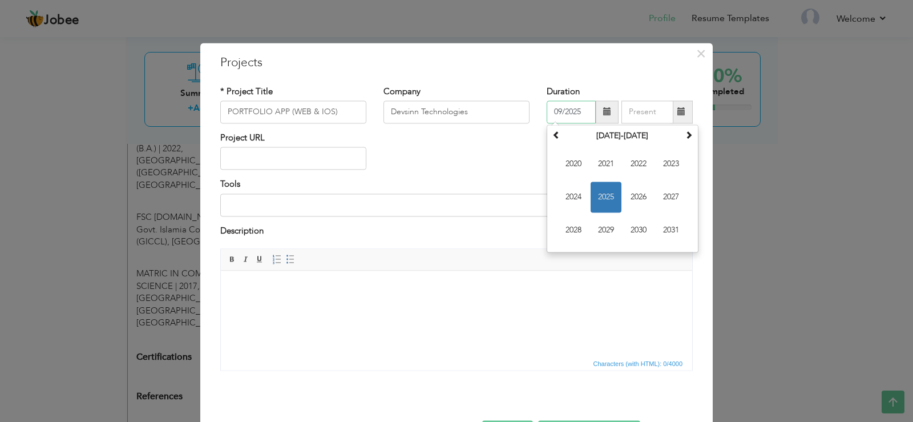
click at [599, 190] on span "2025" at bounding box center [606, 196] width 31 height 31
click at [633, 197] on span "Jul" at bounding box center [638, 196] width 31 height 31
type input "07/2025"
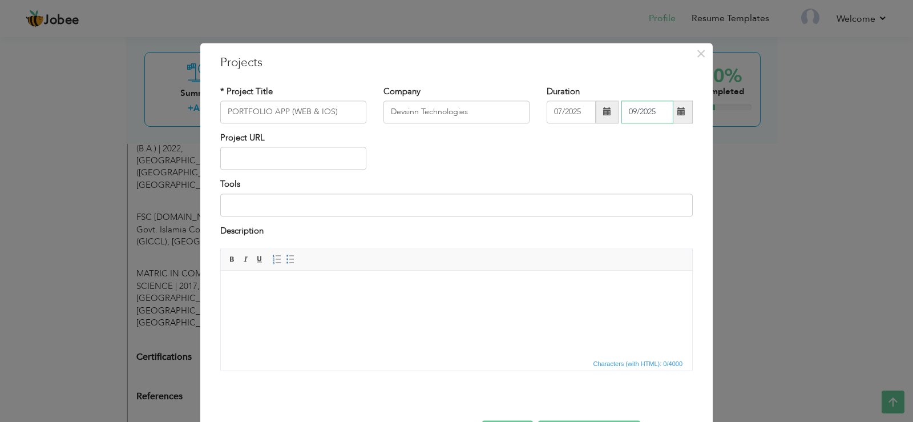
click at [635, 115] on input "09/2025" at bounding box center [647, 111] width 52 height 23
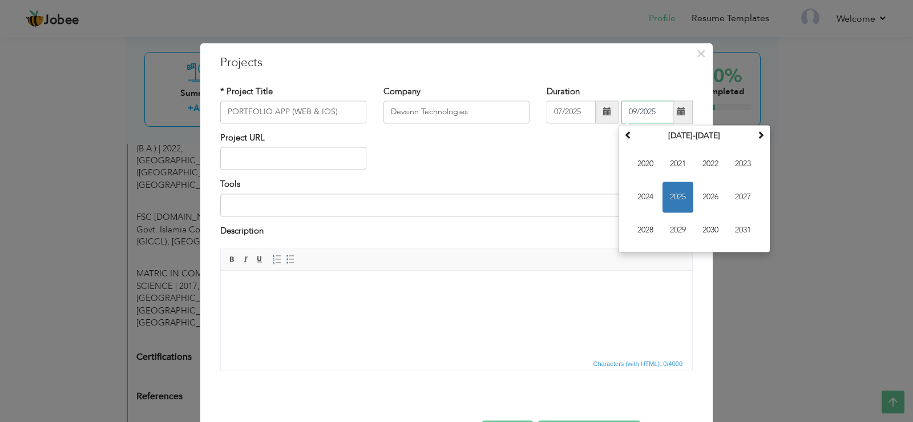
click at [664, 199] on span "2025" at bounding box center [678, 196] width 31 height 31
click at [695, 196] on span "Jul" at bounding box center [710, 196] width 31 height 31
type input "07/2025"
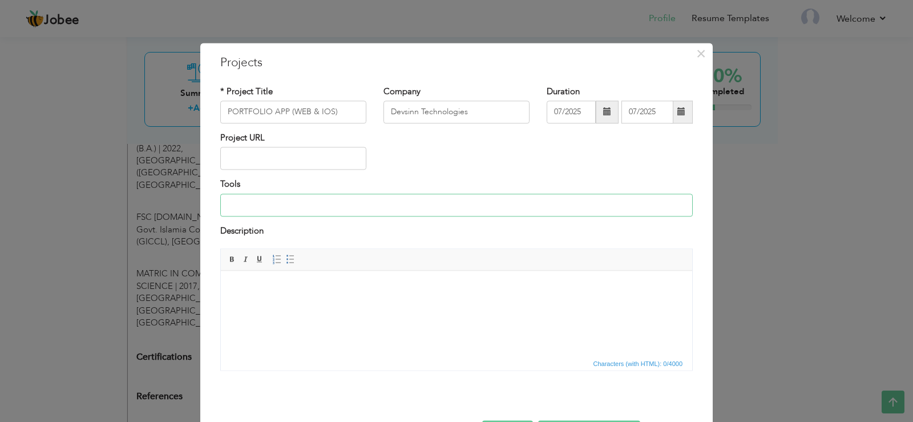
click at [301, 203] on input at bounding box center [456, 204] width 472 height 23
click at [308, 291] on body at bounding box center [456, 288] width 449 height 12
click at [304, 212] on input at bounding box center [456, 204] width 472 height 23
type input "A"
type input "API, MVC, PROVIDER,"
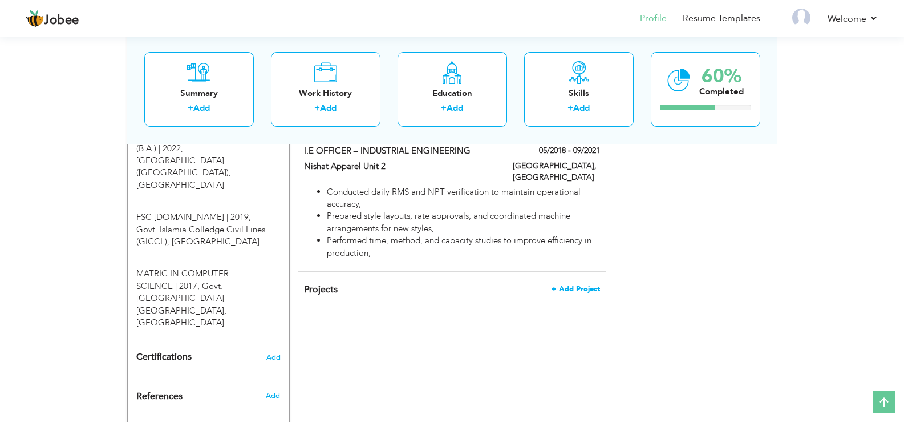
click at [597, 285] on span "+ Add Project" at bounding box center [576, 289] width 49 height 8
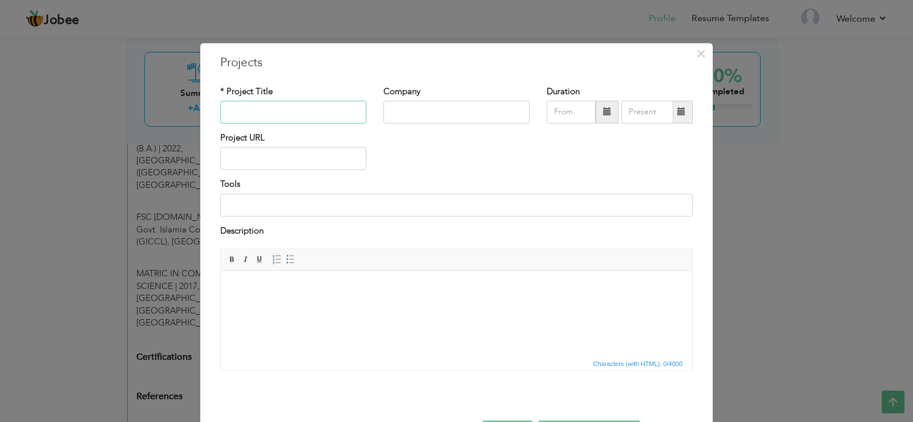
click at [273, 107] on input "text" at bounding box center [293, 111] width 146 height 23
type input "PORTFOLIO APP (WEB & IOS)"
click at [430, 114] on input "text" at bounding box center [456, 111] width 146 height 23
click at [431, 114] on input "text" at bounding box center [456, 111] width 146 height 23
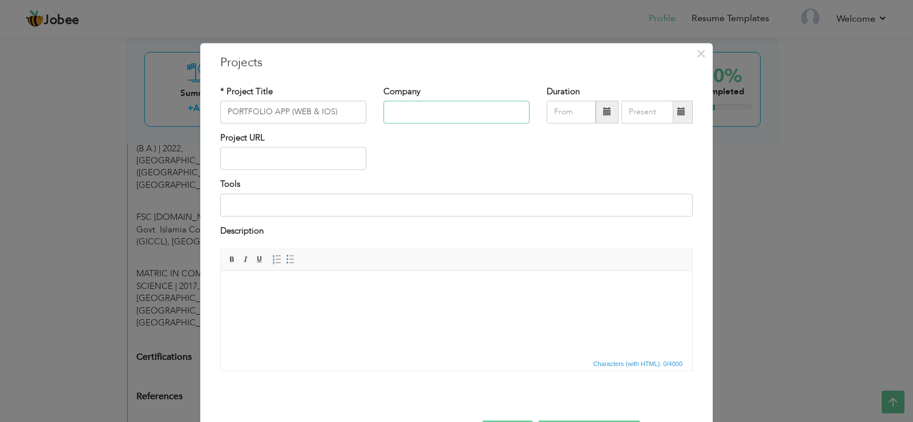
click at [431, 114] on input "text" at bounding box center [456, 111] width 146 height 23
click at [425, 110] on input "text" at bounding box center [456, 111] width 146 height 23
type input "d"
type input "DEVSINN TECHNOLOGIES"
click at [552, 116] on input "text" at bounding box center [571, 111] width 49 height 23
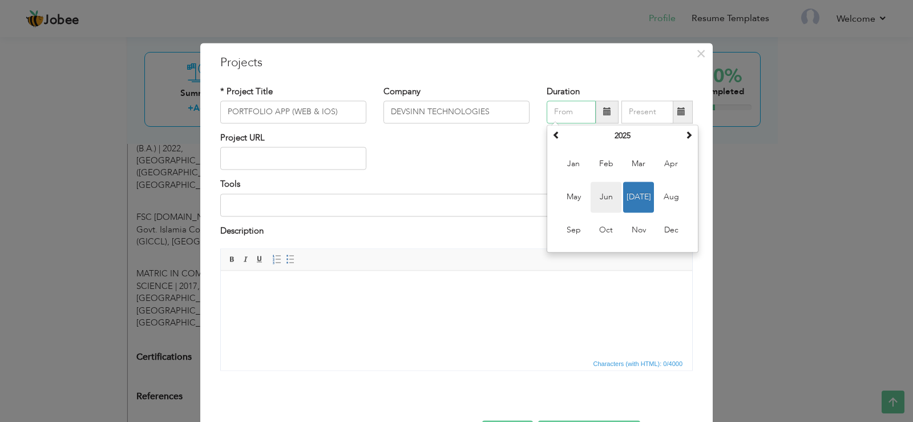
click at [608, 203] on span "Jun" at bounding box center [606, 196] width 31 height 31
type input "06/2025"
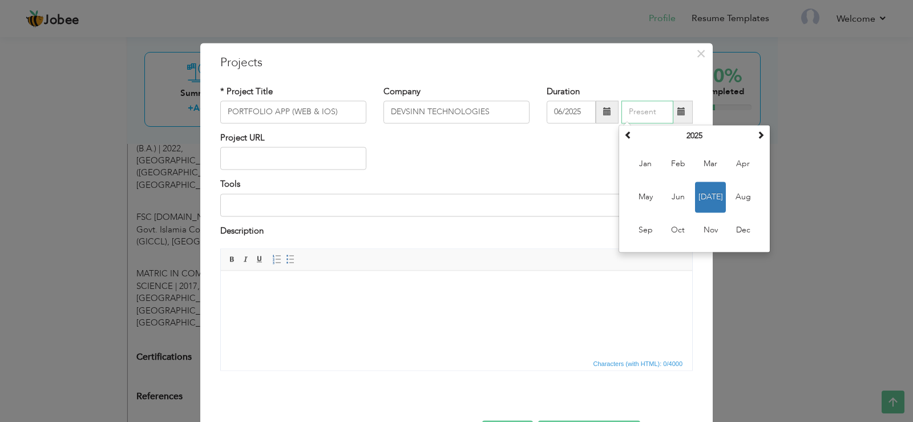
click at [644, 110] on input "text" at bounding box center [647, 111] width 52 height 23
click at [663, 193] on span "Jun" at bounding box center [678, 196] width 31 height 31
type input "06/2025"
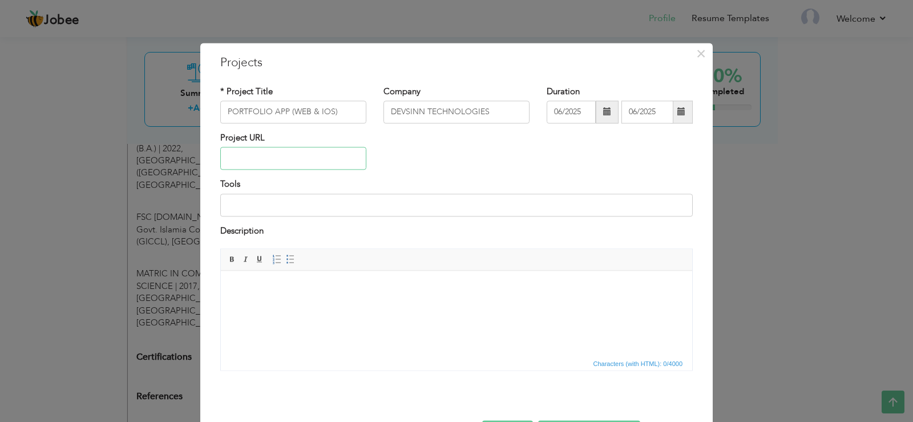
click at [253, 157] on input "text" at bounding box center [293, 158] width 146 height 23
click at [252, 212] on input at bounding box center [456, 204] width 472 height 23
click at [329, 208] on input "API, MVC, PROVIDER," at bounding box center [456, 204] width 472 height 23
click at [301, 202] on input "API, MVC, PROVIDER,HTTP" at bounding box center [456, 204] width 472 height 23
click at [358, 201] on input "API, MVC, PROVIDER, HTTP" at bounding box center [456, 204] width 472 height 23
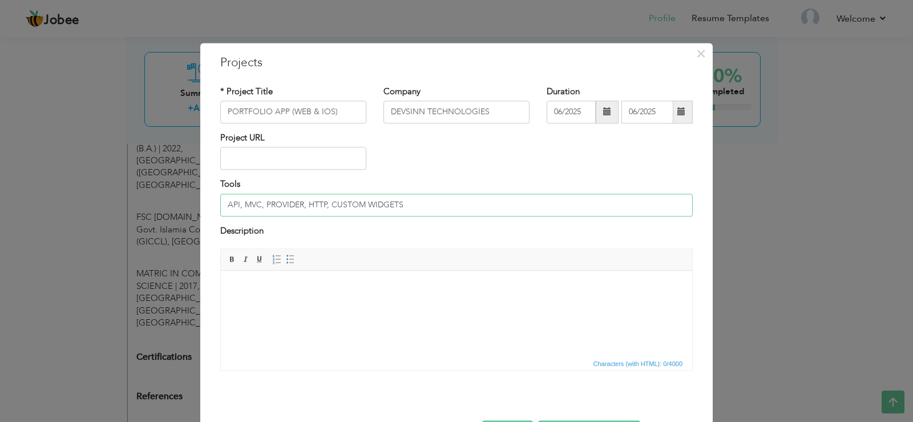
type input "API, MVC, PROVIDER, HTTP, CUSTOM WIDGETS"
click at [290, 272] on html at bounding box center [456, 287] width 471 height 35
click at [286, 261] on span at bounding box center [290, 259] width 9 height 9
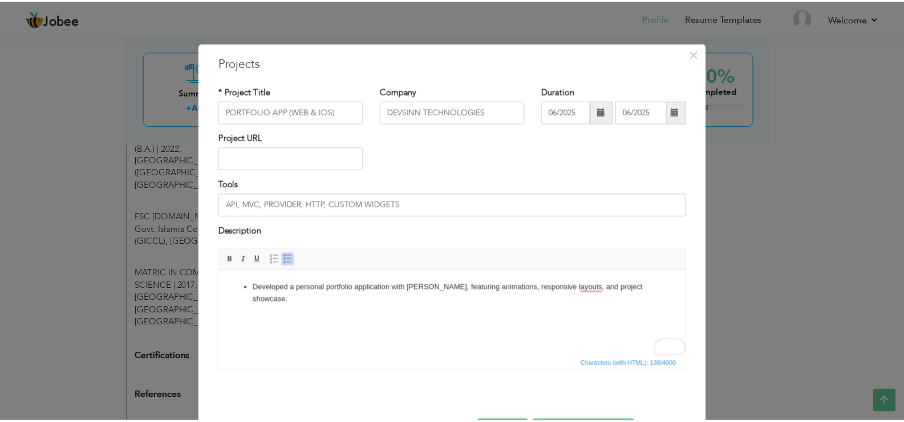
scroll to position [42, 0]
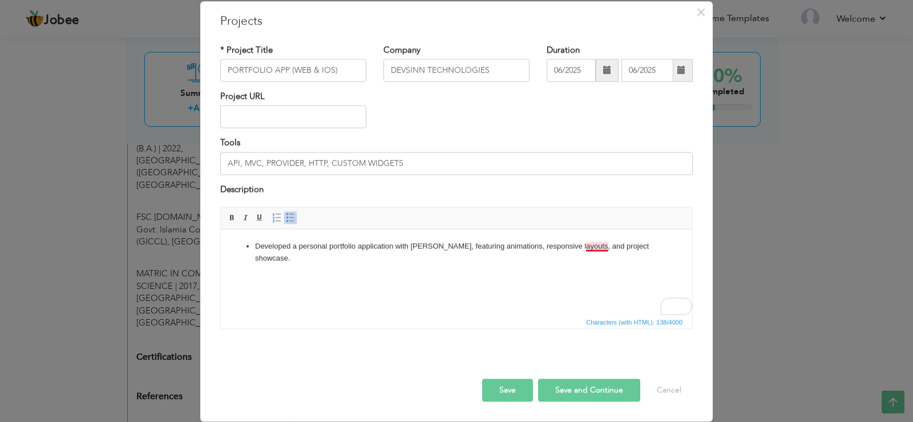
click at [603, 247] on li "Developed a personal portfolio application with Flutter, featuring animations, …" at bounding box center [456, 252] width 403 height 24
click at [496, 392] on button "Save" at bounding box center [507, 390] width 51 height 23
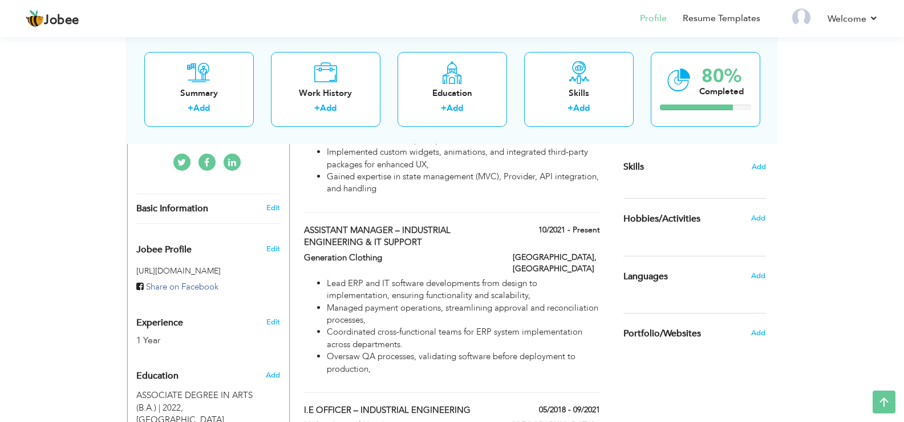
scroll to position [285, 0]
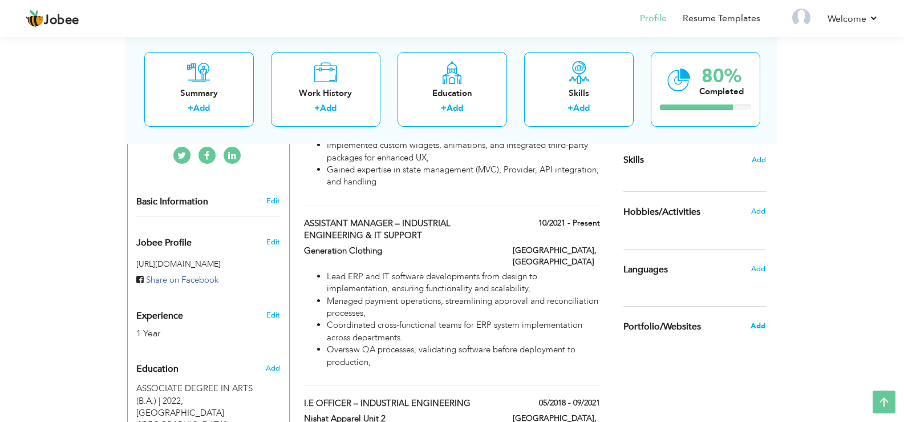
click at [763, 324] on span "Add" at bounding box center [758, 326] width 15 height 10
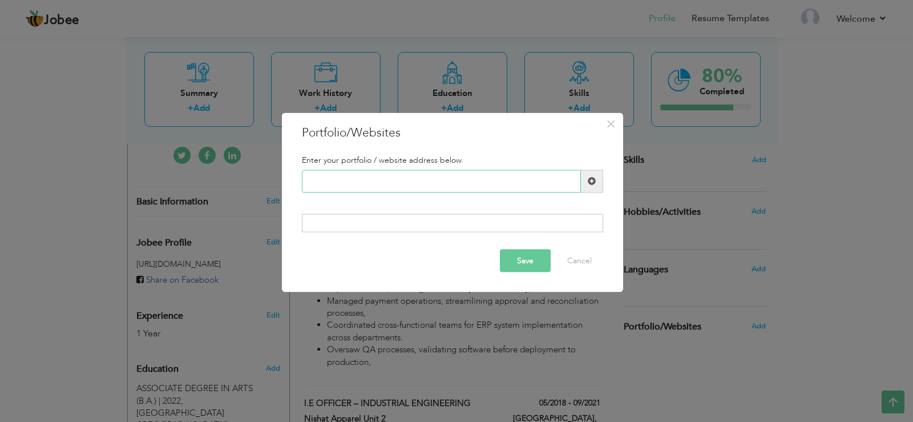
click at [550, 187] on input "text" at bounding box center [441, 180] width 279 height 23
click at [585, 260] on button "Cancel" at bounding box center [579, 260] width 47 height 23
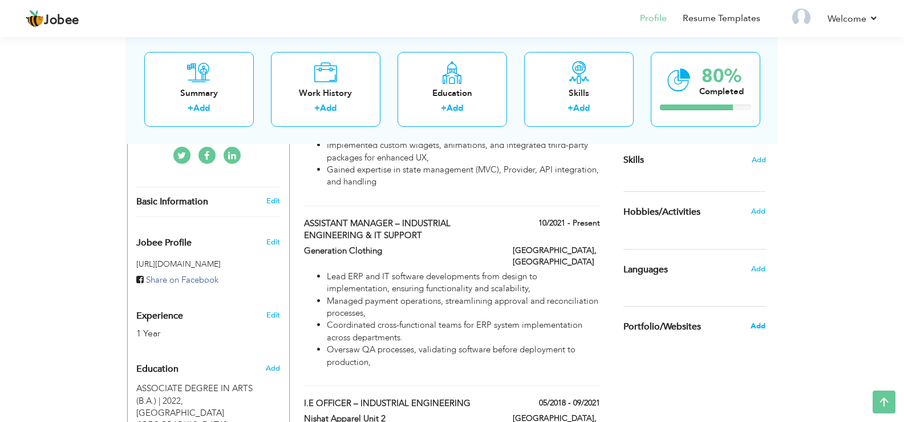
click at [756, 328] on span "Add" at bounding box center [758, 326] width 15 height 10
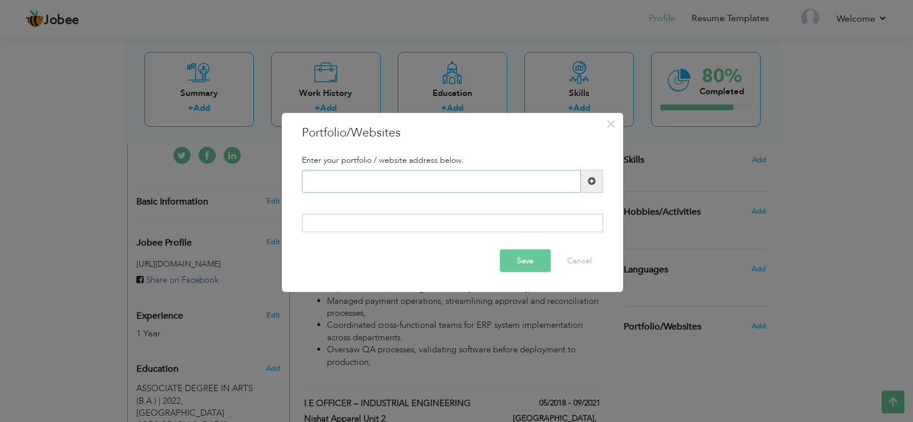
click at [486, 179] on input "text" at bounding box center [441, 180] width 279 height 23
paste input "[URL][DOMAIN_NAME]"
type input "[URL][DOMAIN_NAME]"
click at [484, 227] on div at bounding box center [452, 223] width 301 height 18
click at [483, 220] on div at bounding box center [452, 223] width 301 height 18
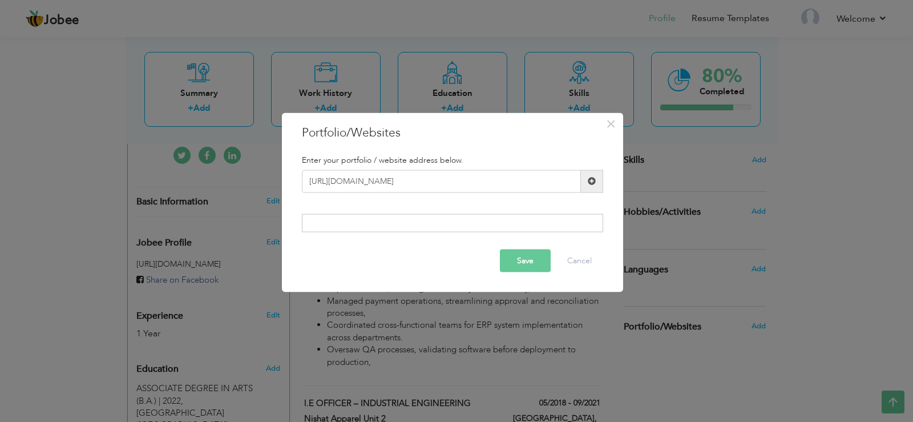
click at [523, 260] on button "Save" at bounding box center [525, 260] width 51 height 23
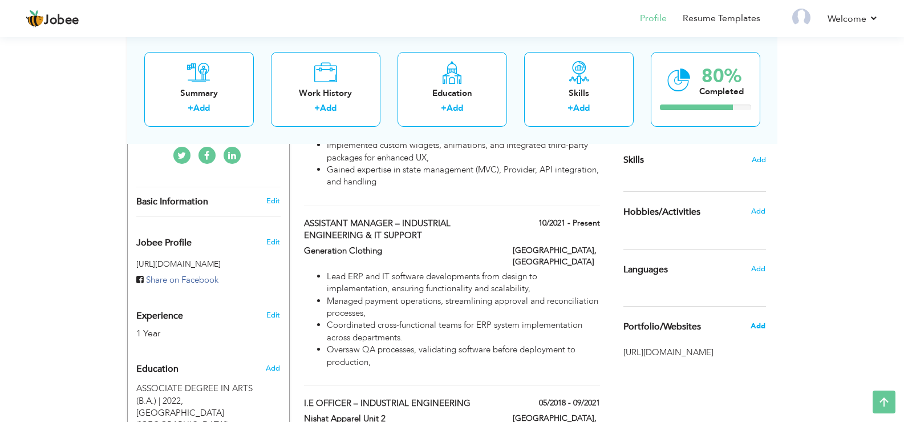
click at [763, 327] on span "Add" at bounding box center [758, 326] width 15 height 10
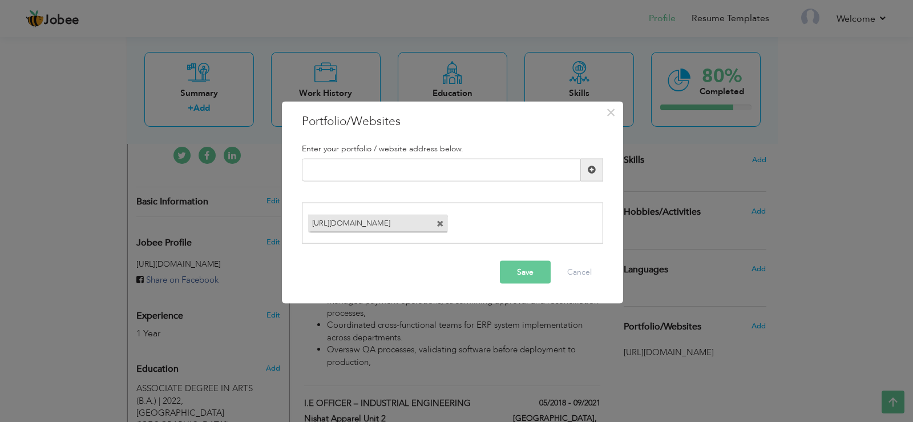
click at [443, 222] on span at bounding box center [440, 223] width 7 height 7
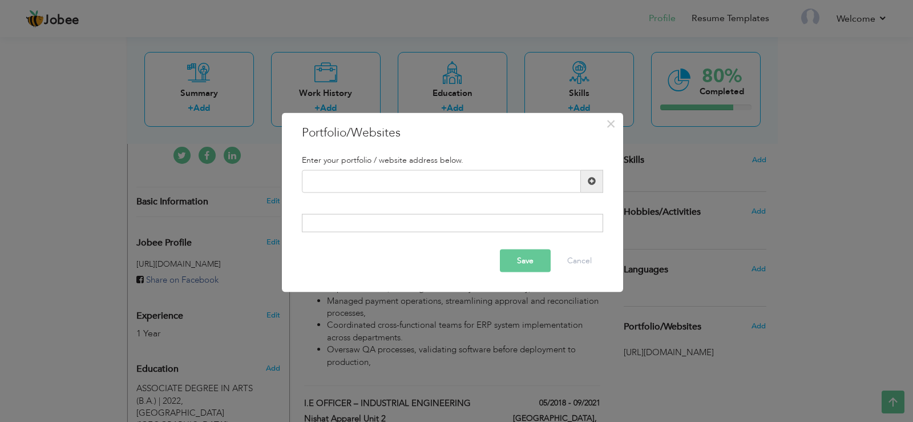
click at [595, 179] on span at bounding box center [592, 181] width 8 height 8
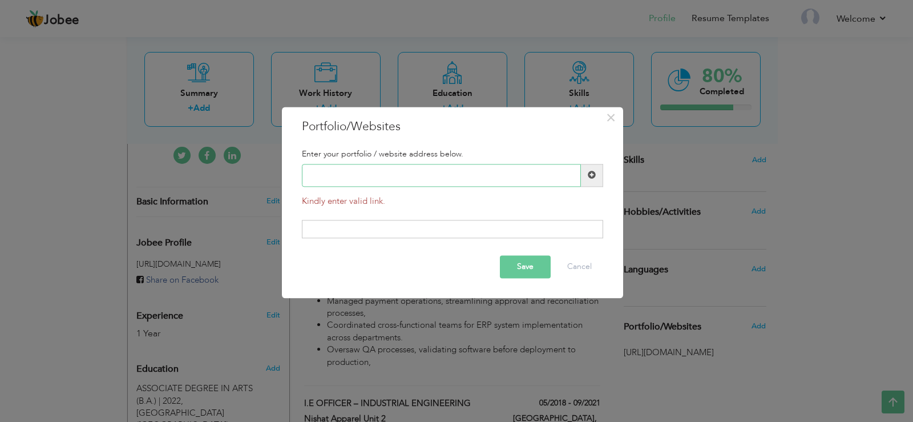
click at [446, 180] on input "text" at bounding box center [441, 175] width 279 height 23
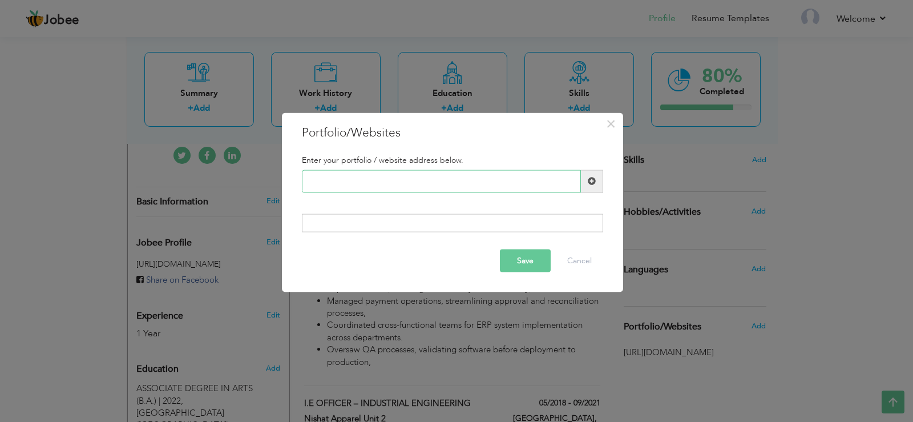
click at [418, 171] on input "text" at bounding box center [441, 180] width 279 height 23
click at [523, 228] on div at bounding box center [452, 223] width 301 height 18
click at [485, 171] on input "text" at bounding box center [441, 180] width 279 height 23
paste input "[URL][DOMAIN_NAME]"
type input "[URL][DOMAIN_NAME]"
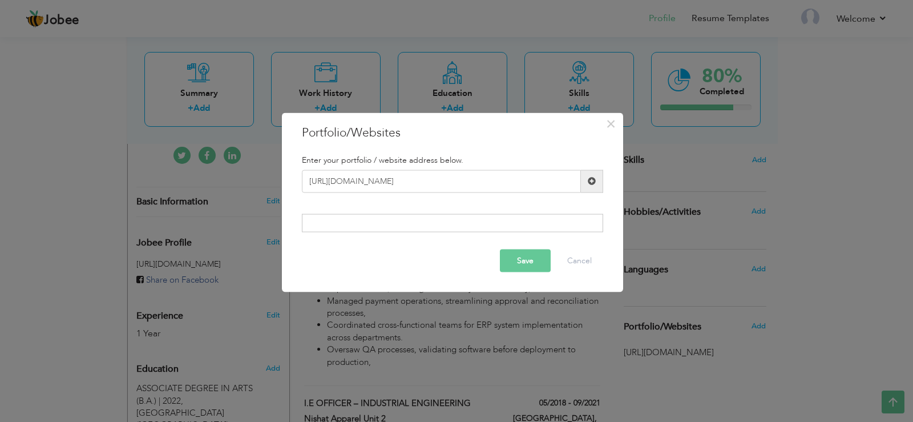
click at [520, 266] on button "Save" at bounding box center [525, 260] width 51 height 23
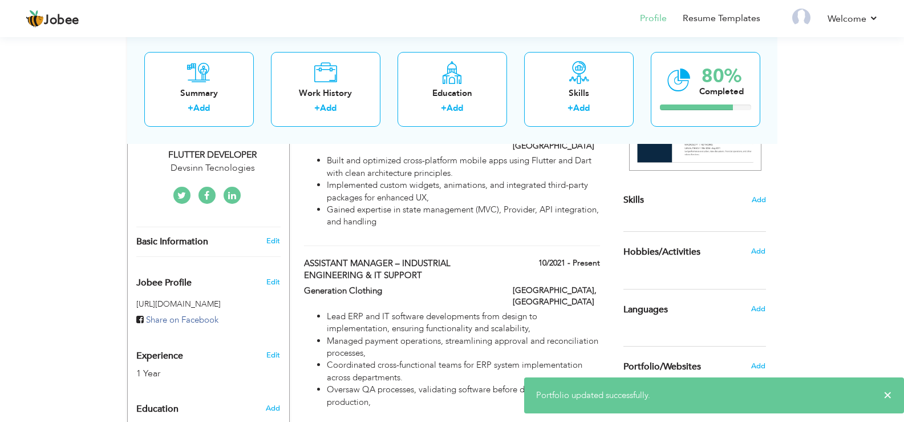
scroll to position [228, 0]
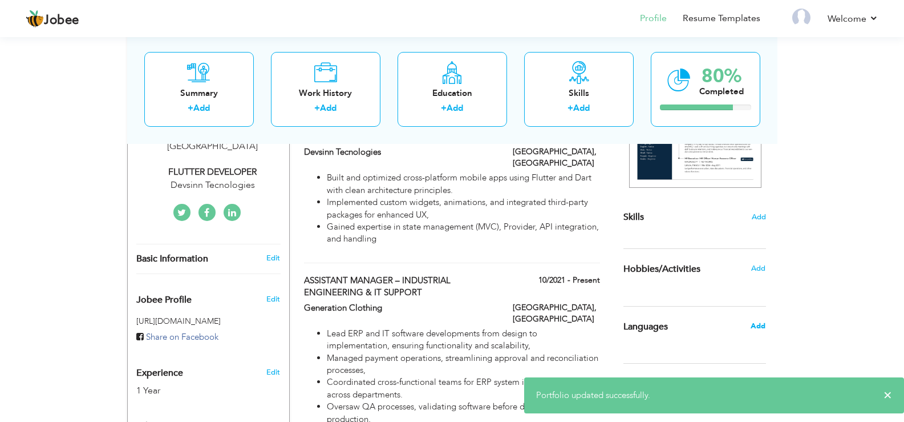
click at [755, 326] on span "Add" at bounding box center [758, 326] width 15 height 10
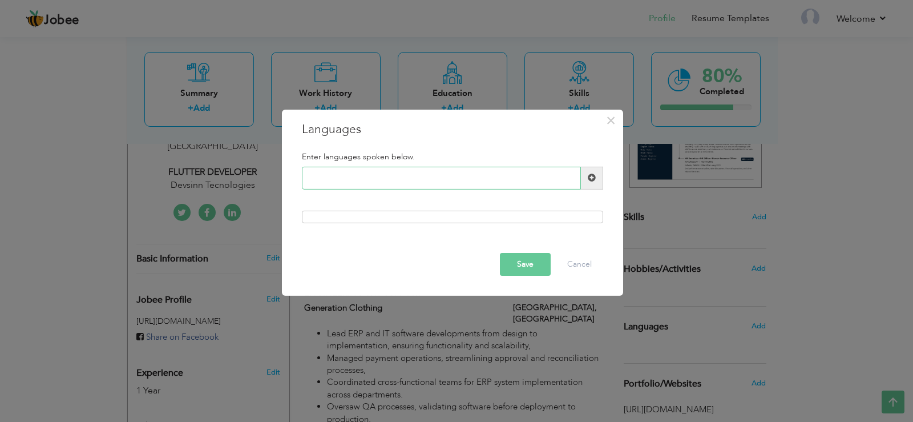
click at [415, 176] on input "text" at bounding box center [441, 178] width 279 height 23
type input "e"
type input "English"
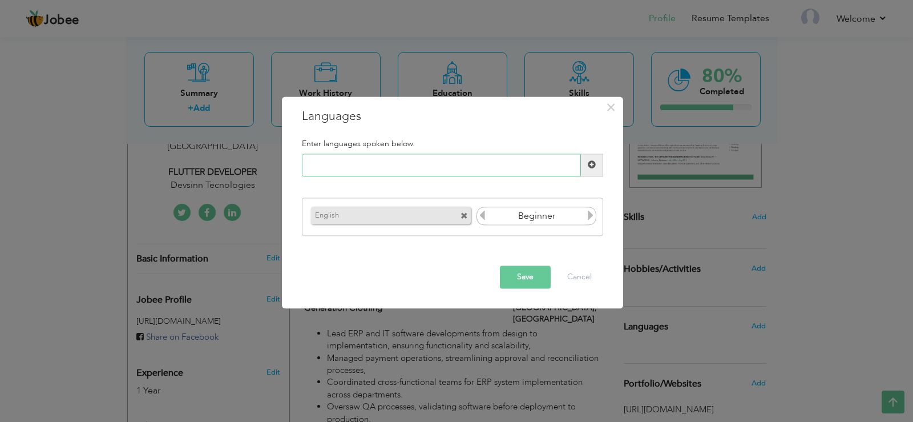
click at [411, 166] on input "text" at bounding box center [441, 165] width 279 height 23
type input "Urdu"
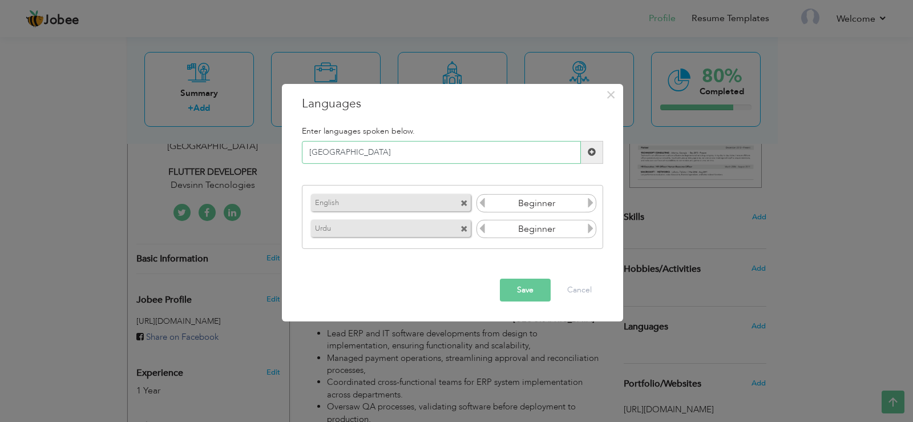
type input "Punjabi"
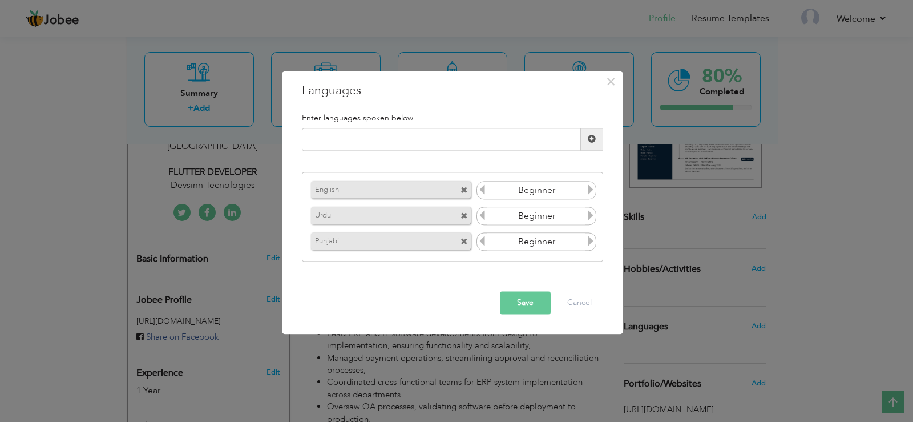
click at [528, 199] on div "Beginner" at bounding box center [536, 190] width 120 height 18
click at [591, 193] on icon at bounding box center [590, 190] width 10 height 10
click at [589, 193] on icon at bounding box center [590, 190] width 10 height 10
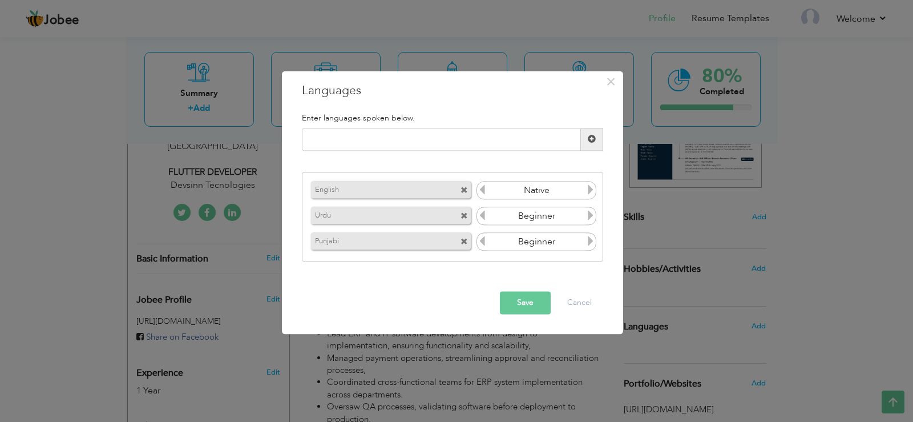
drag, startPoint x: 589, startPoint y: 193, endPoint x: 566, endPoint y: 193, distance: 23.4
click at [572, 193] on div "Beginner" at bounding box center [536, 190] width 120 height 18
click at [482, 187] on icon at bounding box center [482, 190] width 10 height 10
click at [591, 217] on icon at bounding box center [590, 216] width 10 height 10
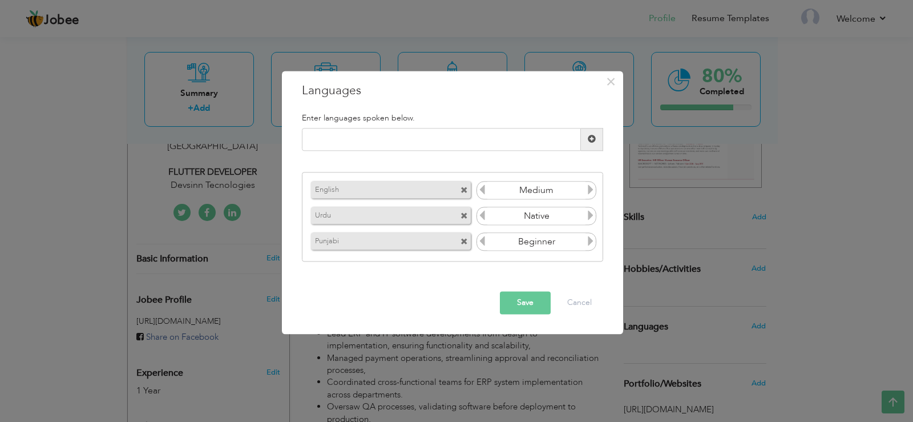
click at [593, 243] on icon at bounding box center [590, 241] width 10 height 10
click at [538, 304] on button "Save" at bounding box center [525, 302] width 51 height 23
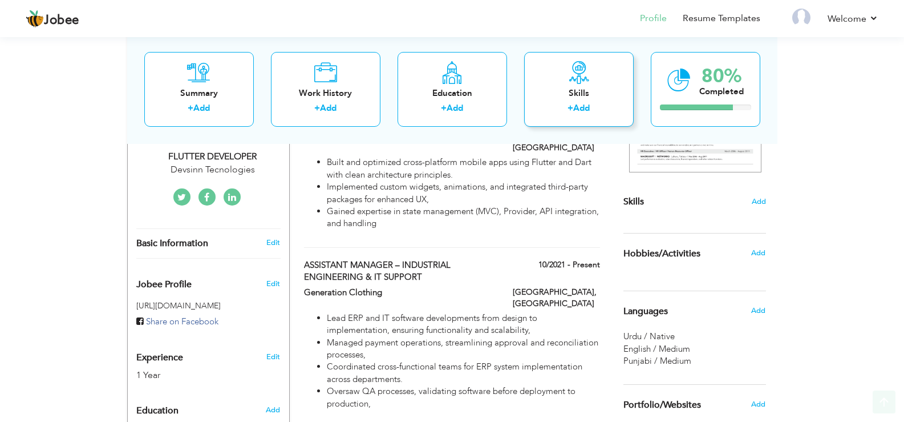
scroll to position [252, 0]
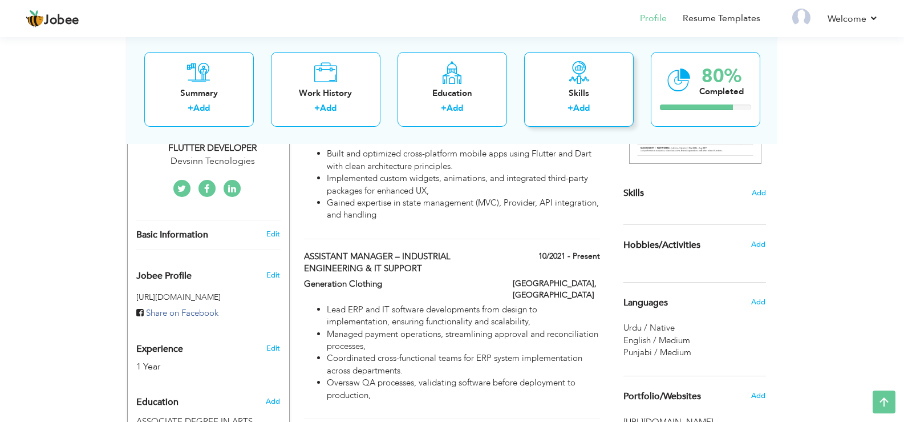
click at [588, 96] on div "Skills" at bounding box center [579, 93] width 91 height 12
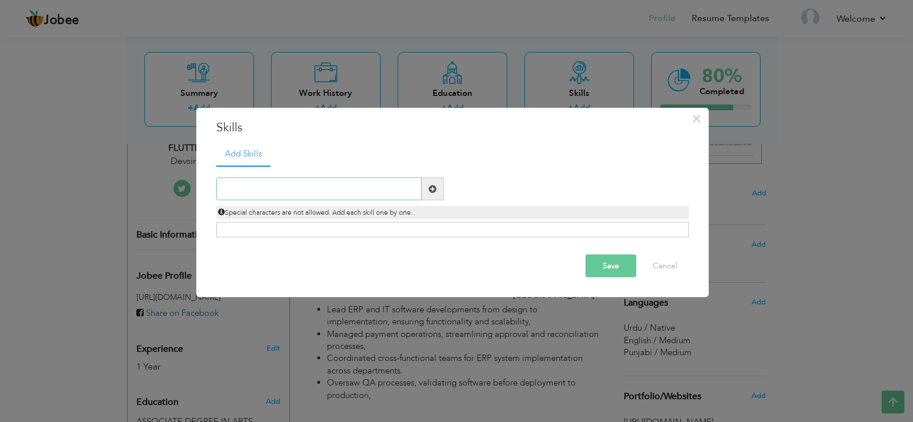
click at [320, 185] on input "text" at bounding box center [318, 188] width 205 height 23
type input "Ms Office"
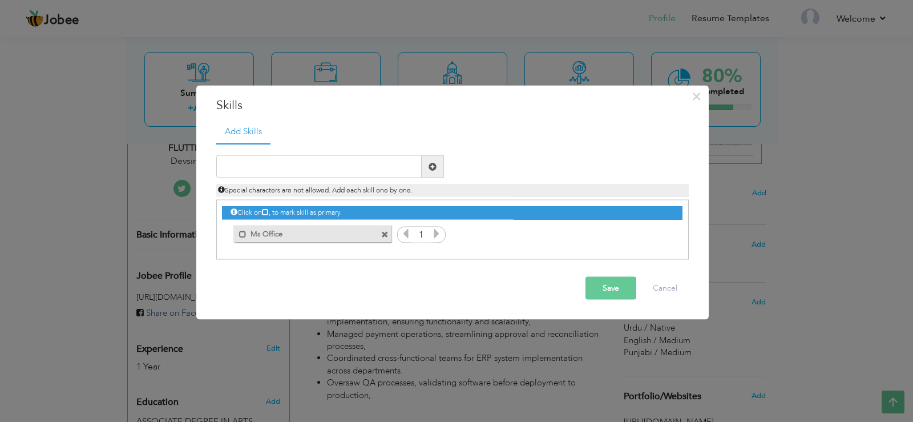
click at [438, 235] on icon at bounding box center [436, 233] width 10 height 10
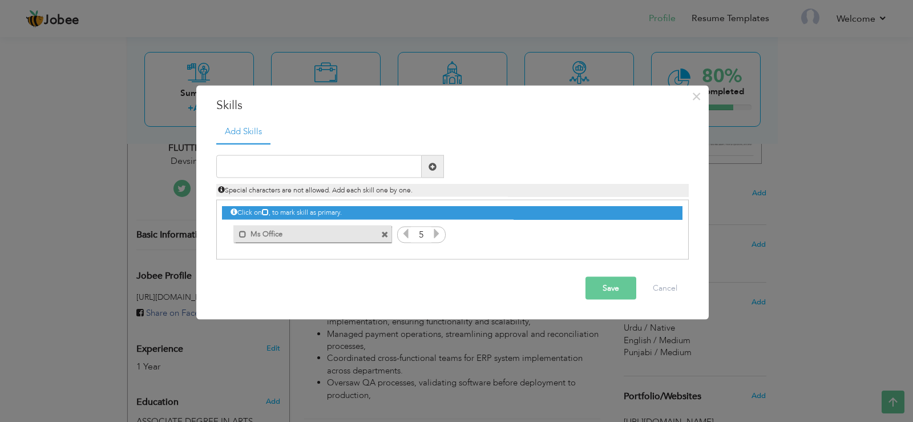
click at [438, 235] on icon at bounding box center [436, 233] width 10 height 10
click at [437, 234] on icon at bounding box center [436, 233] width 10 height 10
click at [437, 233] on icon at bounding box center [436, 233] width 10 height 10
click at [407, 232] on icon at bounding box center [406, 233] width 10 height 10
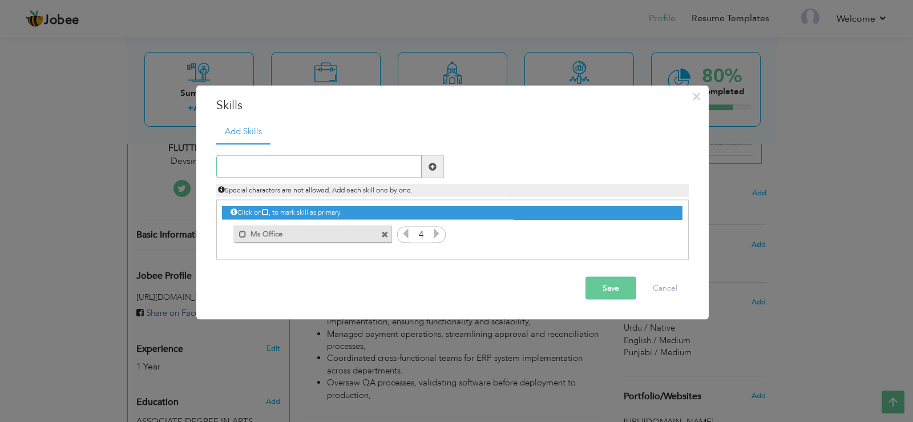
click at [312, 163] on input "text" at bounding box center [318, 166] width 205 height 23
type input "Visio"
click at [662, 236] on icon at bounding box center [660, 233] width 10 height 10
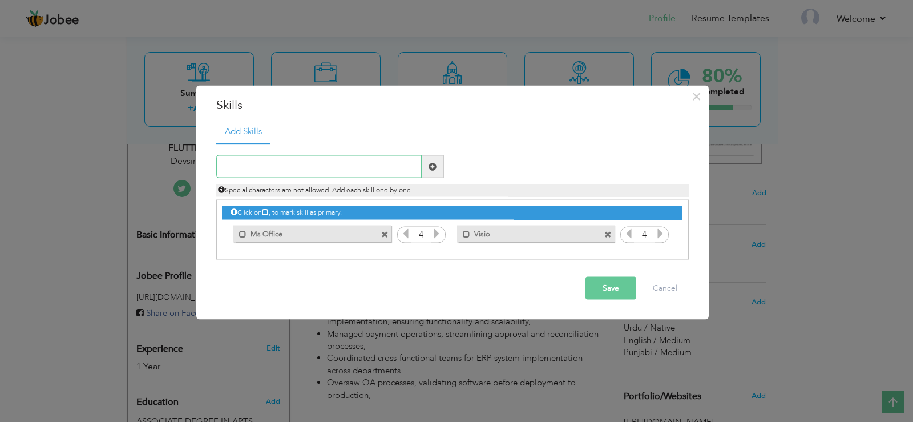
click at [288, 168] on input "text" at bounding box center [318, 166] width 205 height 23
type input "a"
type input "Canva"
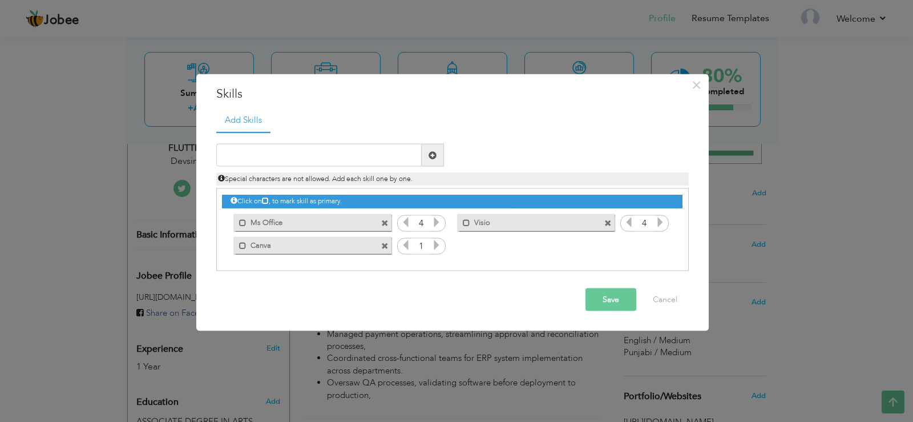
click at [437, 240] on icon at bounding box center [436, 245] width 10 height 10
click at [297, 147] on input "text" at bounding box center [318, 155] width 205 height 23
type input "ERP"
click at [664, 245] on icon at bounding box center [660, 245] width 10 height 10
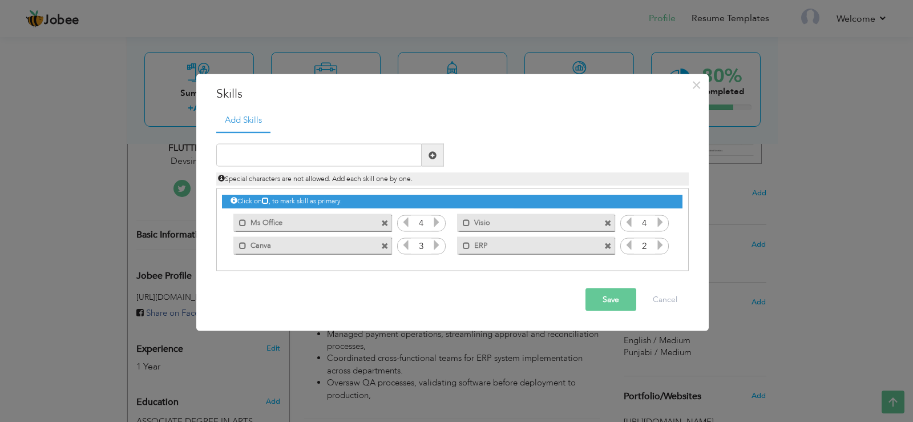
click at [664, 245] on icon at bounding box center [660, 245] width 10 height 10
click at [664, 244] on icon at bounding box center [660, 245] width 10 height 10
drag, startPoint x: 236, startPoint y: 143, endPoint x: 261, endPoint y: 154, distance: 27.3
click at [238, 144] on div "Duplicate entry" at bounding box center [452, 201] width 472 height 140
click at [274, 157] on input "text" at bounding box center [318, 155] width 205 height 23
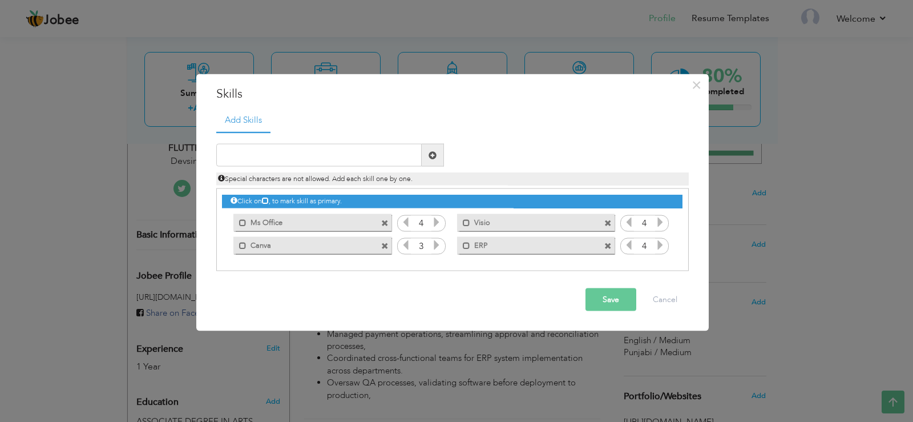
click at [607, 299] on button "Save" at bounding box center [610, 299] width 51 height 23
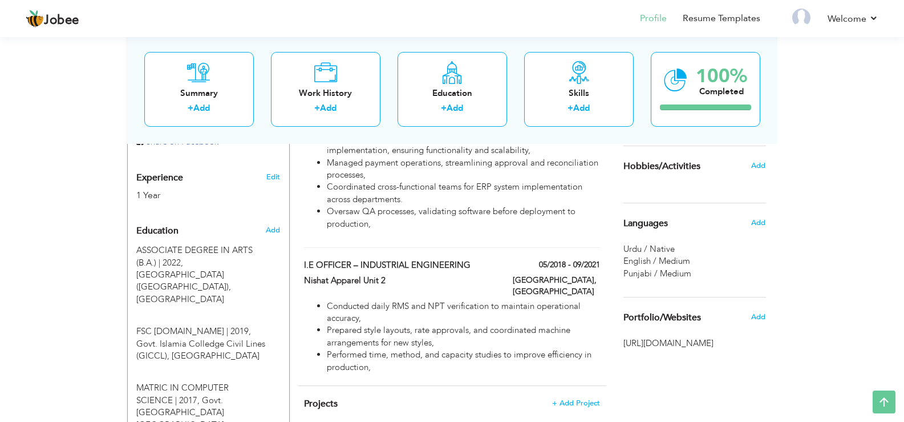
scroll to position [366, 0]
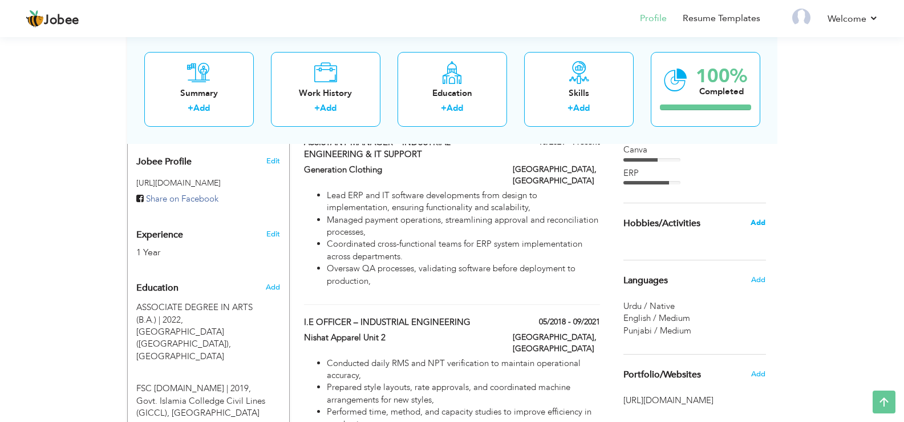
click at [762, 220] on span "Add" at bounding box center [758, 222] width 15 height 10
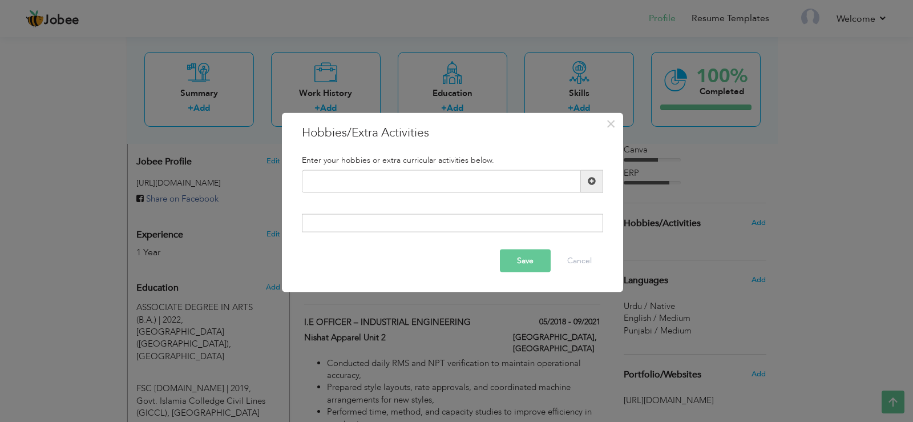
click at [471, 169] on div "Enter your hobbies or extra curricular activities below." at bounding box center [452, 160] width 318 height 20
click at [471, 180] on input "text" at bounding box center [441, 180] width 279 height 23
type input "Reading"
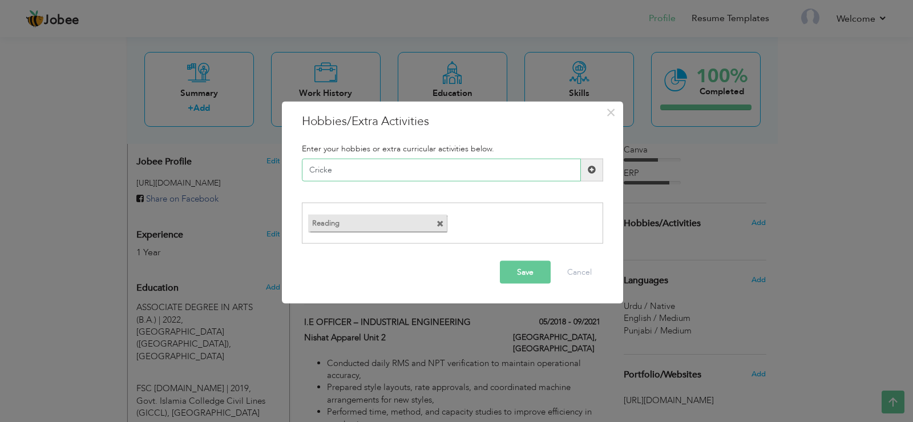
type input "Cricket"
click at [592, 220] on span at bounding box center [590, 223] width 7 height 7
click at [429, 175] on input "text" at bounding box center [441, 169] width 279 height 23
click at [443, 221] on span at bounding box center [440, 223] width 7 height 7
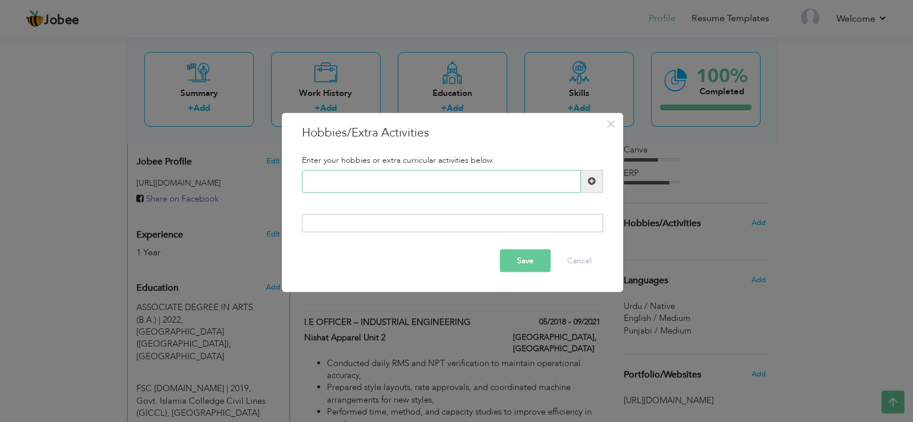
click at [414, 184] on input "text" at bounding box center [441, 180] width 279 height 23
type input "Reading books"
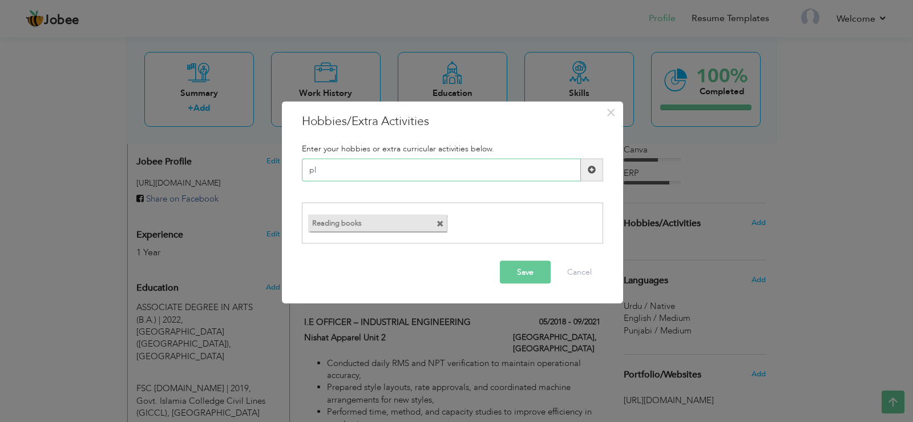
type input "p"
type input "Playing cricket"
type input "Gardening"
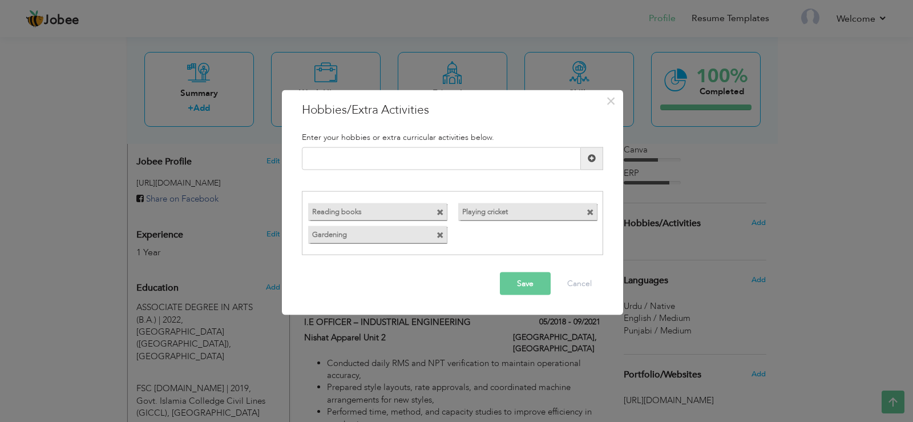
click at [531, 279] on button "Save" at bounding box center [525, 283] width 51 height 23
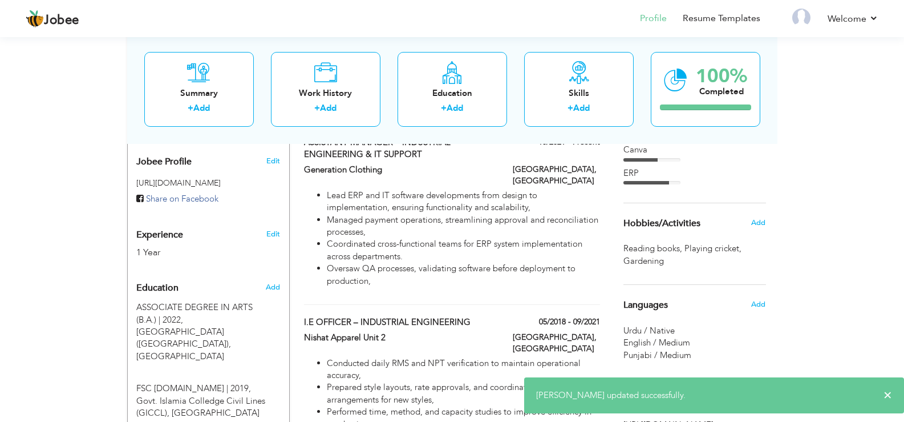
click at [648, 262] on span "Gardening ," at bounding box center [645, 261] width 43 height 12
drag, startPoint x: 667, startPoint y: 259, endPoint x: 621, endPoint y: 258, distance: 46.2
click at [621, 258] on div "Choose a Template ‹" at bounding box center [696, 205] width 163 height 713
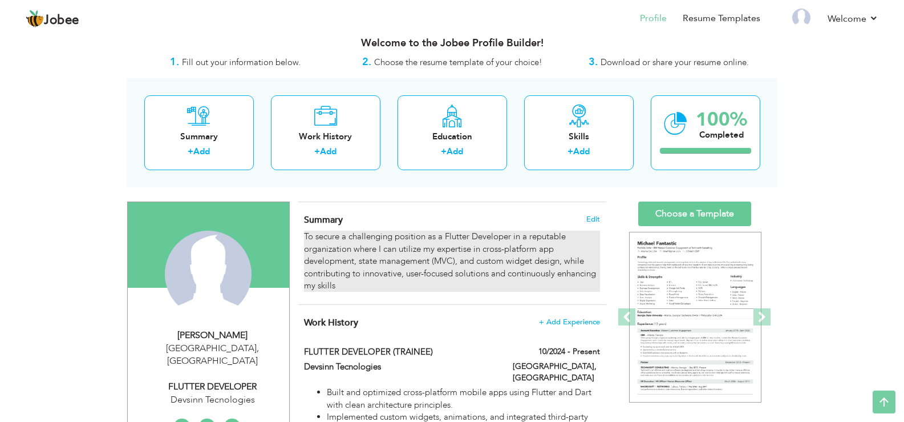
scroll to position [0, 0]
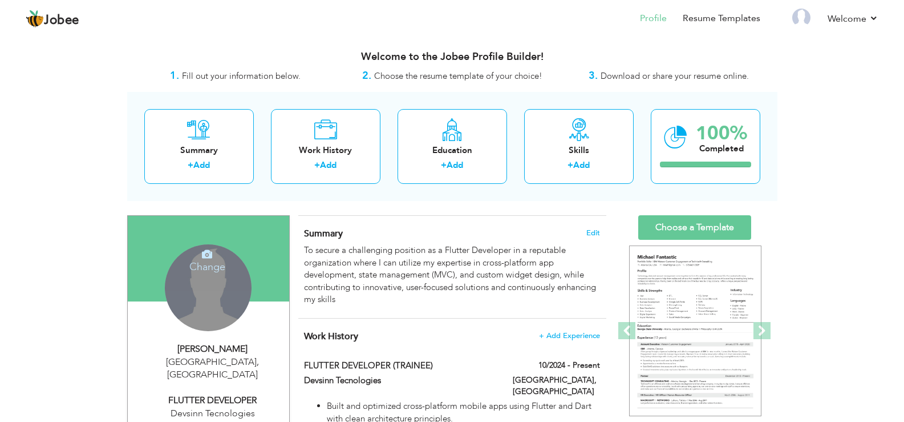
click at [227, 284] on div "Change Remove" at bounding box center [208, 287] width 87 height 87
click at [211, 262] on h4 "Change" at bounding box center [208, 258] width 82 height 27
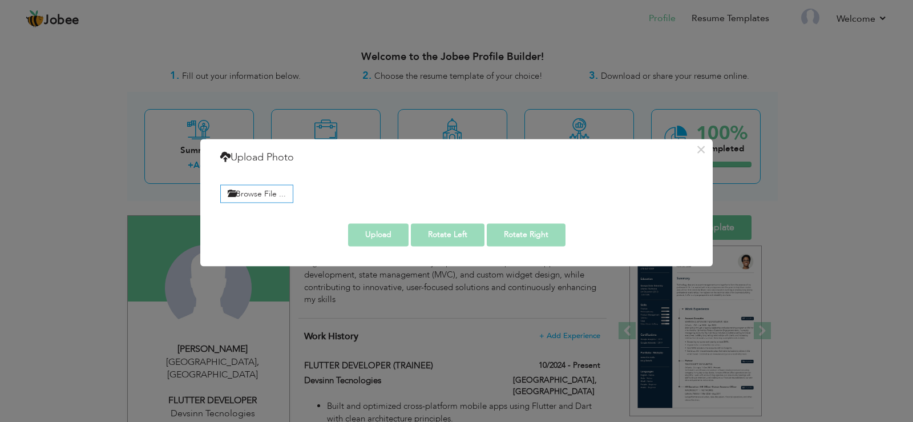
click at [258, 183] on div "Browse File ..." at bounding box center [457, 192] width 490 height 26
click at [257, 191] on label "Browse File ..." at bounding box center [256, 194] width 73 height 18
click at [0, 0] on input "Browse File ..." at bounding box center [0, 0] width 0 height 0
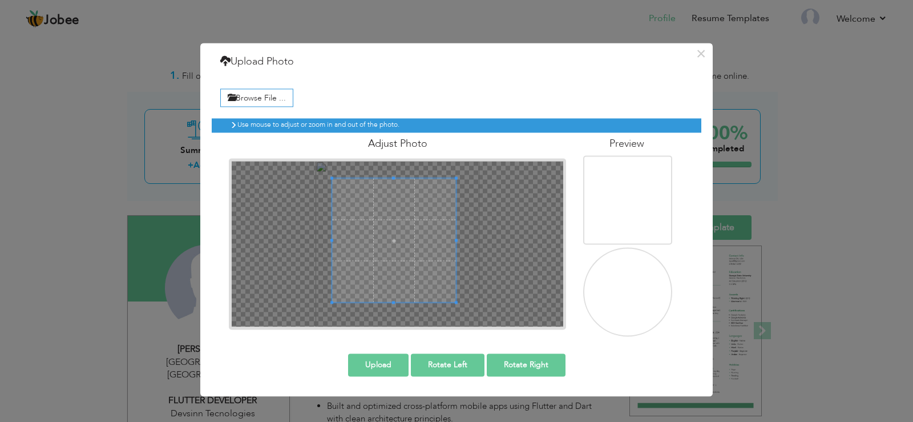
click at [456, 297] on div at bounding box center [394, 240] width 124 height 124
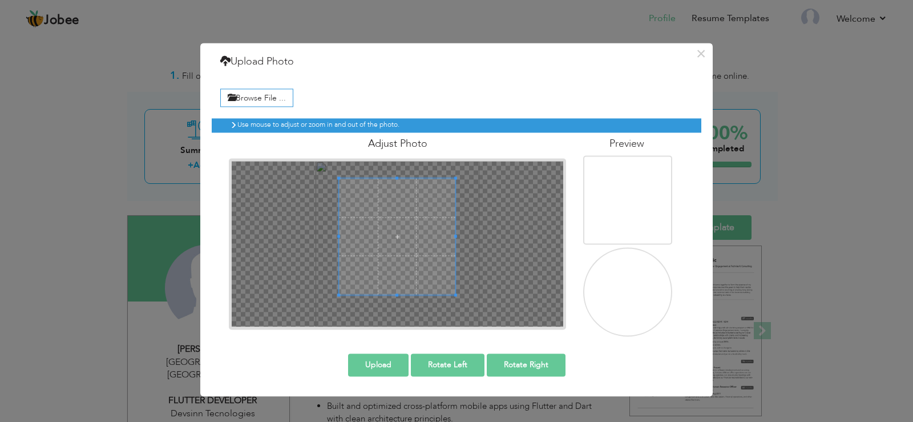
click at [338, 314] on div at bounding box center [398, 243] width 332 height 165
click at [338, 180] on span at bounding box center [338, 236] width 3 height 116
click at [352, 189] on div at bounding box center [402, 241] width 106 height 106
click at [450, 192] on div at bounding box center [400, 243] width 103 height 103
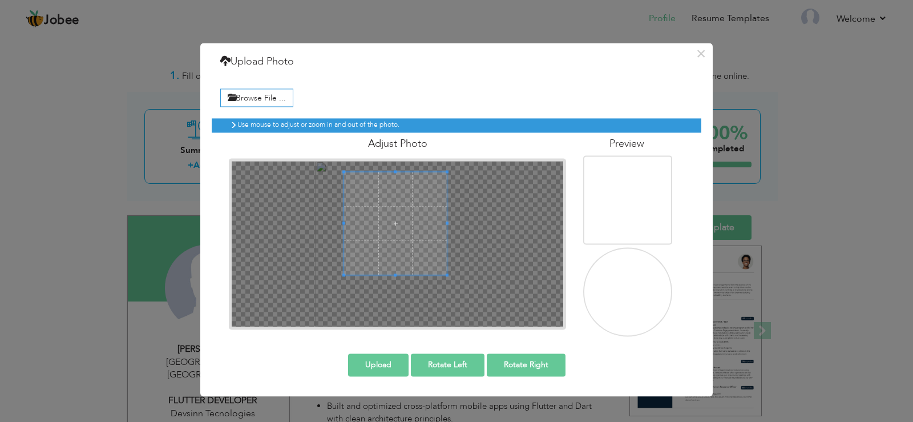
click at [410, 222] on span at bounding box center [395, 223] width 103 height 103
click at [383, 361] on button "Upload" at bounding box center [378, 364] width 60 height 23
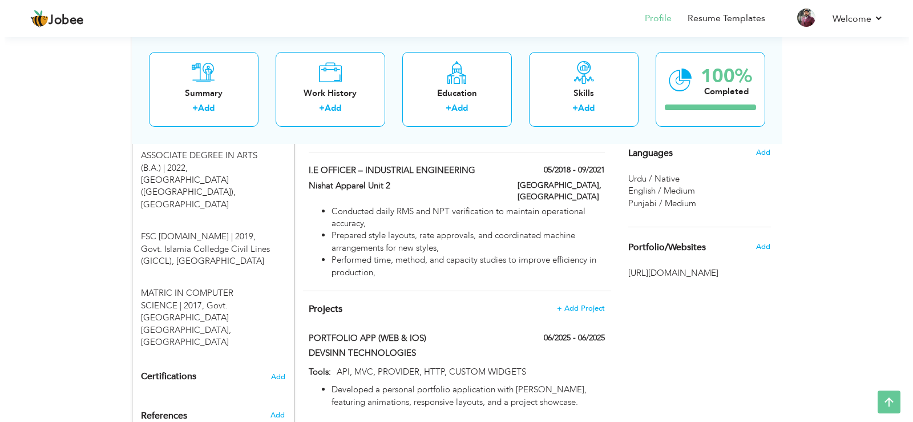
scroll to position [538, 0]
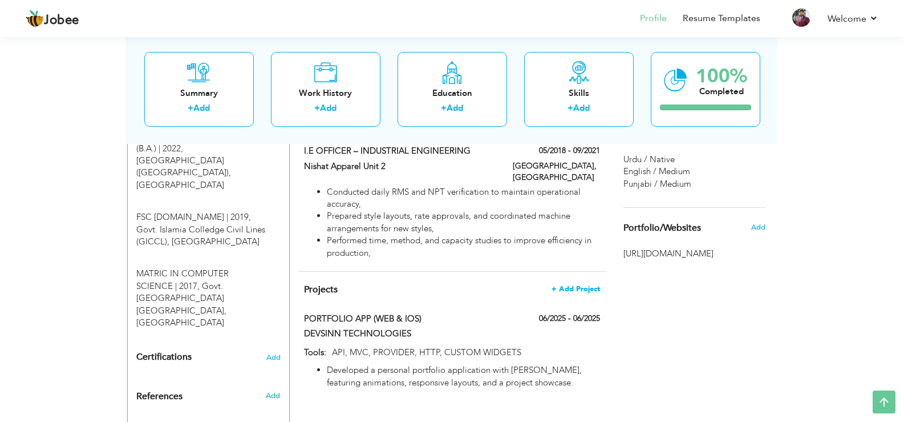
click at [577, 285] on span "+ Add Project" at bounding box center [576, 289] width 49 height 8
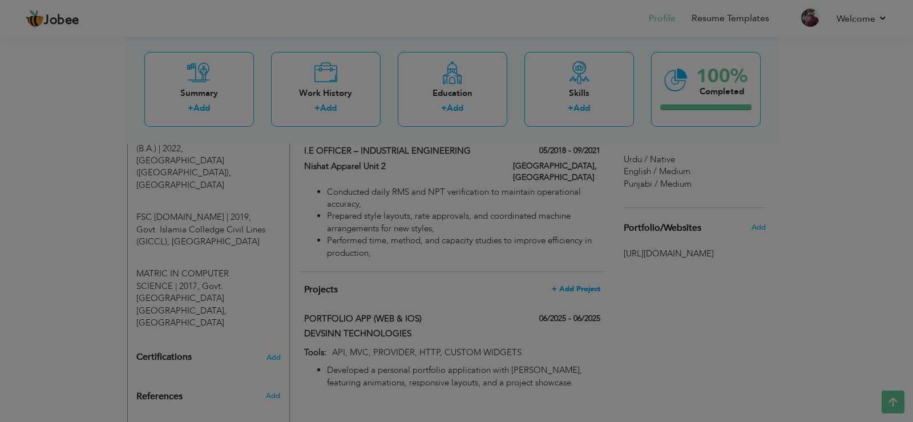
scroll to position [0, 0]
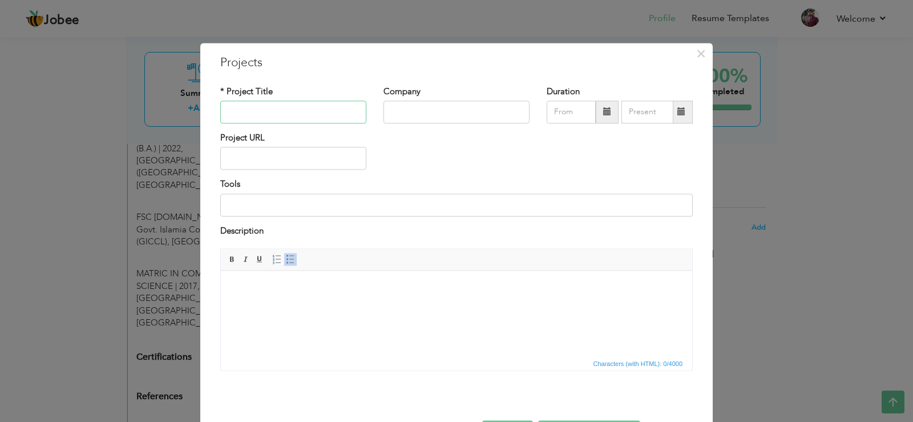
paste input "TO-DO APP"
type input "TO-DO APP"
click at [416, 104] on input "text" at bounding box center [456, 111] width 146 height 23
type input "D"
type input "DEVSINN TECHNOLOGIES"
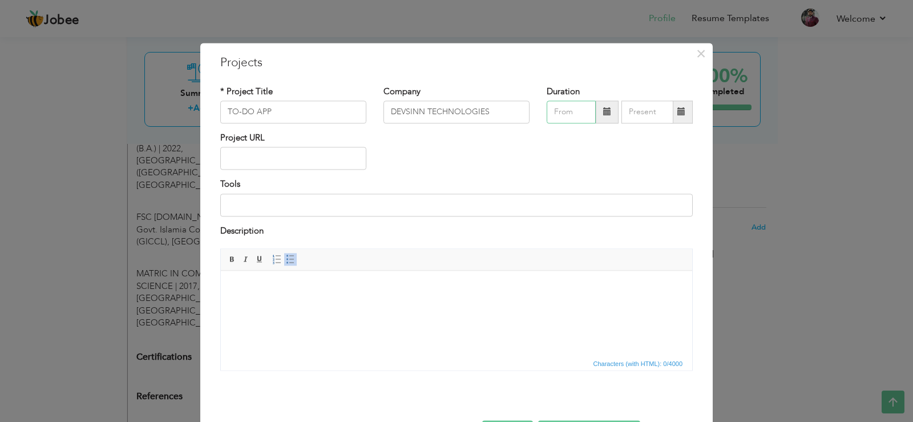
click at [567, 111] on input "text" at bounding box center [571, 111] width 49 height 23
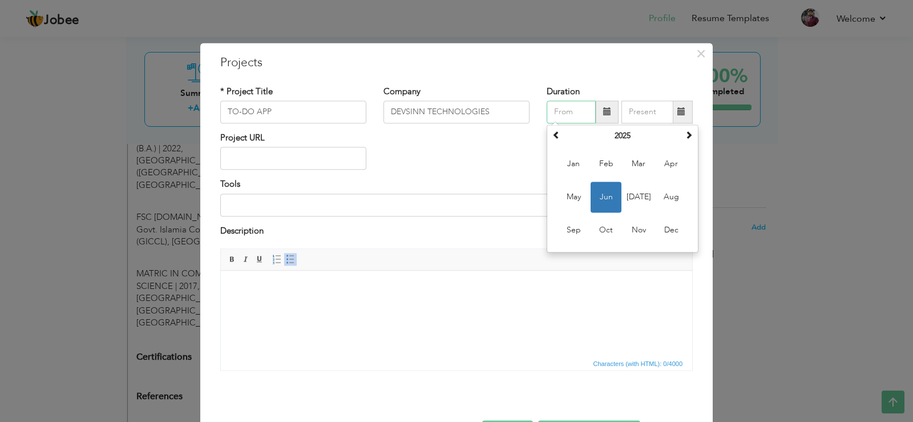
drag, startPoint x: 571, startPoint y: 199, endPoint x: 588, endPoint y: 179, distance: 27.1
click at [570, 199] on span "May" at bounding box center [573, 196] width 31 height 31
type input "05/2025"
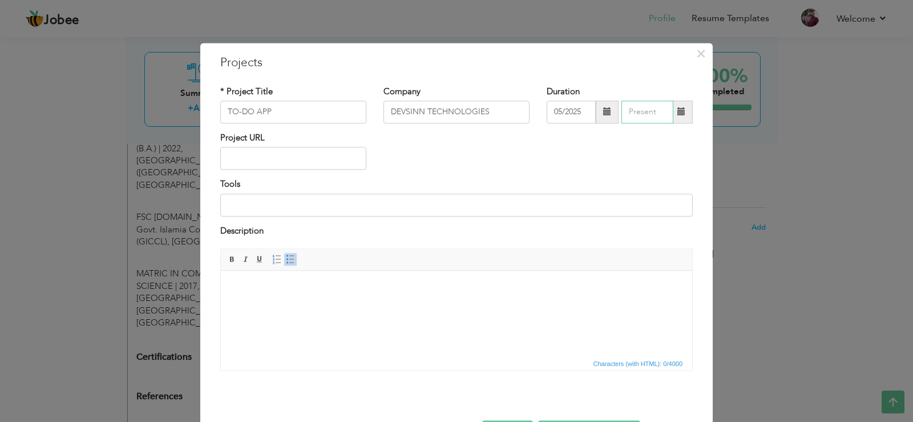
click at [642, 106] on input "text" at bounding box center [647, 111] width 52 height 23
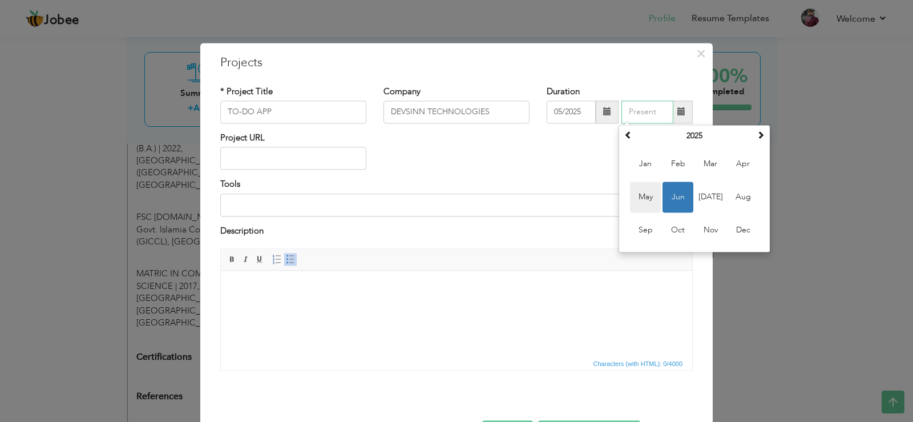
click at [639, 192] on span "May" at bounding box center [645, 196] width 31 height 31
type input "05/2025"
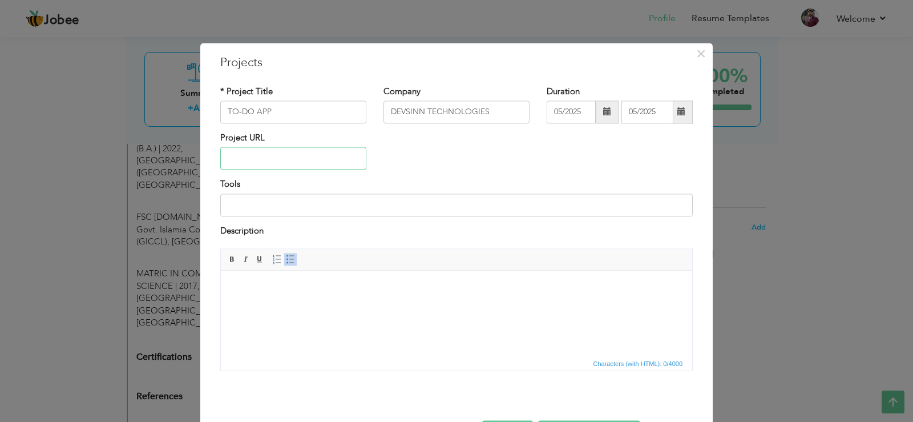
click at [289, 164] on input "text" at bounding box center [293, 158] width 146 height 23
click at [289, 206] on input at bounding box center [456, 204] width 472 height 23
click at [405, 203] on input "API, MVC, PROVIDER, HTTP, CUSTOM WIDGETS" at bounding box center [456, 204] width 472 height 23
drag, startPoint x: 406, startPoint y: 203, endPoint x: 328, endPoint y: 203, distance: 78.2
click at [328, 203] on input "API, MVC, PROVIDER, HTTP, CUSTOM WIDGETS" at bounding box center [456, 204] width 472 height 23
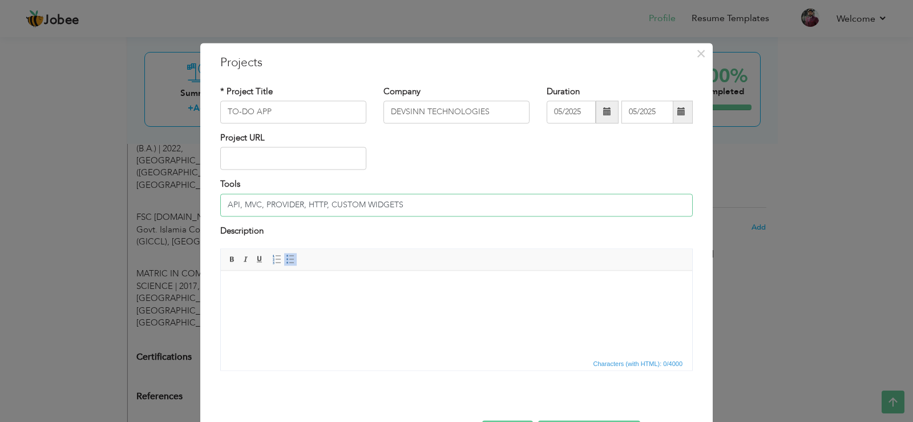
click at [310, 204] on input "API, MVC, PROVIDER, HTTP, CUSTOM WIDGETS" at bounding box center [456, 204] width 472 height 23
click at [311, 204] on input "API, MVC, PROVIDER, HTTP, CUSTOM WIDGETS" at bounding box center [456, 204] width 472 height 23
click at [263, 203] on input "API, MVC, PROVIDER, LOTTIE FILES, CUSTOM WIDGETS" at bounding box center [456, 204] width 472 height 23
click at [263, 202] on input "API, MVC, PROVIDER, LOTTIE FILES, CUSTOM WIDGETS" at bounding box center [456, 204] width 472 height 23
click at [284, 202] on input "API, MVC, PROVIDER, LOTTIE FILES, CUSTOM WIDGETS" at bounding box center [456, 204] width 472 height 23
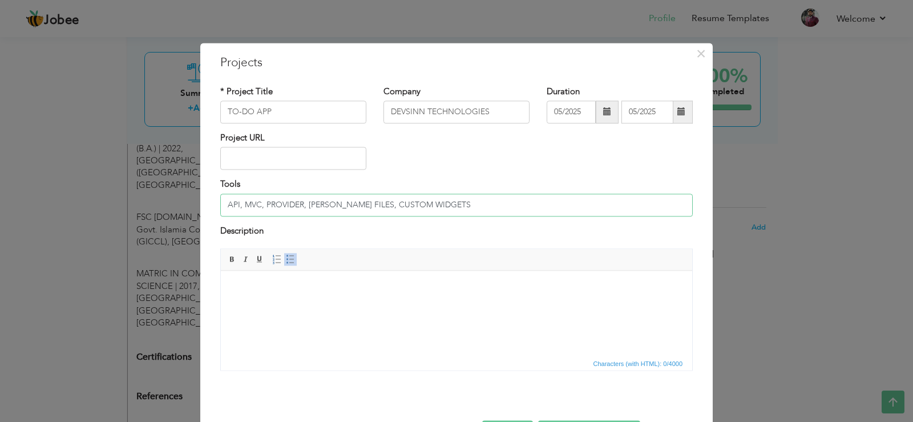
click at [284, 202] on input "API, MVC, PROVIDER, LOTTIE FILES, CUSTOM WIDGETS" at bounding box center [456, 204] width 472 height 23
drag, startPoint x: 314, startPoint y: 204, endPoint x: 359, endPoint y: 213, distance: 45.3
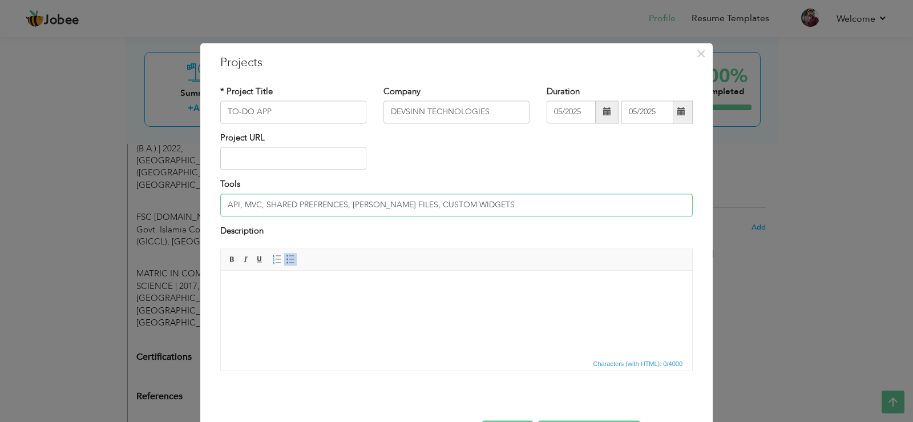
click at [314, 204] on input "API, MVC, SHARED PREFRENCES, LOTTIE FILES, CUSTOM WIDGETS" at bounding box center [456, 204] width 472 height 23
type input "API, MVC, SHARED PREFERENCES, [PERSON_NAME] FILES, CUSTOM WIDGETS"
click at [290, 260] on span at bounding box center [290, 259] width 9 height 9
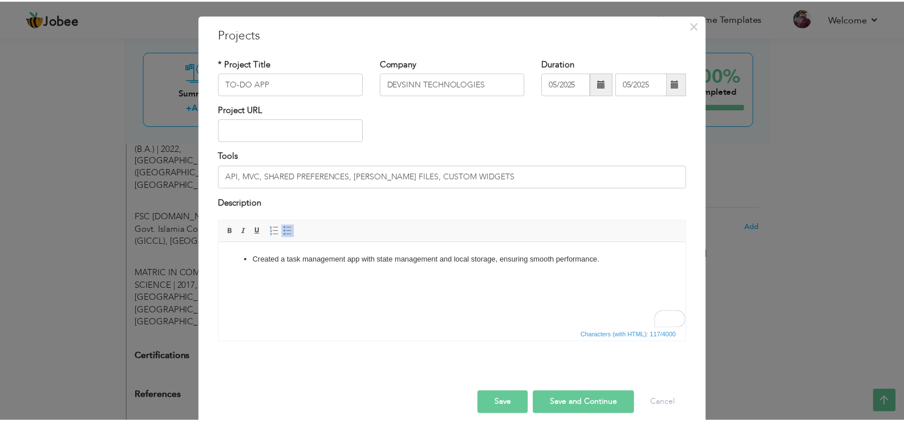
scroll to position [42, 0]
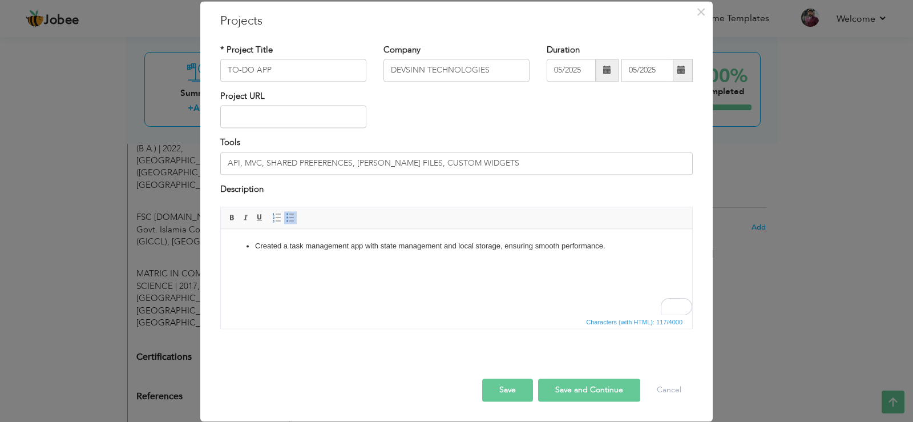
click at [498, 387] on button "Save" at bounding box center [507, 390] width 51 height 23
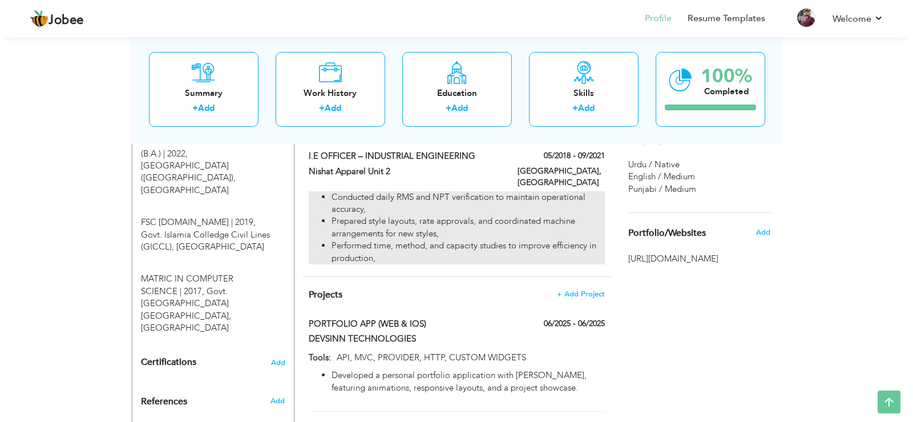
scroll to position [531, 0]
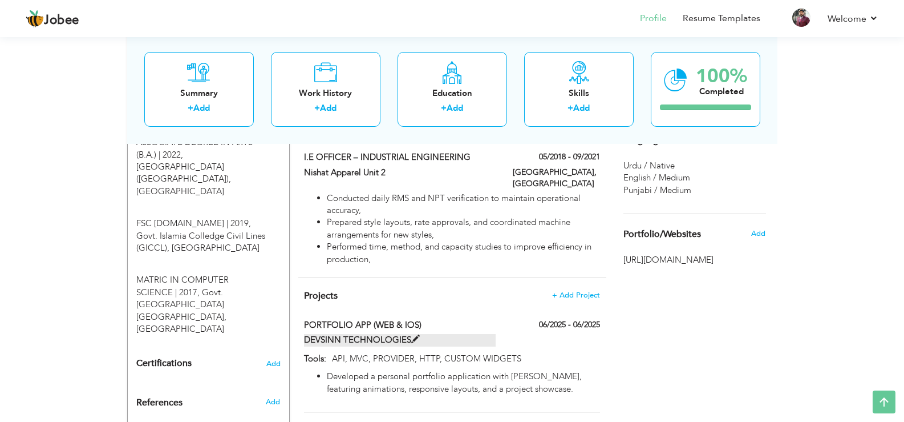
click at [415, 335] on span at bounding box center [415, 339] width 9 height 9
type input "PORTFOLIO APP (WEB & IOS)"
type input "06/2025"
type input "API, MVC, PROVIDER, HTTP, CUSTOM WIDGETS"
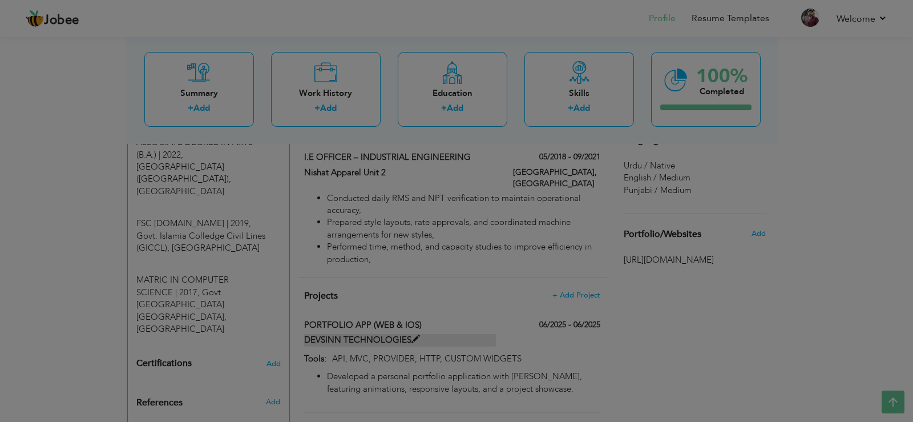
scroll to position [0, 0]
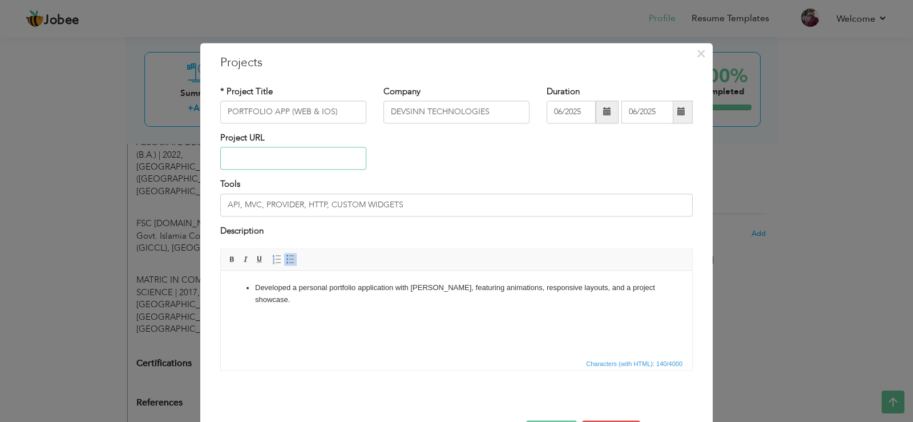
click at [320, 157] on input "text" at bounding box center [293, 158] width 146 height 23
paste input "[URL][DOMAIN_NAME]"
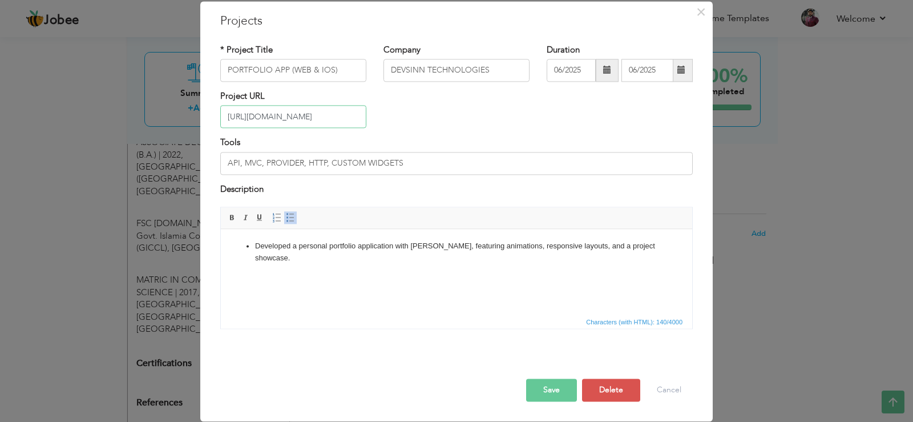
type input "[URL][DOMAIN_NAME]"
click at [555, 386] on button "Save" at bounding box center [551, 390] width 51 height 23
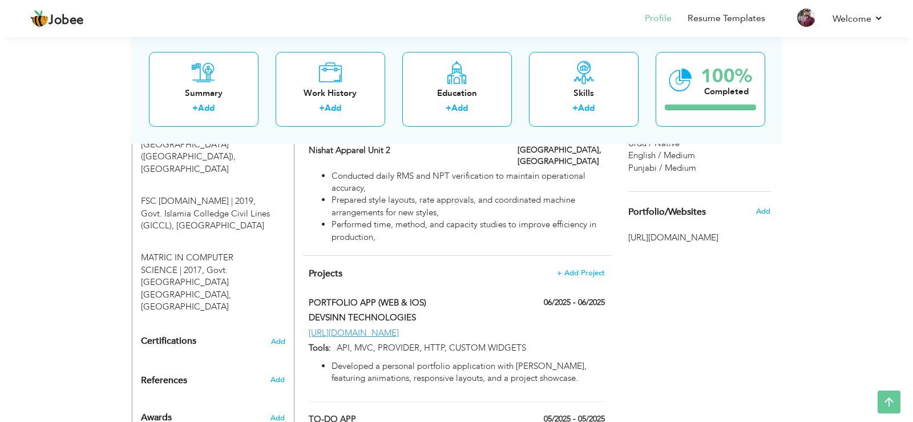
scroll to position [531, 0]
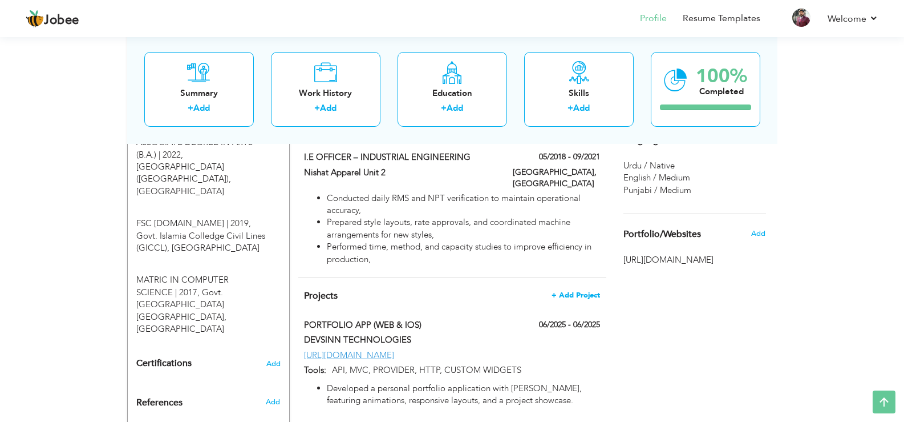
click at [569, 291] on span "+ Add Project" at bounding box center [576, 295] width 49 height 8
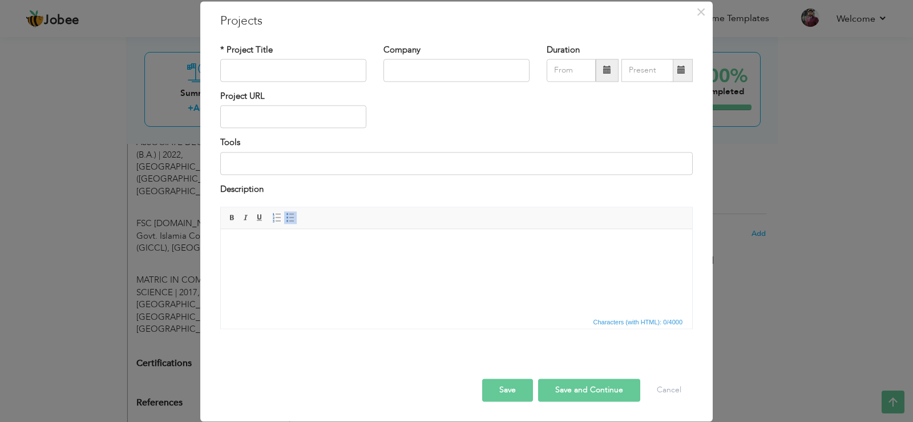
scroll to position [0, 0]
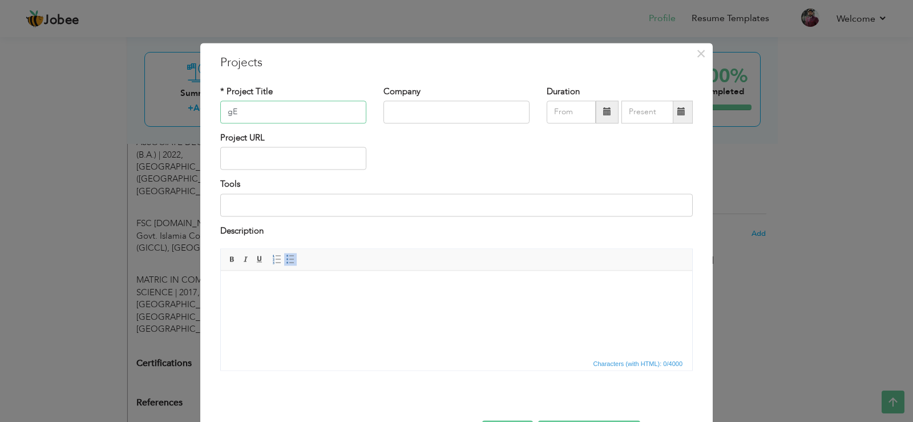
type input "g"
click at [320, 109] on input "Gemini_AI_Bot" at bounding box center [293, 111] width 146 height 23
type input "Gemini_AI_Assistant"
click at [446, 110] on input "text" at bounding box center [456, 111] width 146 height 23
type input "DEVSINN TECHNOLOGIES"
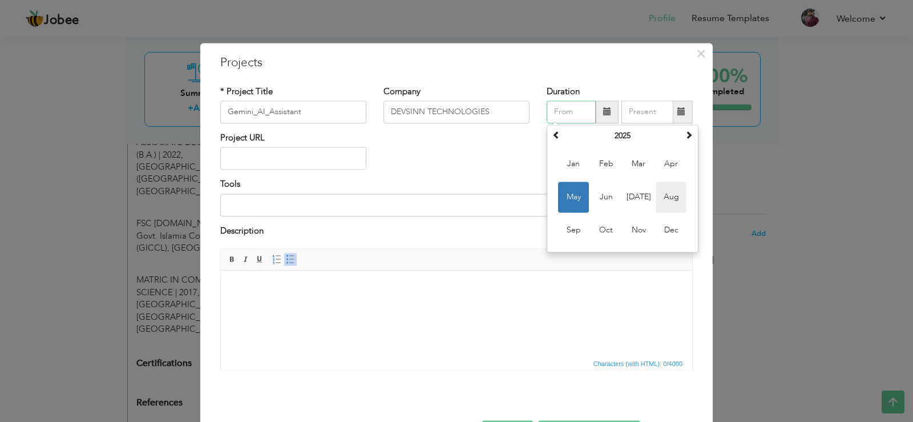
click at [658, 197] on span "Aug" at bounding box center [671, 196] width 31 height 31
type input "08/2025"
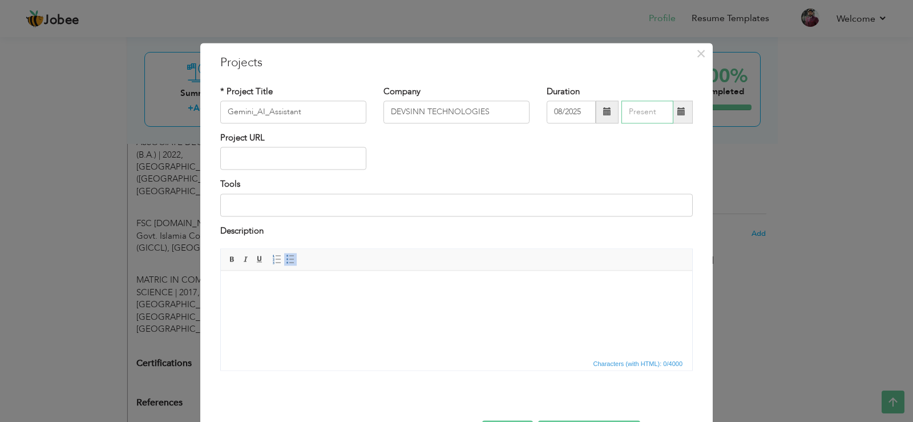
click at [632, 110] on input "text" at bounding box center [647, 111] width 52 height 23
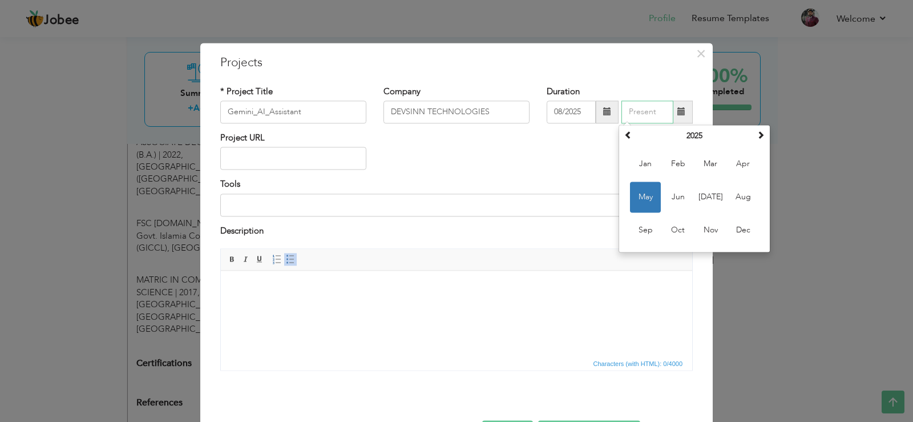
click at [733, 204] on span "Aug" at bounding box center [743, 196] width 31 height 31
type input "08/2025"
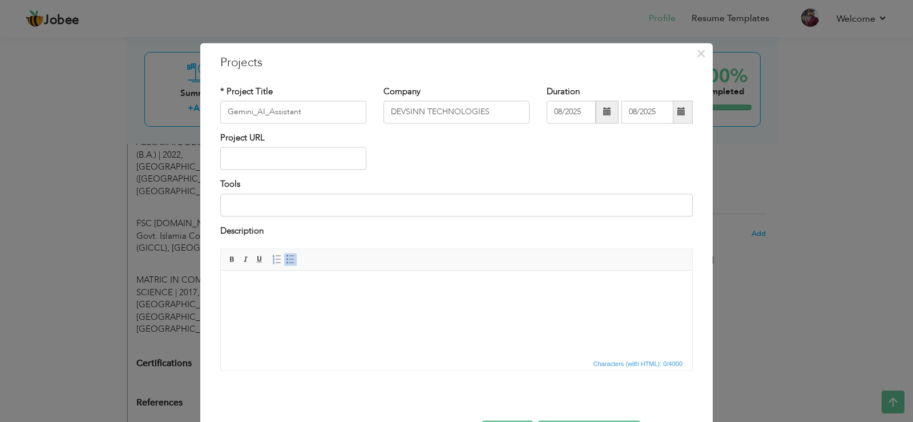
click at [324, 173] on div "Project URL" at bounding box center [293, 155] width 163 height 46
click at [320, 194] on input at bounding box center [456, 204] width 472 height 23
type input "API, MVC, PROVIDER, HTTP, CUSTOM WIDGETS"
click at [364, 273] on html at bounding box center [456, 287] width 471 height 35
click at [292, 259] on link "Insert/Remove Bulleted List" at bounding box center [290, 259] width 13 height 13
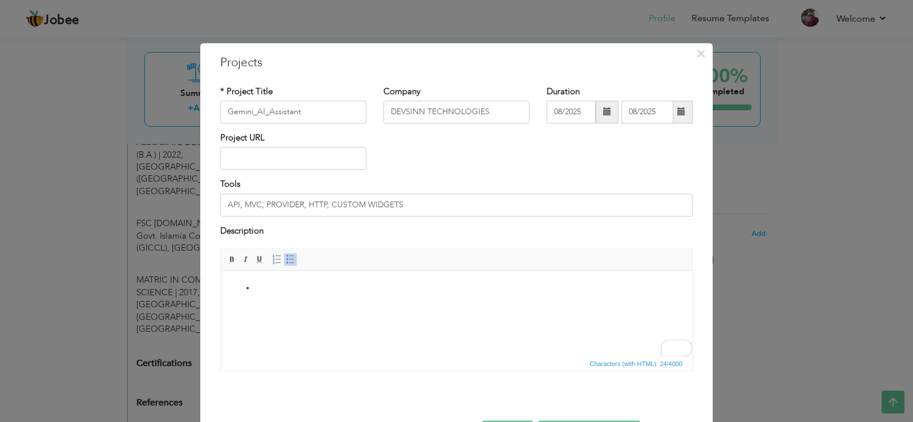
paste body "To enrich screen reader interactions, please activate Accessibility in Grammarl…"
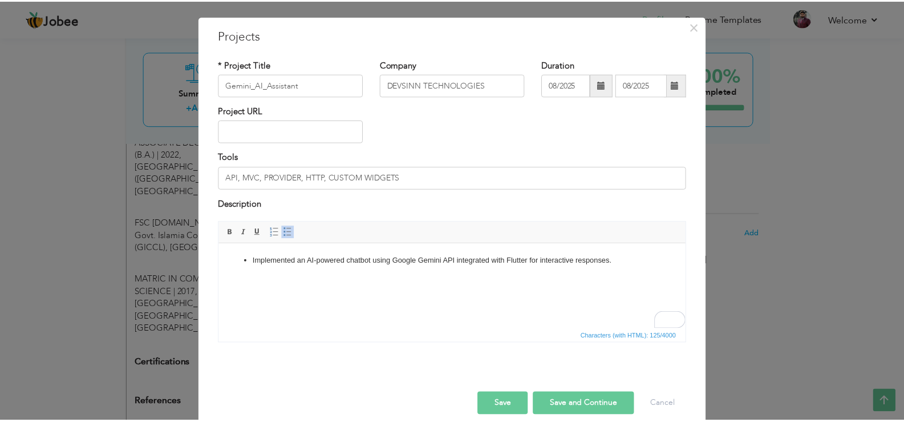
scroll to position [42, 0]
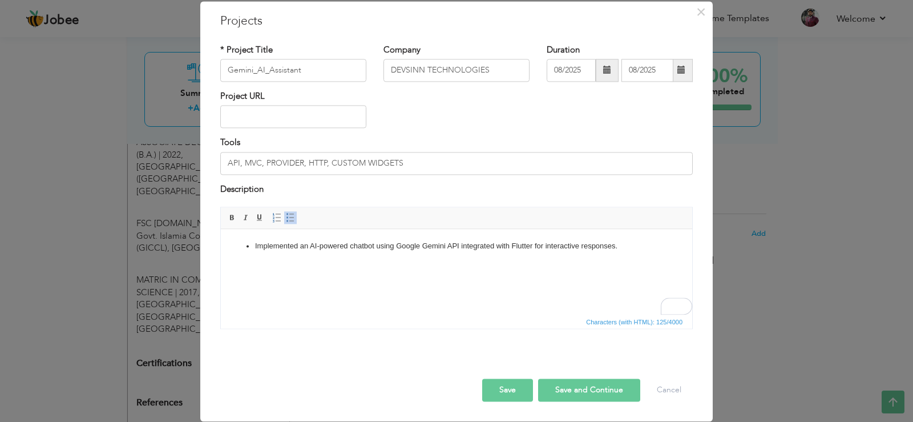
click at [507, 373] on div at bounding box center [457, 367] width 490 height 24
click at [505, 386] on button "Save" at bounding box center [507, 390] width 51 height 23
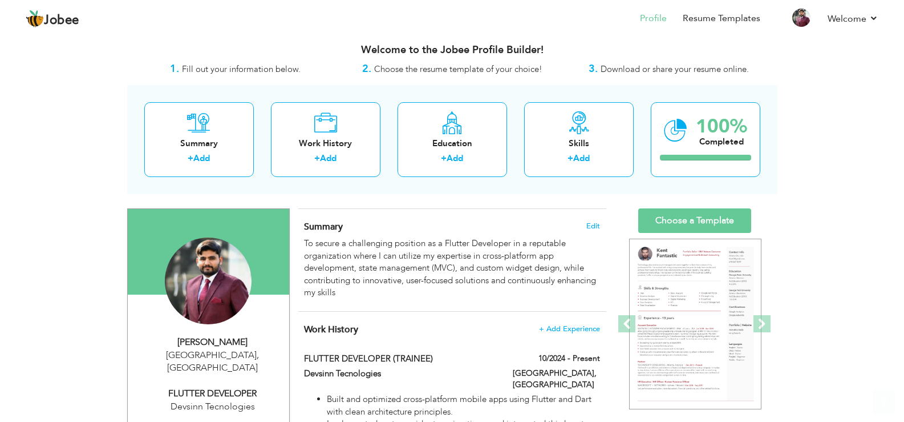
scroll to position [0, 0]
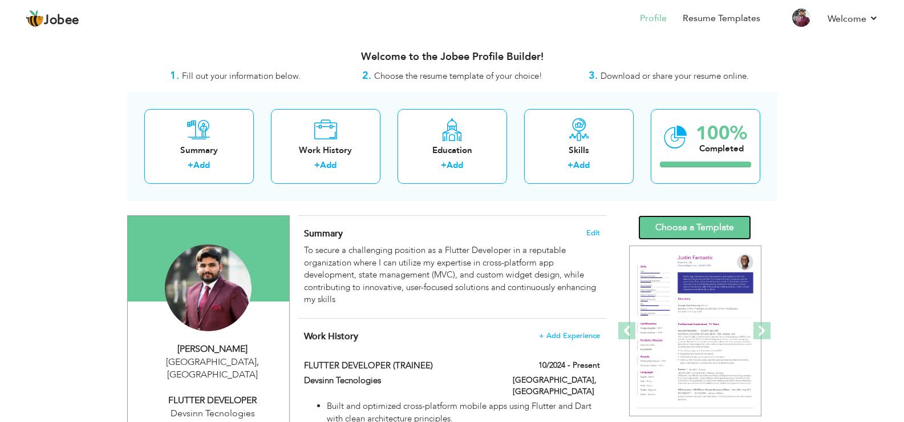
click at [704, 221] on link "Choose a Template" at bounding box center [695, 227] width 113 height 25
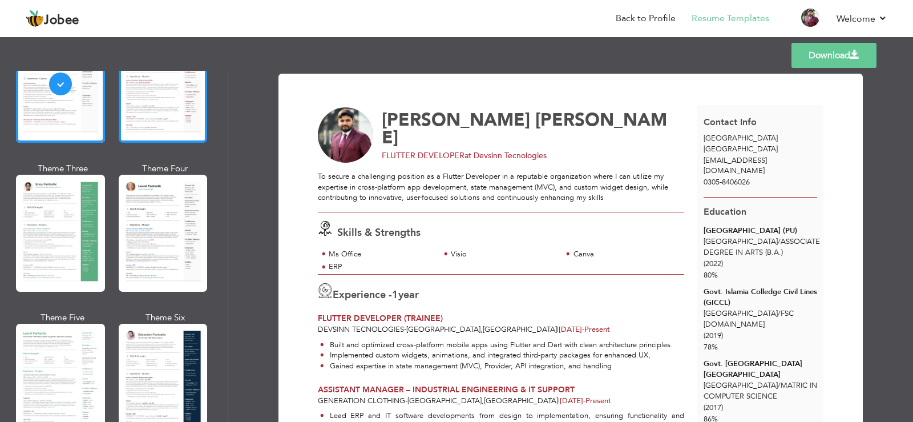
scroll to position [139, 0]
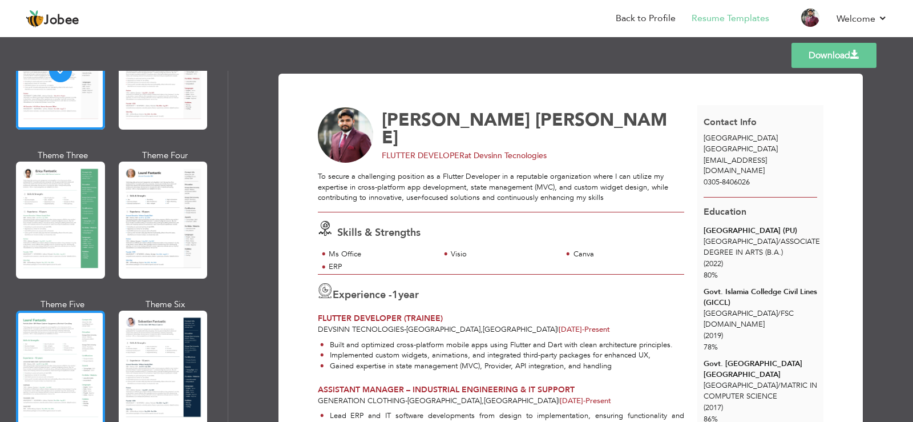
click at [53, 342] on div at bounding box center [60, 368] width 89 height 117
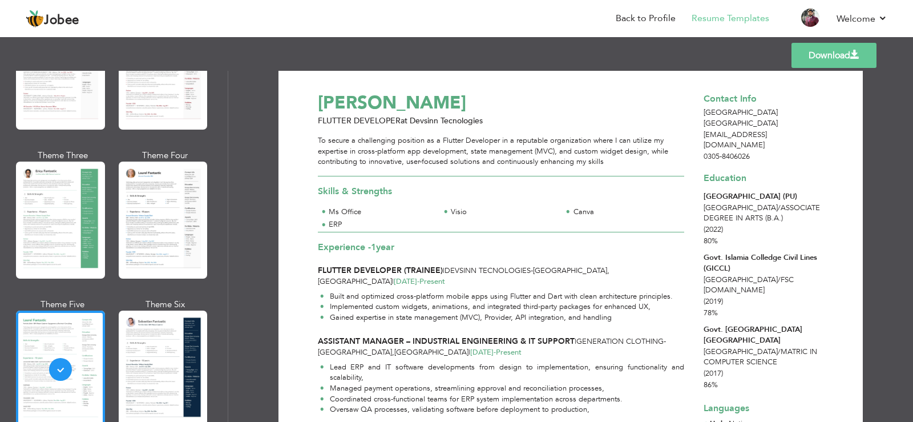
scroll to position [0, 0]
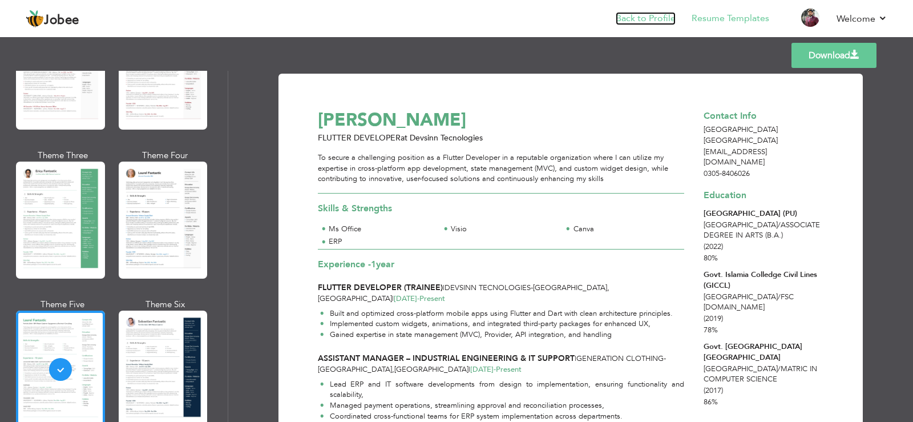
click at [629, 23] on link "Back to Profile" at bounding box center [646, 18] width 60 height 13
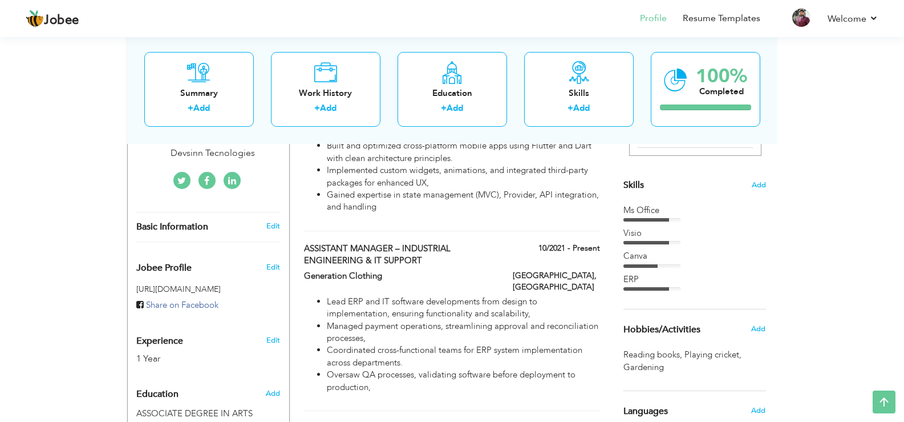
scroll to position [185, 0]
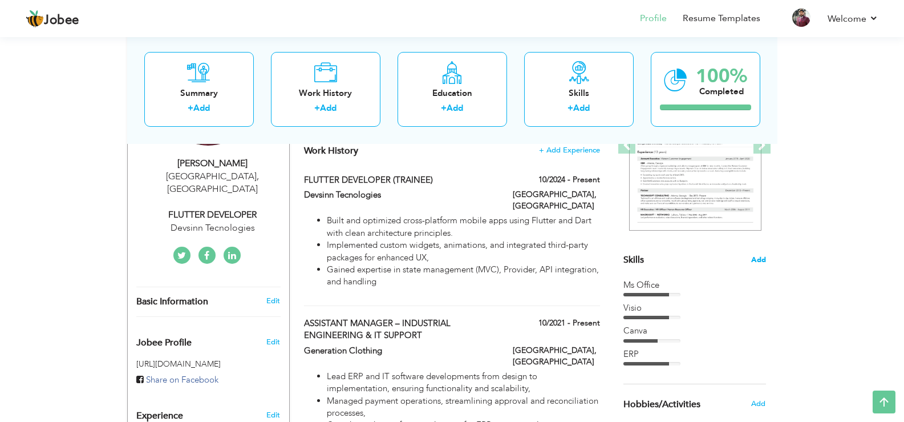
click at [763, 261] on span "Add" at bounding box center [759, 260] width 15 height 11
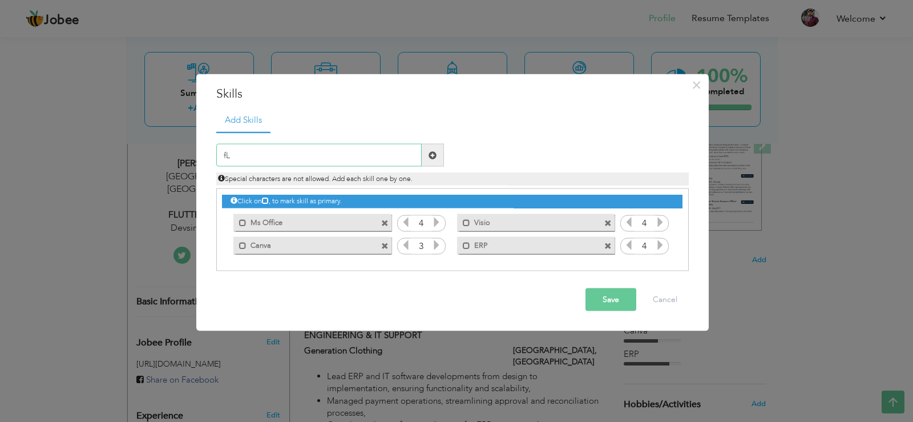
type input "f"
type input "Flutter"
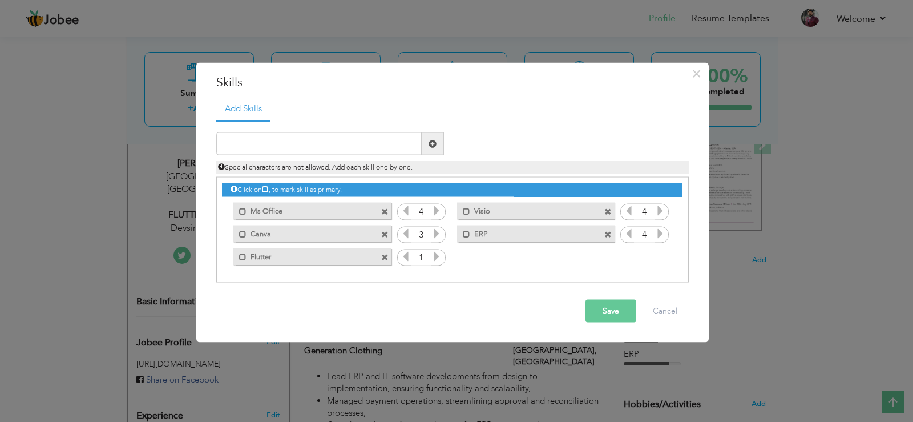
click at [436, 257] on icon at bounding box center [436, 256] width 10 height 10
drag, startPoint x: 302, startPoint y: 256, endPoint x: 297, endPoint y: 205, distance: 51.0
click at [297, 205] on div "Click on , to mark skill as primary. Mark as primary skill. Ms Office 4 Visio 4…" at bounding box center [452, 222] width 460 height 90
click at [243, 260] on span at bounding box center [242, 256] width 7 height 7
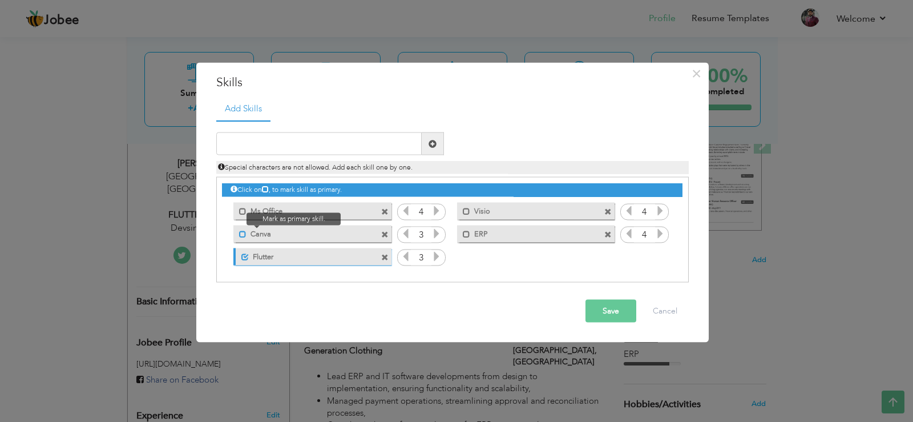
click at [243, 234] on span at bounding box center [242, 233] width 7 height 7
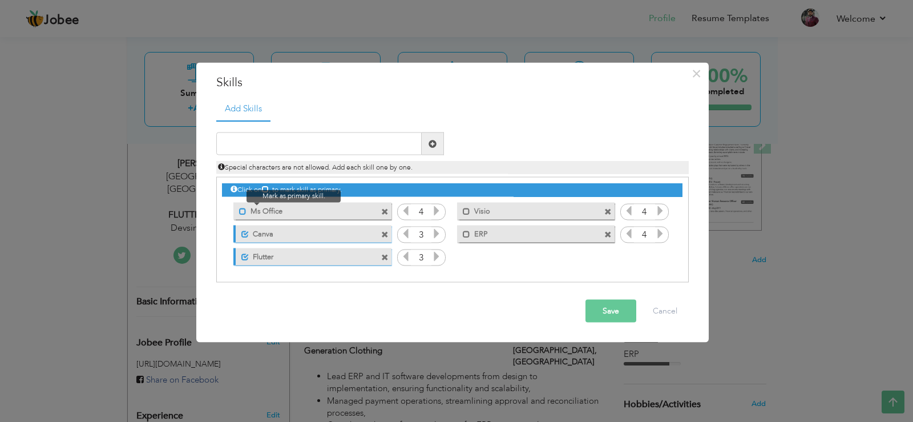
click at [239, 212] on span at bounding box center [242, 210] width 7 height 7
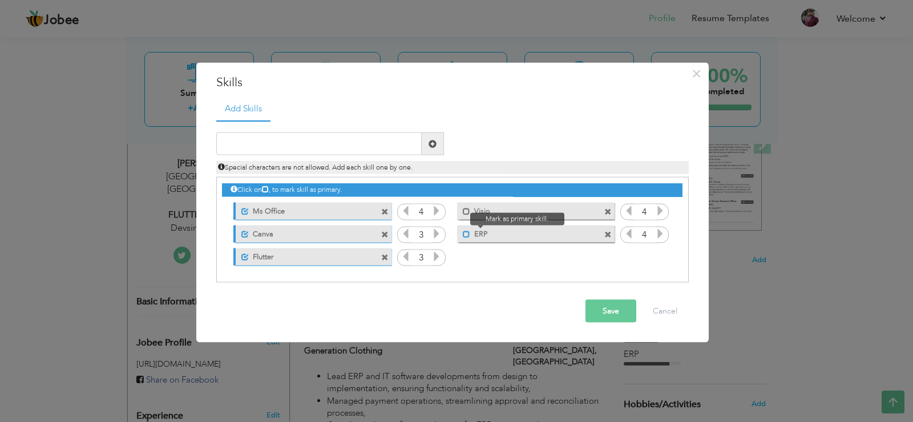
click at [470, 232] on span at bounding box center [466, 233] width 7 height 7
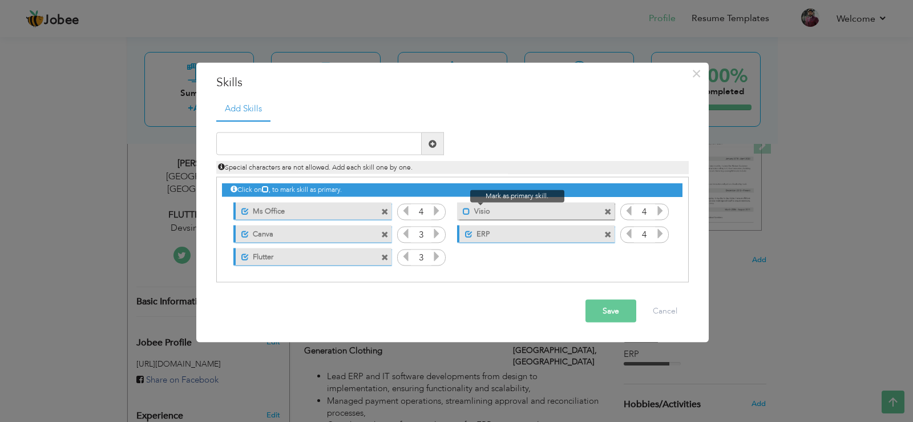
click at [463, 208] on span at bounding box center [466, 210] width 7 height 7
click at [600, 309] on button "Save" at bounding box center [610, 311] width 51 height 23
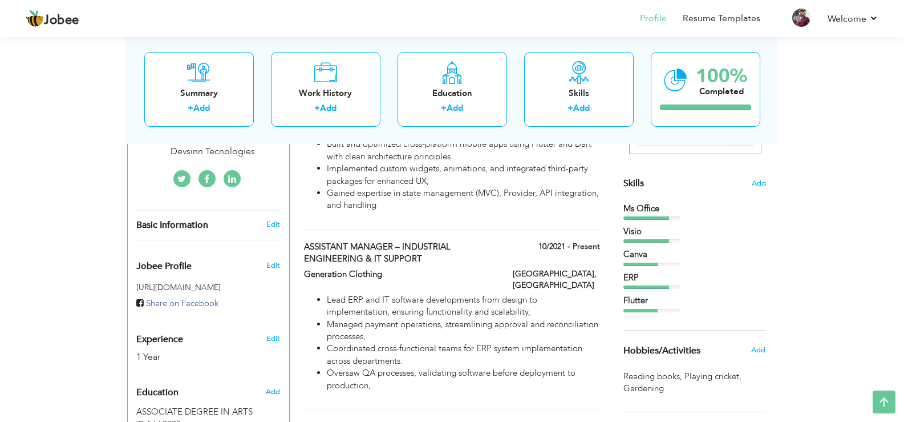
scroll to position [243, 0]
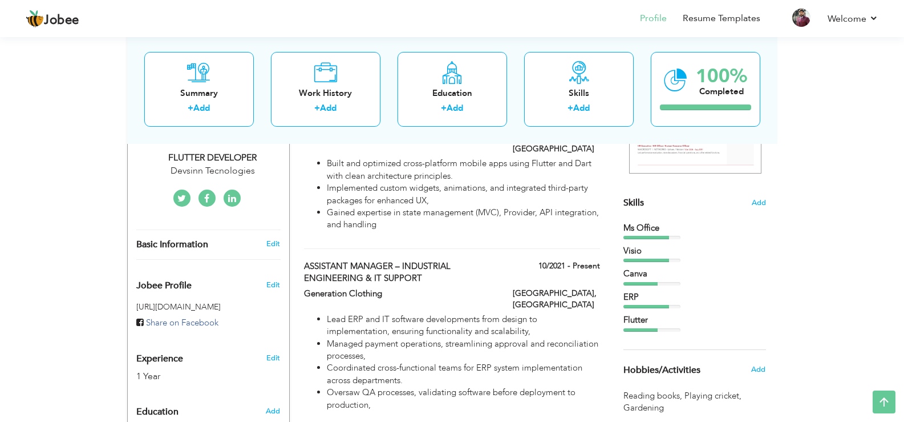
drag, startPoint x: 653, startPoint y: 229, endPoint x: 702, endPoint y: 225, distance: 49.9
click at [656, 229] on div "Ms Office" at bounding box center [695, 228] width 143 height 12
click at [756, 195] on section "‹ › Previous Next" at bounding box center [695, 97] width 143 height 200
click at [754, 200] on span "Add" at bounding box center [759, 202] width 15 height 11
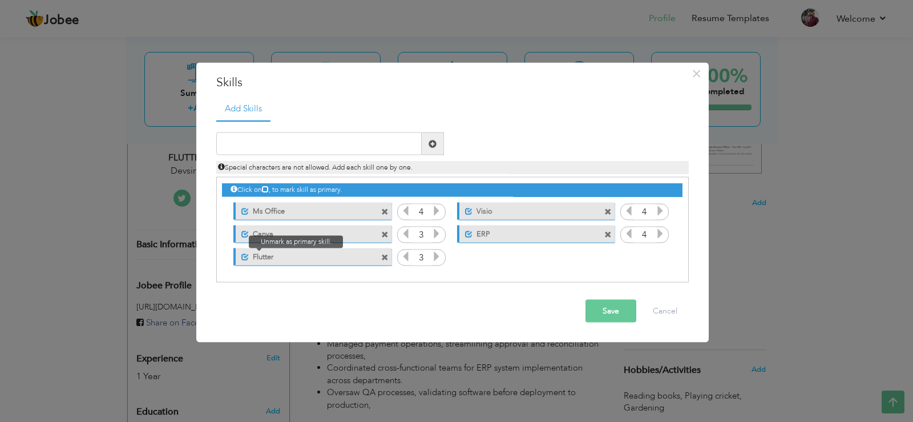
click at [248, 253] on span at bounding box center [244, 256] width 7 height 7
click at [610, 314] on button "Save" at bounding box center [610, 311] width 51 height 23
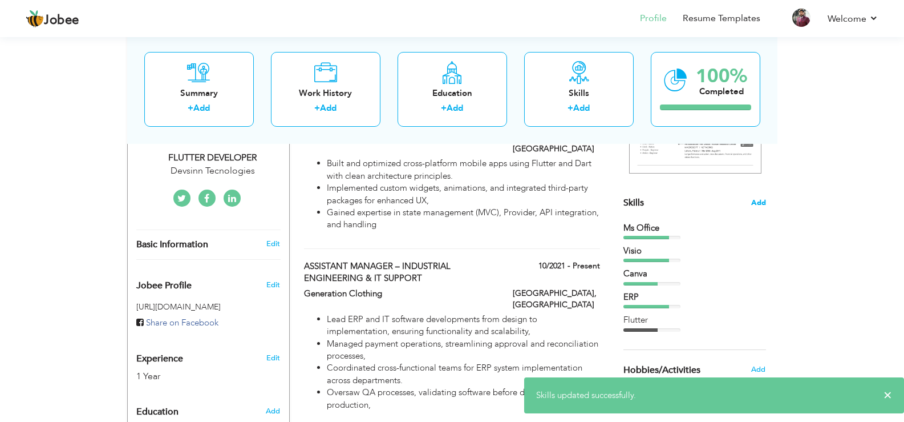
click at [753, 201] on span "Add" at bounding box center [759, 202] width 15 height 11
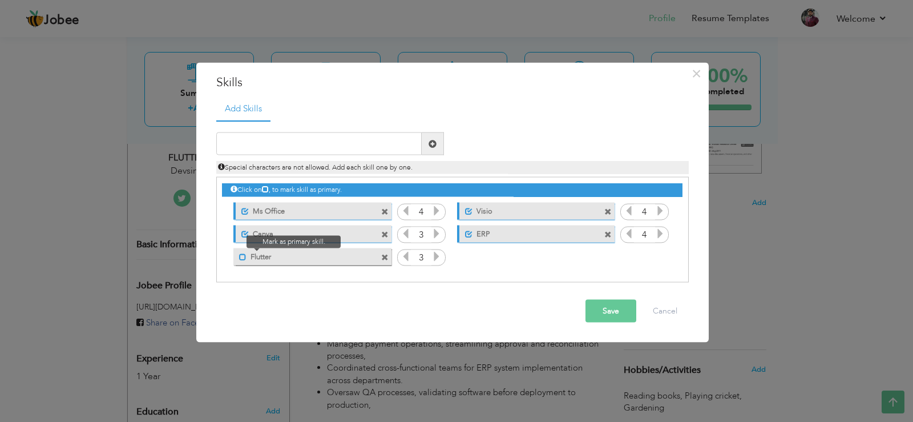
click at [239, 255] on span at bounding box center [242, 256] width 7 height 7
drag, startPoint x: 302, startPoint y: 253, endPoint x: 297, endPoint y: 204, distance: 49.9
click at [297, 204] on div "Click on , to mark skill as primary. Unmark as primary skill. Ms Office 4 Visio…" at bounding box center [452, 222] width 460 height 90
drag, startPoint x: 284, startPoint y: 257, endPoint x: 268, endPoint y: 189, distance: 70.2
click at [255, 186] on div "Click on , to mark skill as primary. Unmark as primary skill. Ms Office 4 Visio…" at bounding box center [452, 222] width 460 height 90
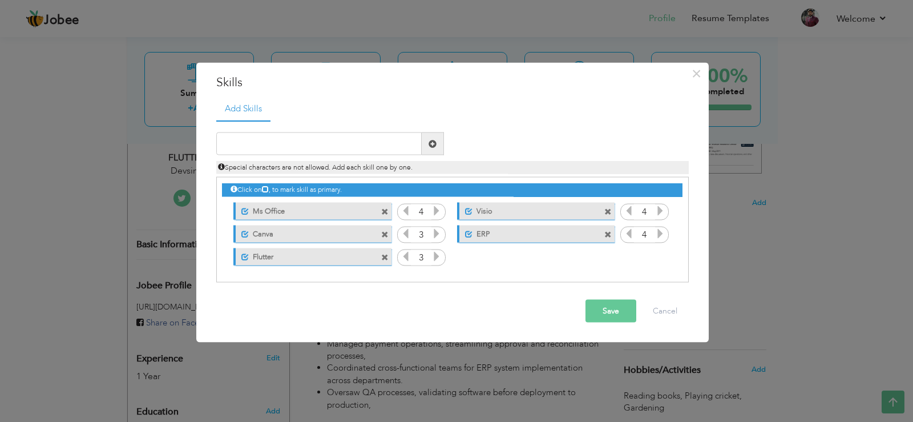
drag, startPoint x: 286, startPoint y: 209, endPoint x: 379, endPoint y: 293, distance: 125.3
click at [379, 293] on div "× Skills Add Skills" at bounding box center [452, 202] width 512 height 280
click at [615, 316] on button "Save" at bounding box center [610, 311] width 51 height 23
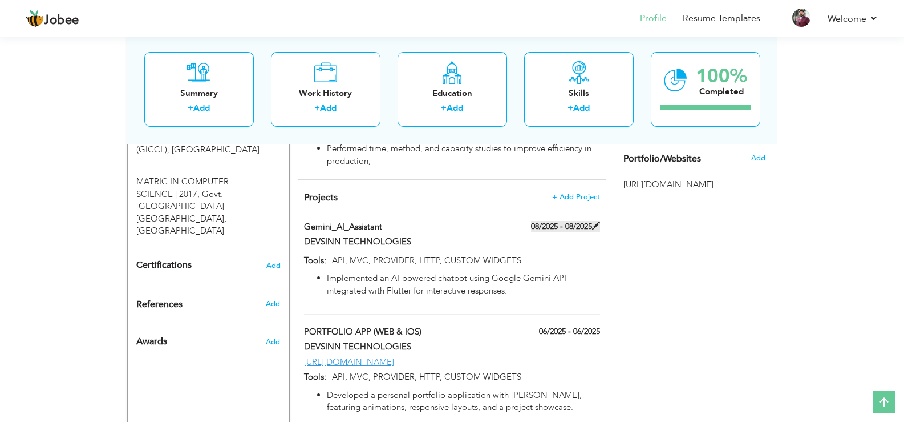
scroll to position [642, 0]
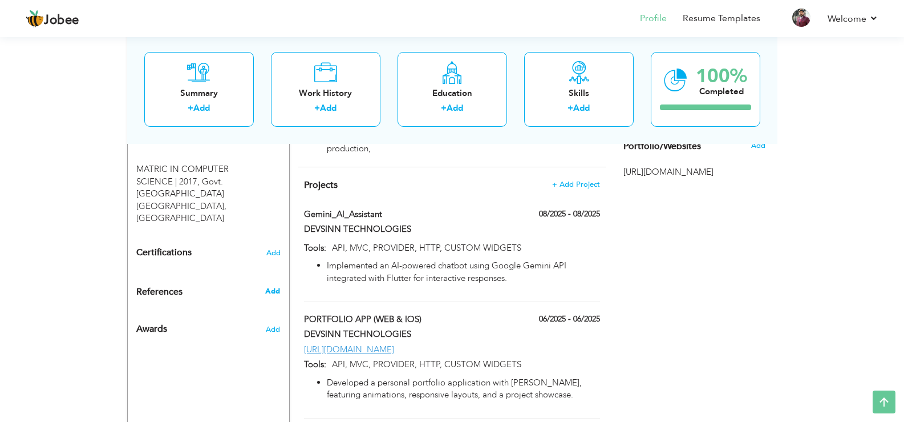
click at [274, 286] on span "Add" at bounding box center [272, 291] width 15 height 10
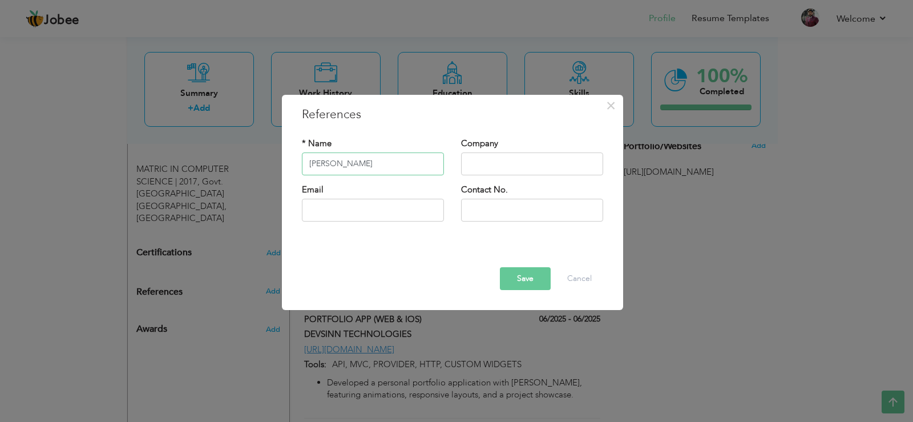
drag, startPoint x: 370, startPoint y: 167, endPoint x: 249, endPoint y: 159, distance: 121.8
click at [249, 159] on div "× References * Name Arham Sarver Company Email Contact No. Save Delete Cancel" at bounding box center [456, 211] width 913 height 422
paste input "war"
type input "Arham Sarwar"
click at [514, 152] on div "Company" at bounding box center [532, 157] width 142 height 38
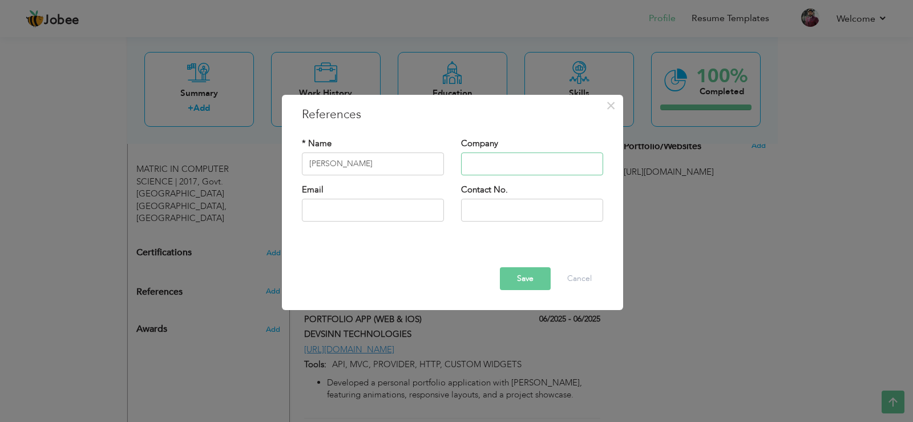
click at [512, 164] on input "text" at bounding box center [532, 163] width 142 height 23
click at [397, 203] on input "text" at bounding box center [373, 210] width 142 height 23
paste input "[EMAIL_ADDRESS][DOMAIN_NAME]"
type input "[EMAIL_ADDRESS][DOMAIN_NAME]"
click at [526, 162] on input "text" at bounding box center [532, 163] width 142 height 23
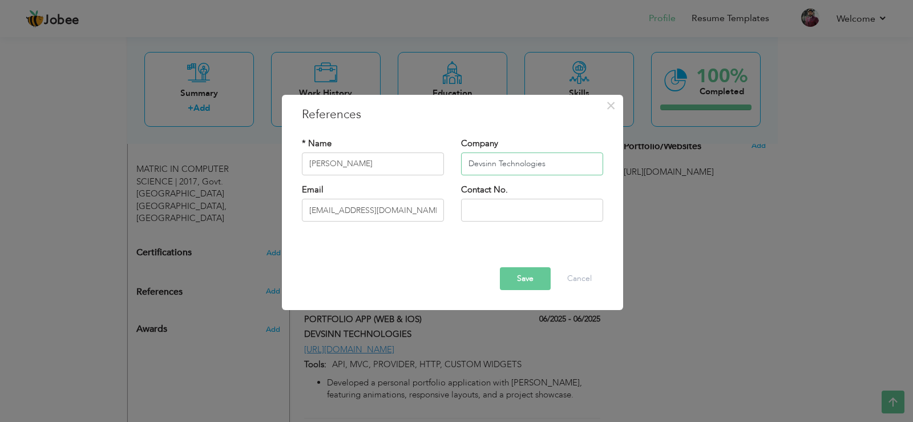
type input "Devsinn Technologies"
click at [472, 208] on input "text" at bounding box center [532, 210] width 142 height 23
paste input "[PHONE_NUMBER]"
type input "[PHONE_NUMBER]"
click at [519, 274] on button "Save" at bounding box center [525, 278] width 51 height 23
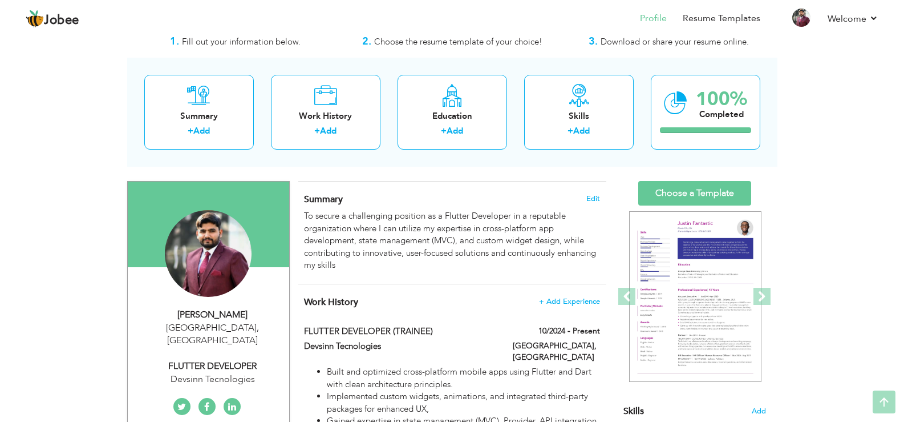
scroll to position [0, 0]
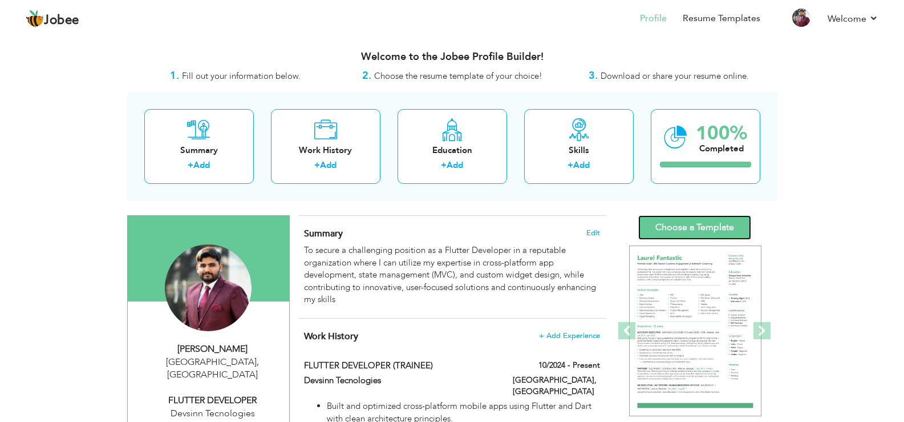
click at [728, 228] on link "Choose a Template" at bounding box center [695, 227] width 113 height 25
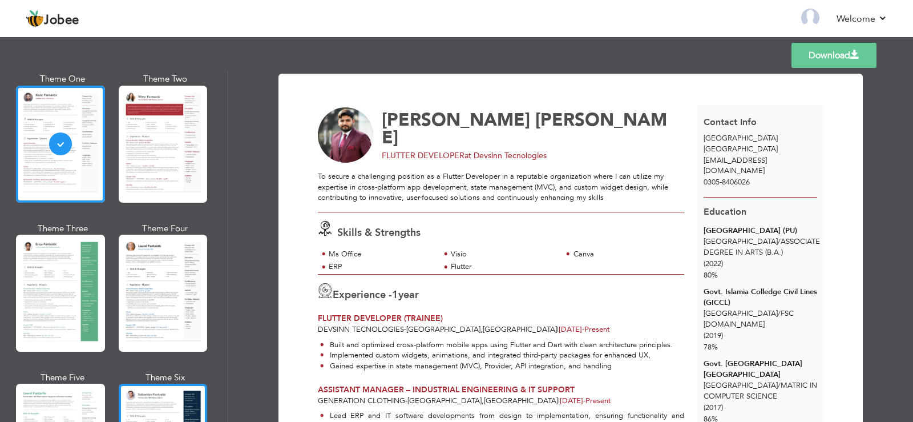
scroll to position [228, 0]
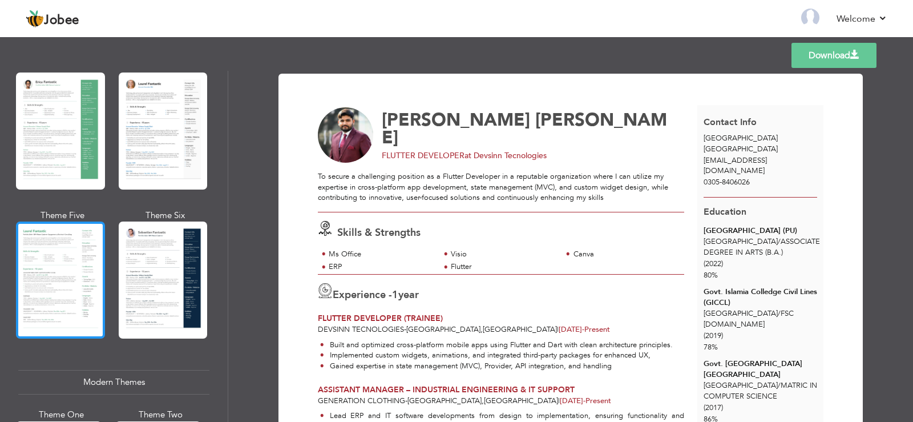
click at [71, 233] on div at bounding box center [60, 279] width 89 height 117
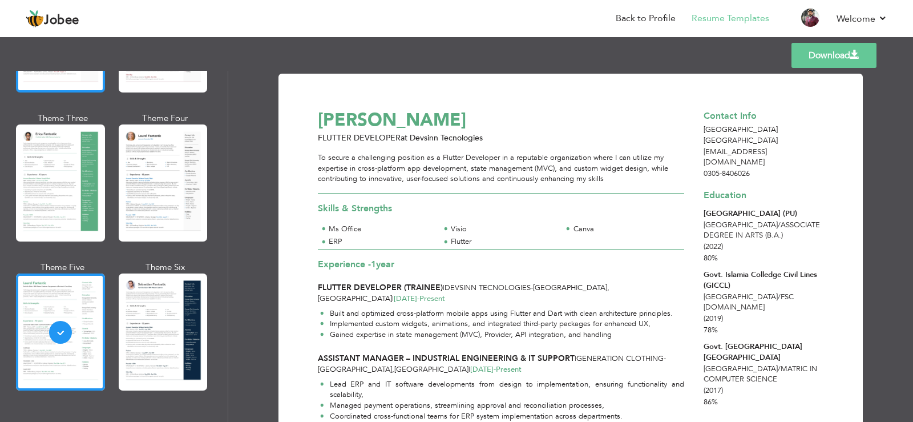
scroll to position [0, 0]
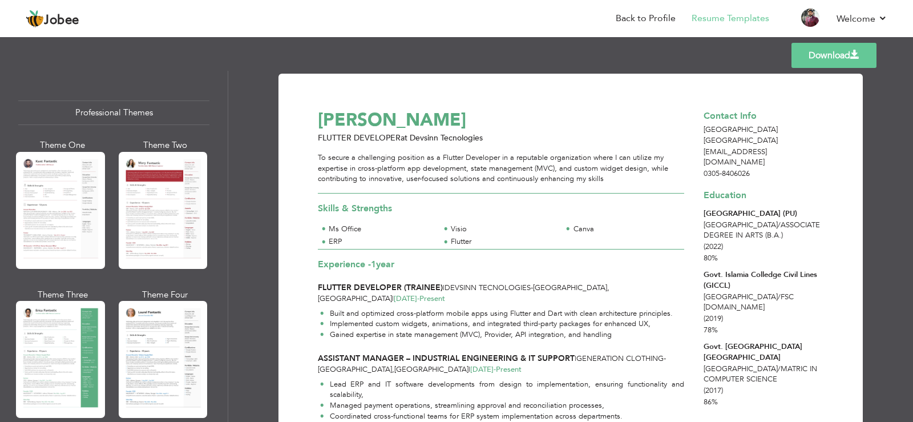
click at [80, 232] on div at bounding box center [60, 210] width 89 height 117
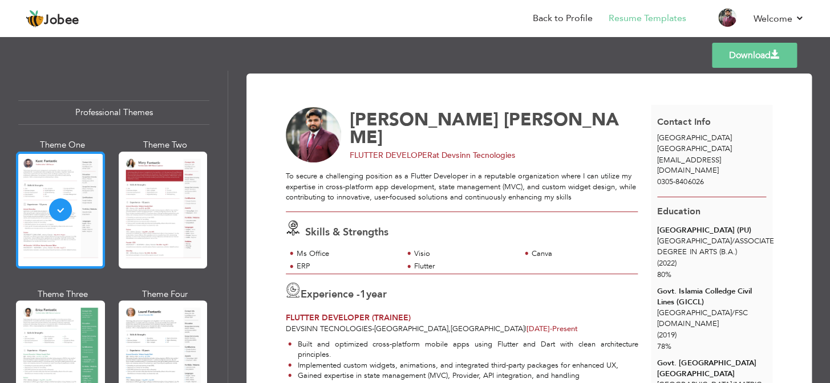
scroll to position [103, 0]
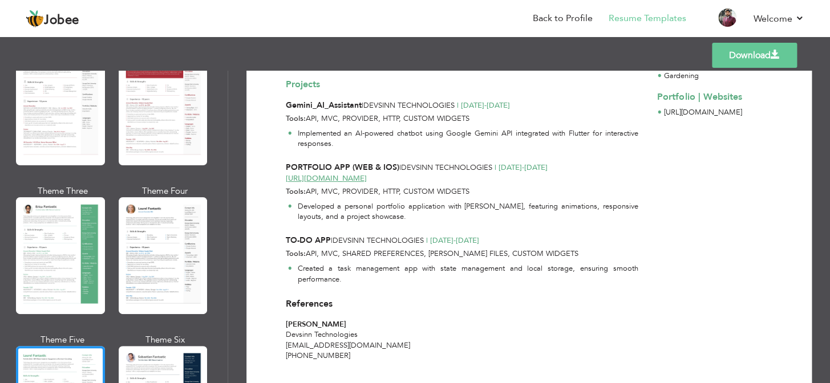
scroll to position [425, 0]
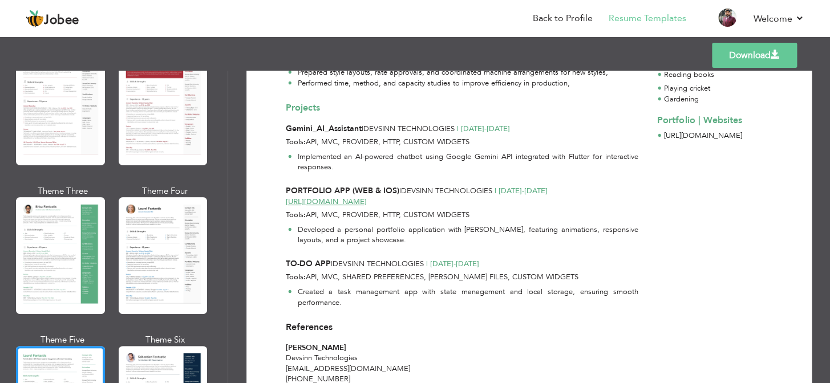
click at [730, 57] on link "Download" at bounding box center [754, 55] width 85 height 25
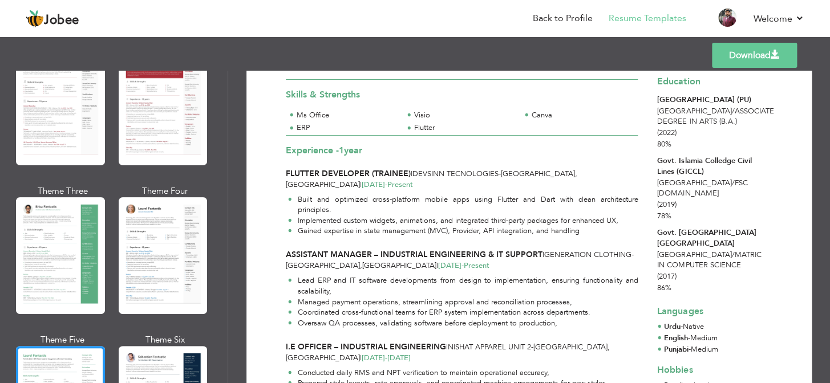
scroll to position [0, 0]
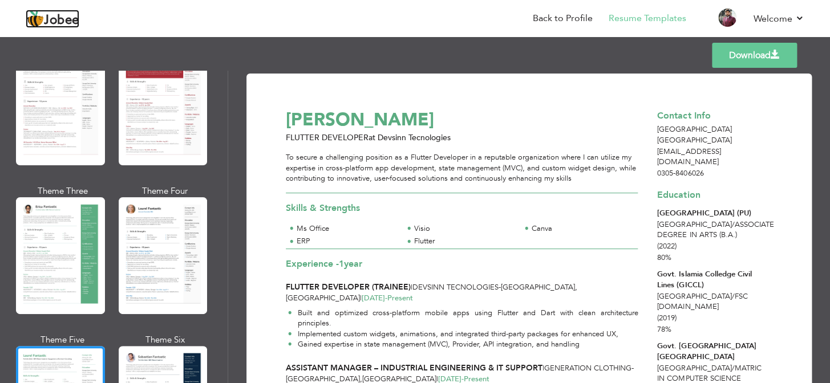
click at [57, 15] on span "Jobee" at bounding box center [61, 20] width 35 height 13
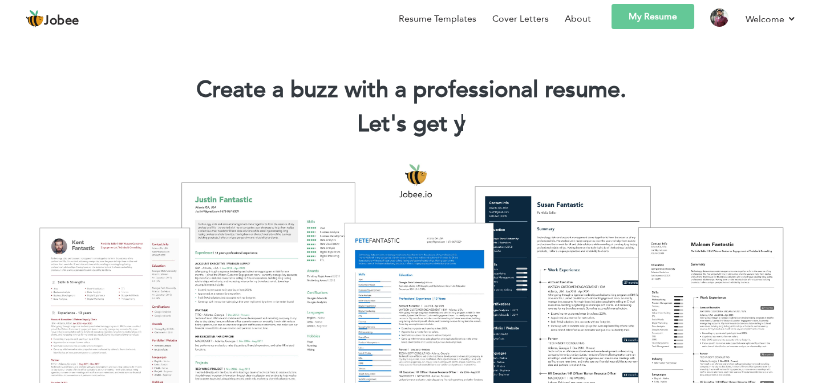
click at [643, 21] on link "My Resume" at bounding box center [653, 16] width 83 height 25
